Goal: Task Accomplishment & Management: Use online tool/utility

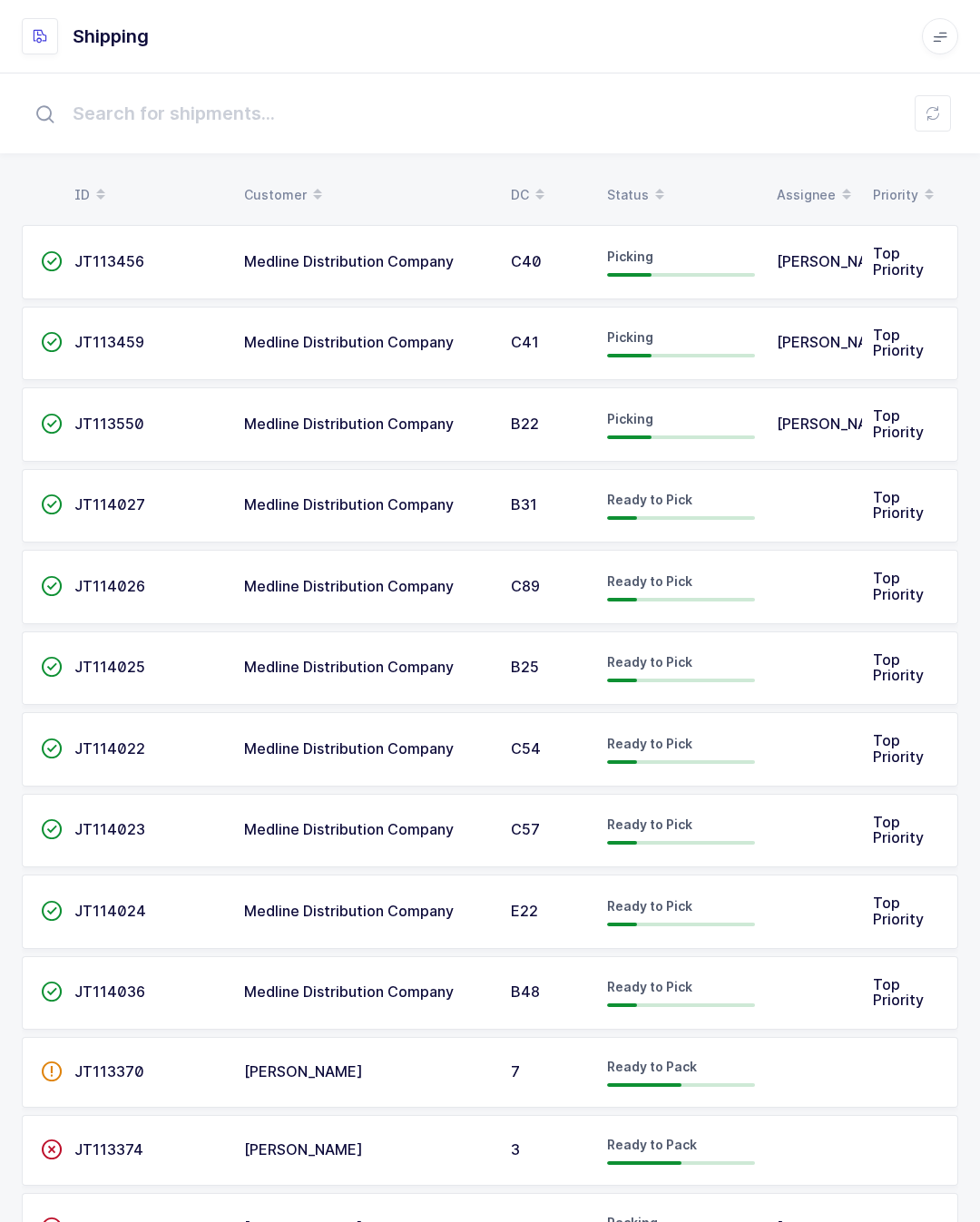
click at [806, 400] on td "Baltazar Najarro" at bounding box center [814, 425] width 96 height 75
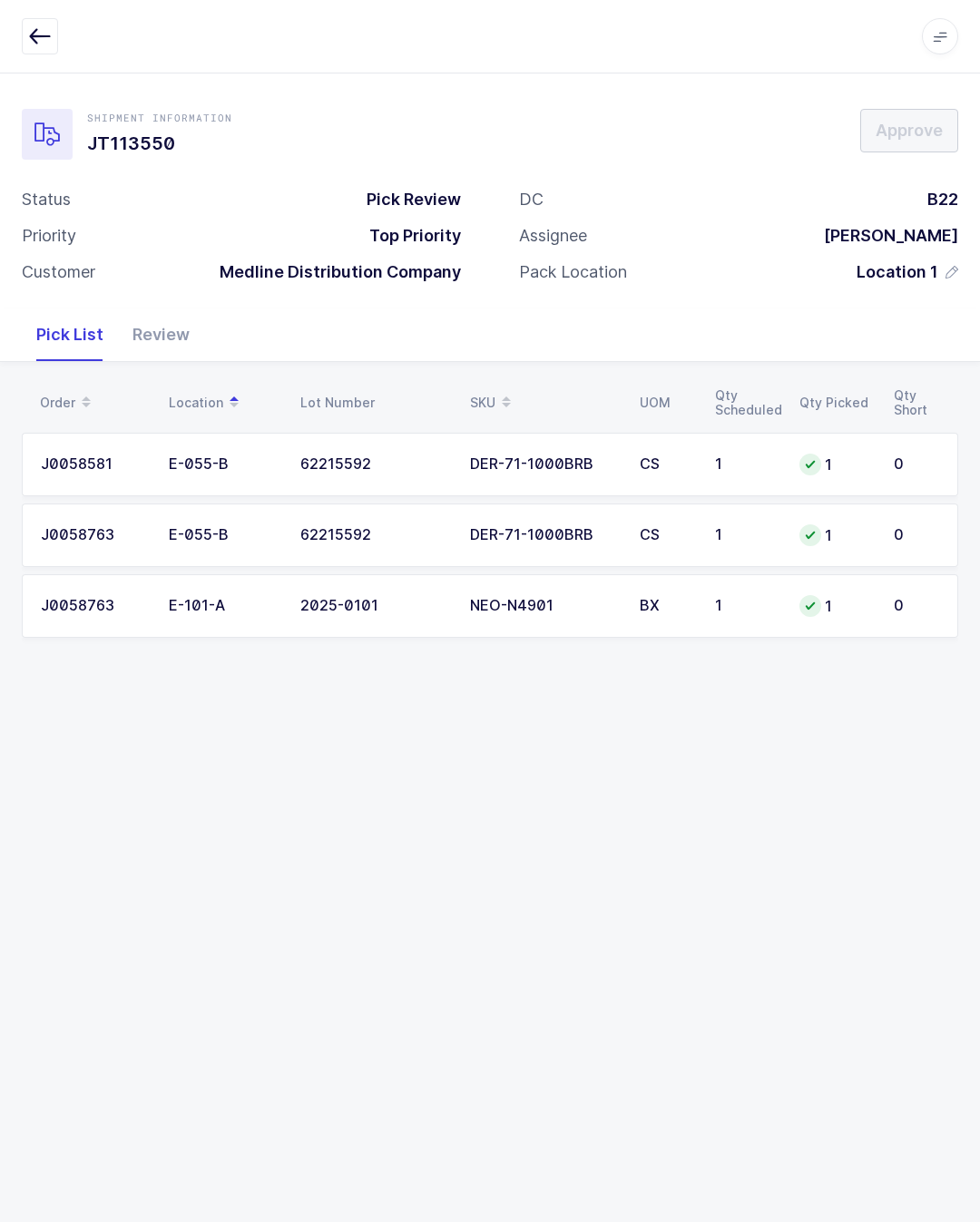
click at [173, 323] on div "Review" at bounding box center [161, 334] width 86 height 53
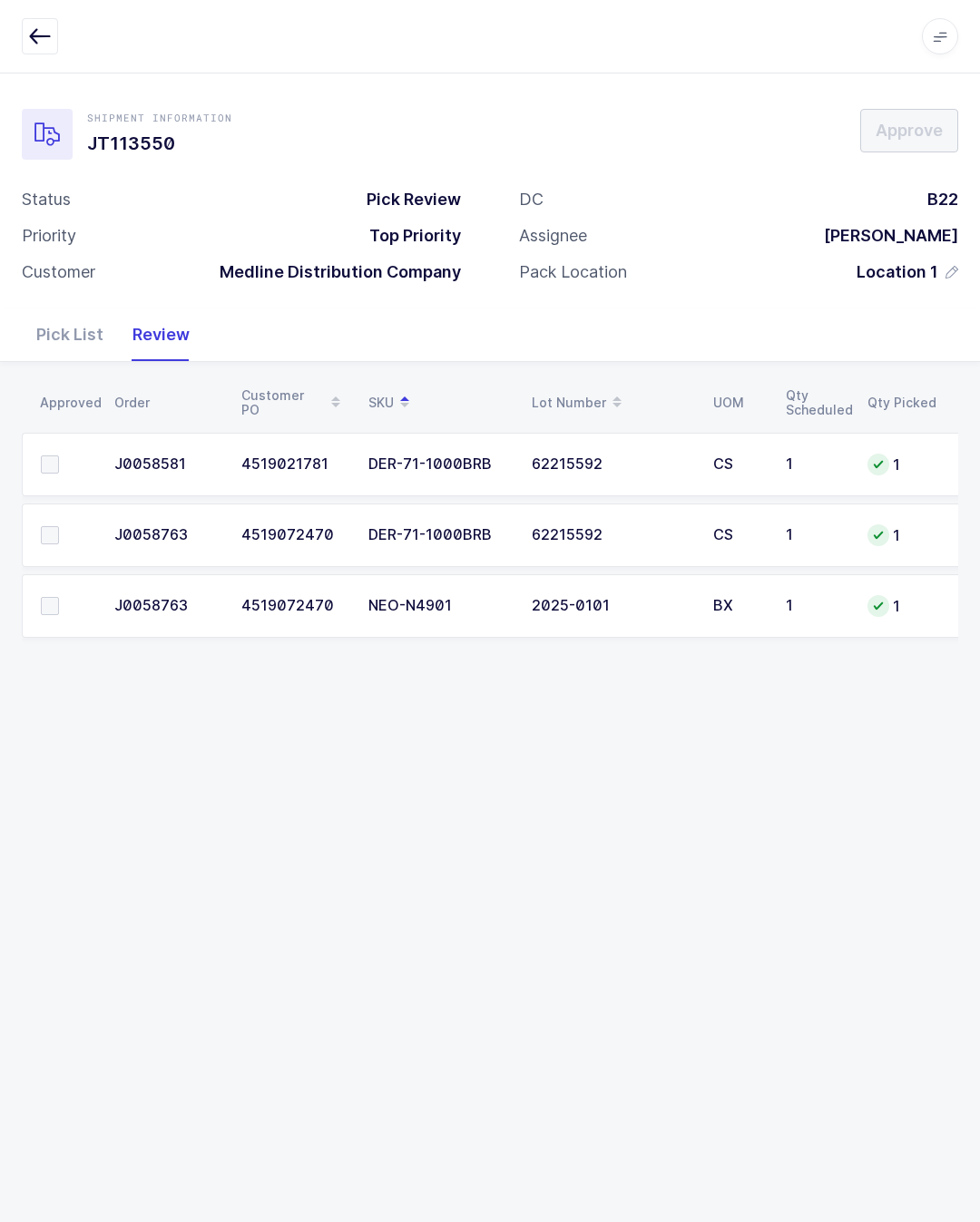
click at [44, 458] on span at bounding box center [50, 464] width 18 height 18
click at [59, 455] on input "checkbox" at bounding box center [59, 455] width 0 height 0
click at [66, 538] on label at bounding box center [66, 535] width 52 height 18
click at [59, 526] on input "checkbox" at bounding box center [59, 526] width 0 height 0
click at [70, 589] on td at bounding box center [63, 605] width 81 height 64
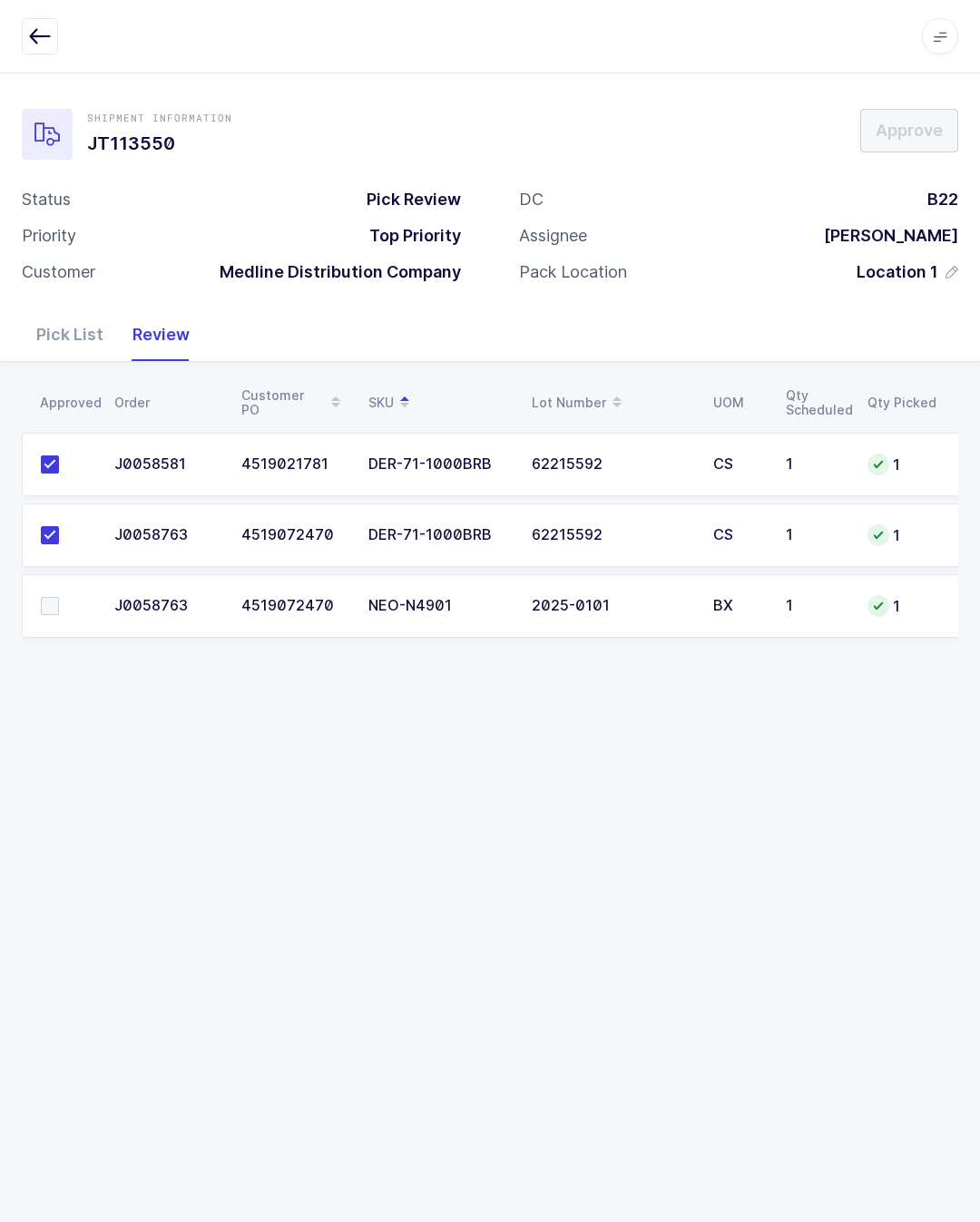
click at [58, 599] on span at bounding box center [50, 606] width 18 height 18
click at [59, 597] on input "checkbox" at bounding box center [59, 597] width 0 height 0
click at [902, 133] on span "Approve" at bounding box center [909, 130] width 67 height 23
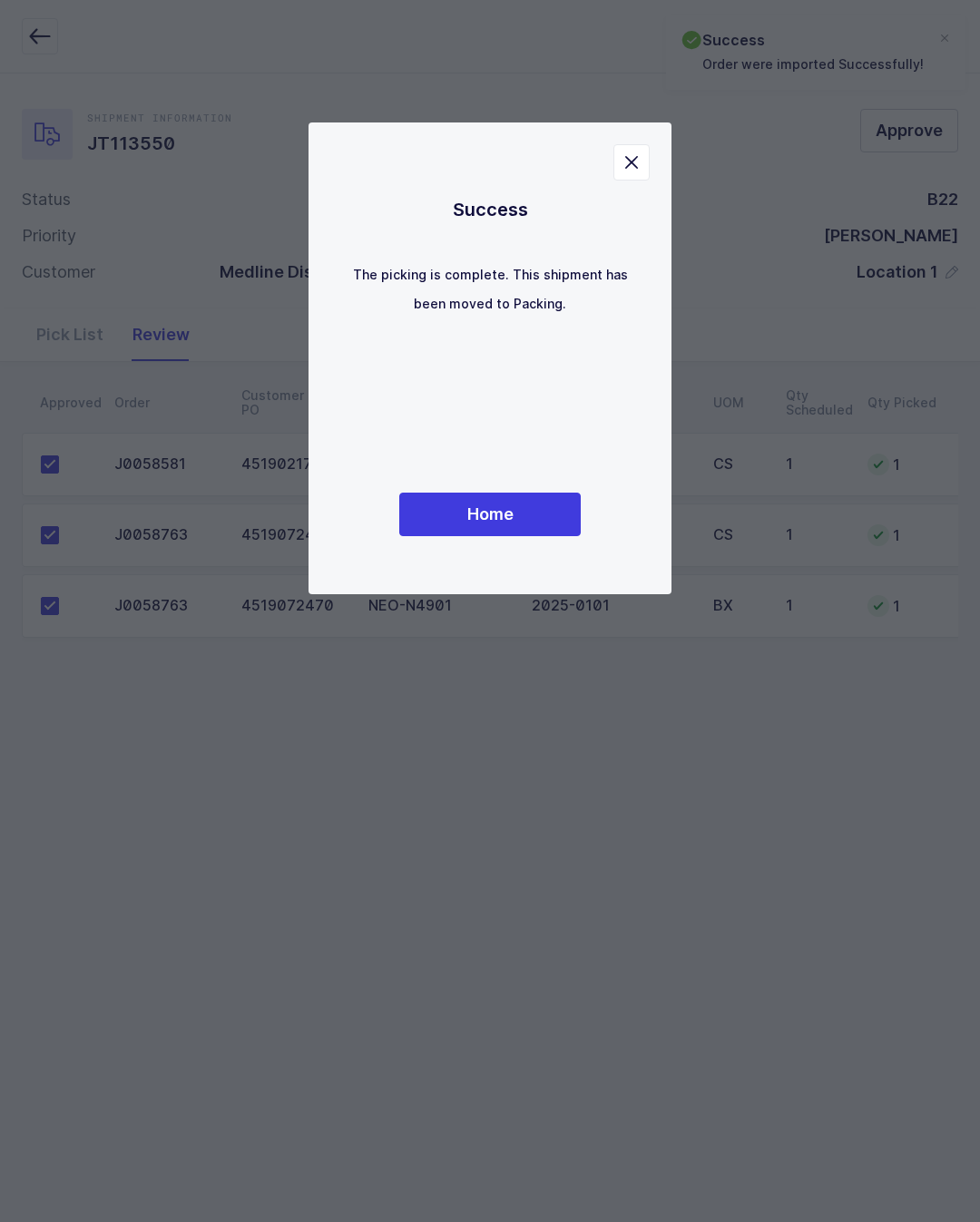
click at [488, 536] on button "Home" at bounding box center [489, 514] width 182 height 43
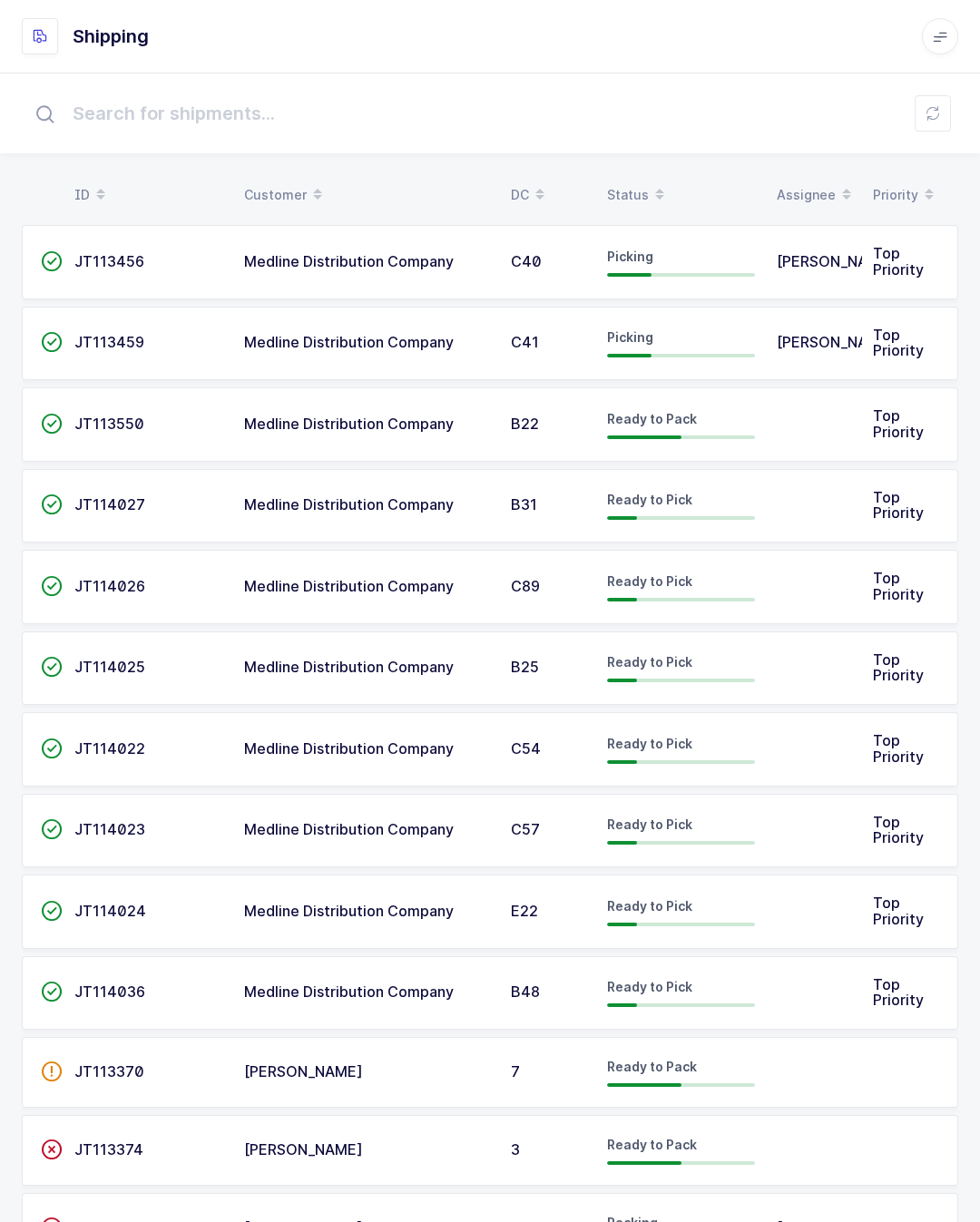
click at [592, 246] on td "C40" at bounding box center [548, 262] width 96 height 75
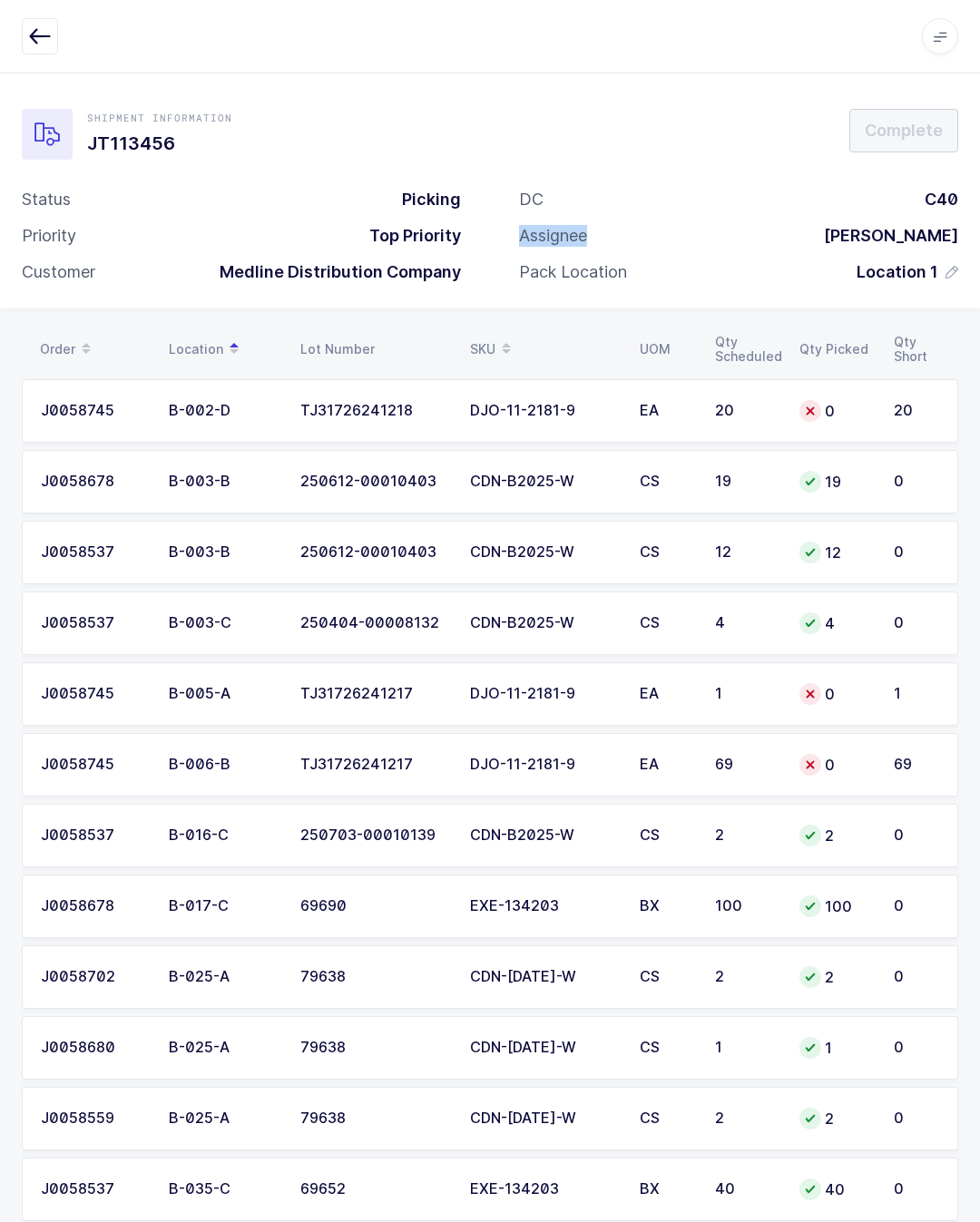
click at [702, 76] on div "Shipment Information JT113456 Complete Status Picking Priority Top Priority Cus…" at bounding box center [490, 191] width 980 height 236
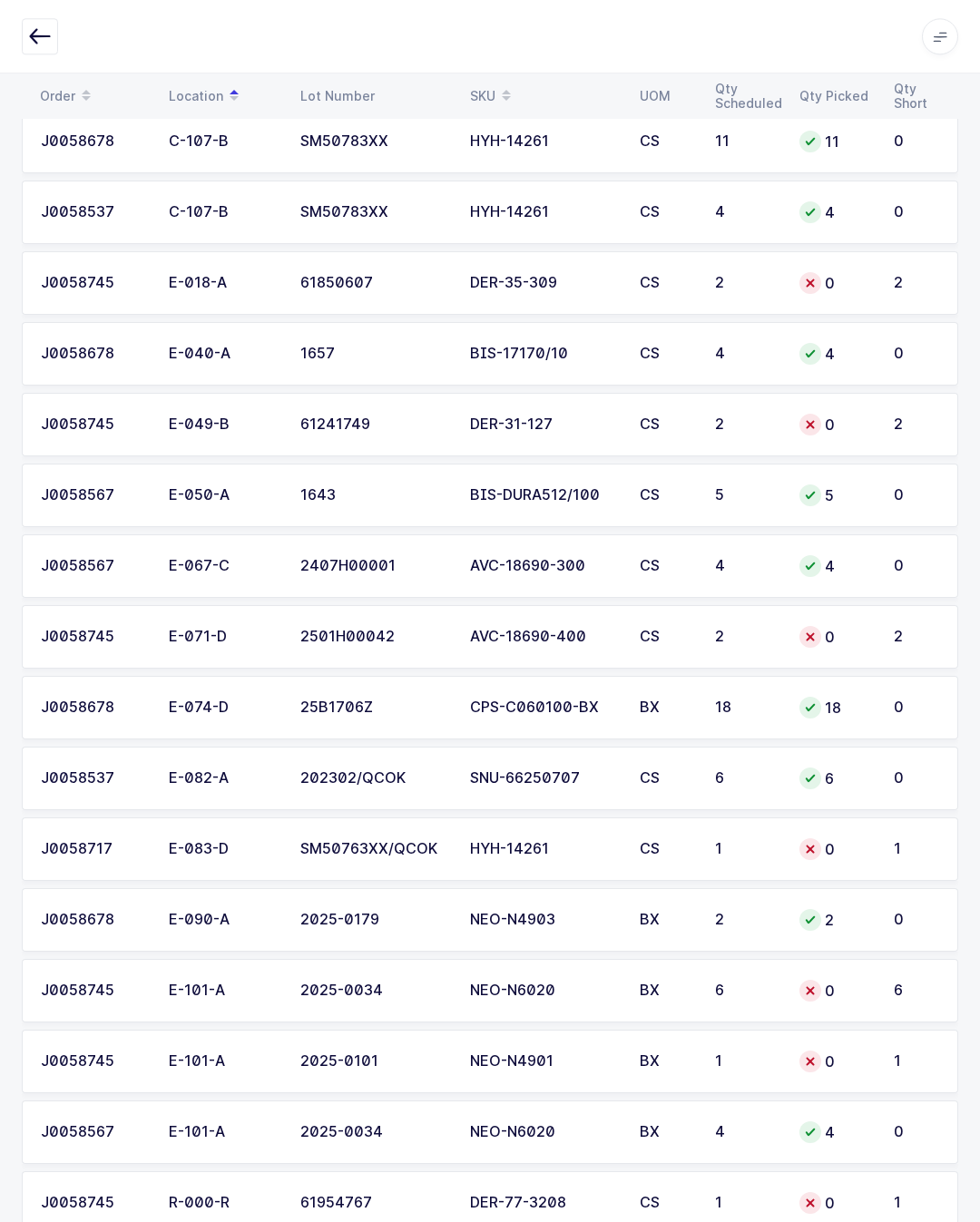
scroll to position [2530, 0]
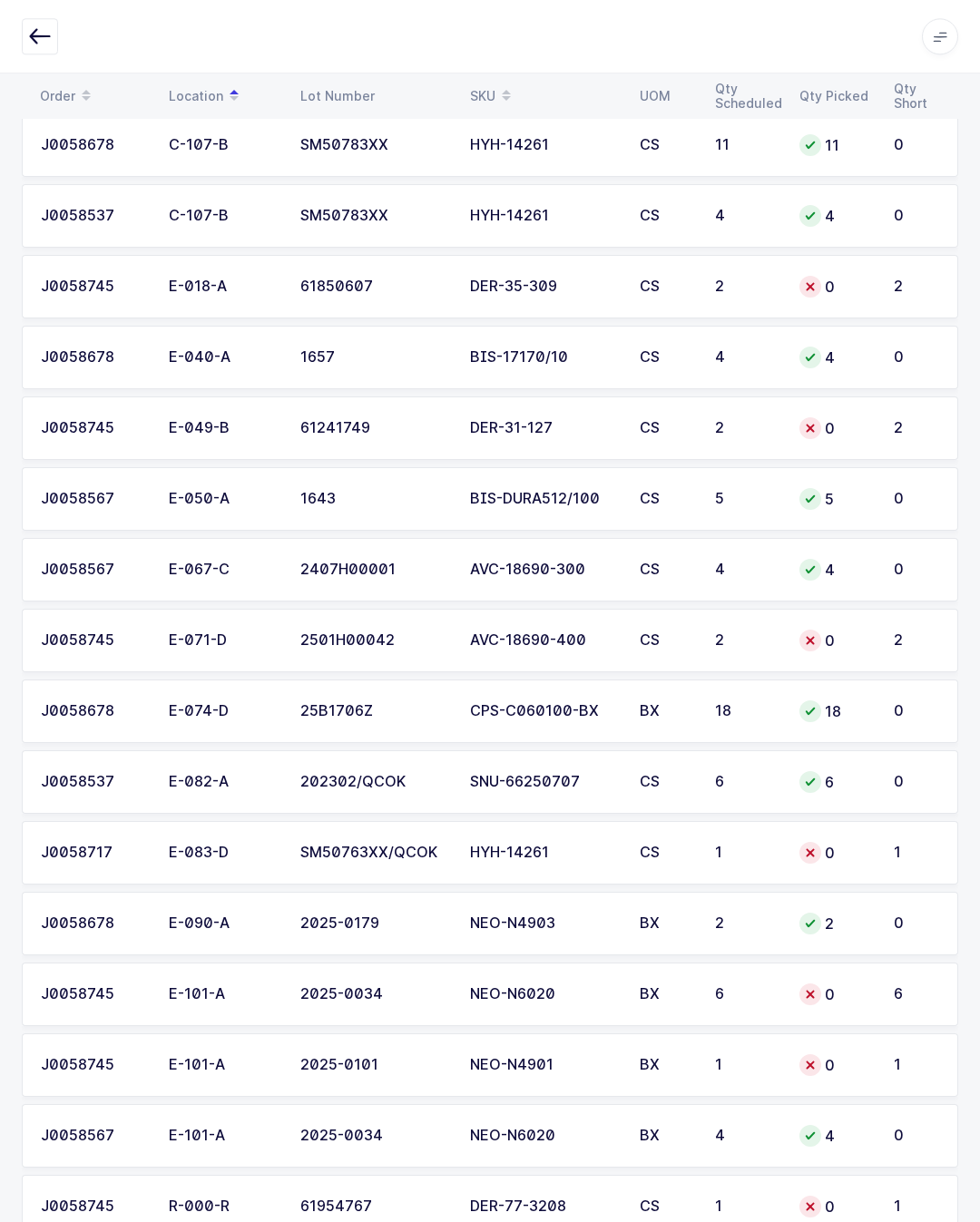
click at [886, 846] on td "1" at bounding box center [920, 853] width 76 height 64
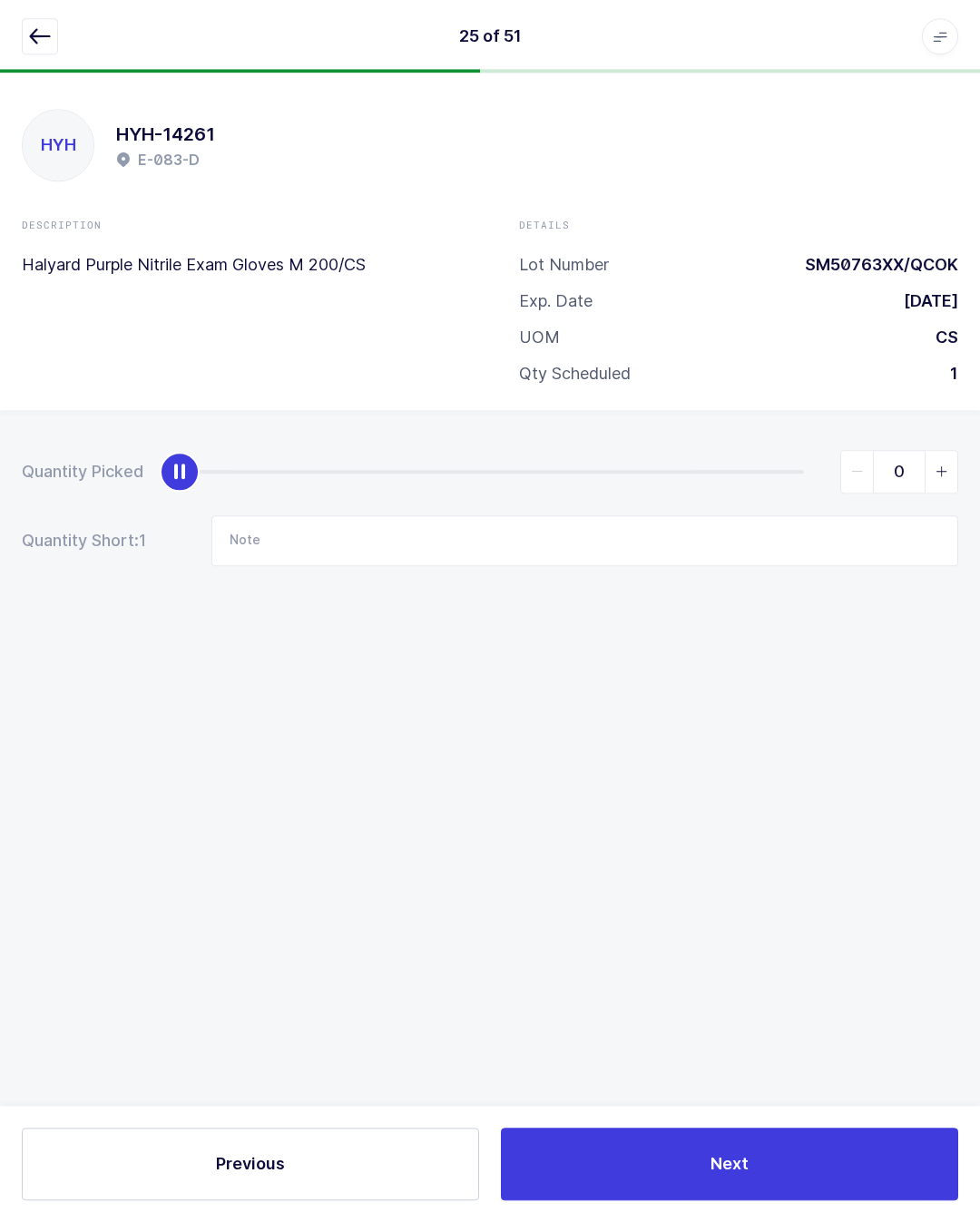
scroll to position [40, 0]
click at [810, 450] on div "0" at bounding box center [568, 472] width 778 height 43
click at [803, 470] on div "slider between 0 and 1" at bounding box center [492, 472] width 624 height 4
type input "1"
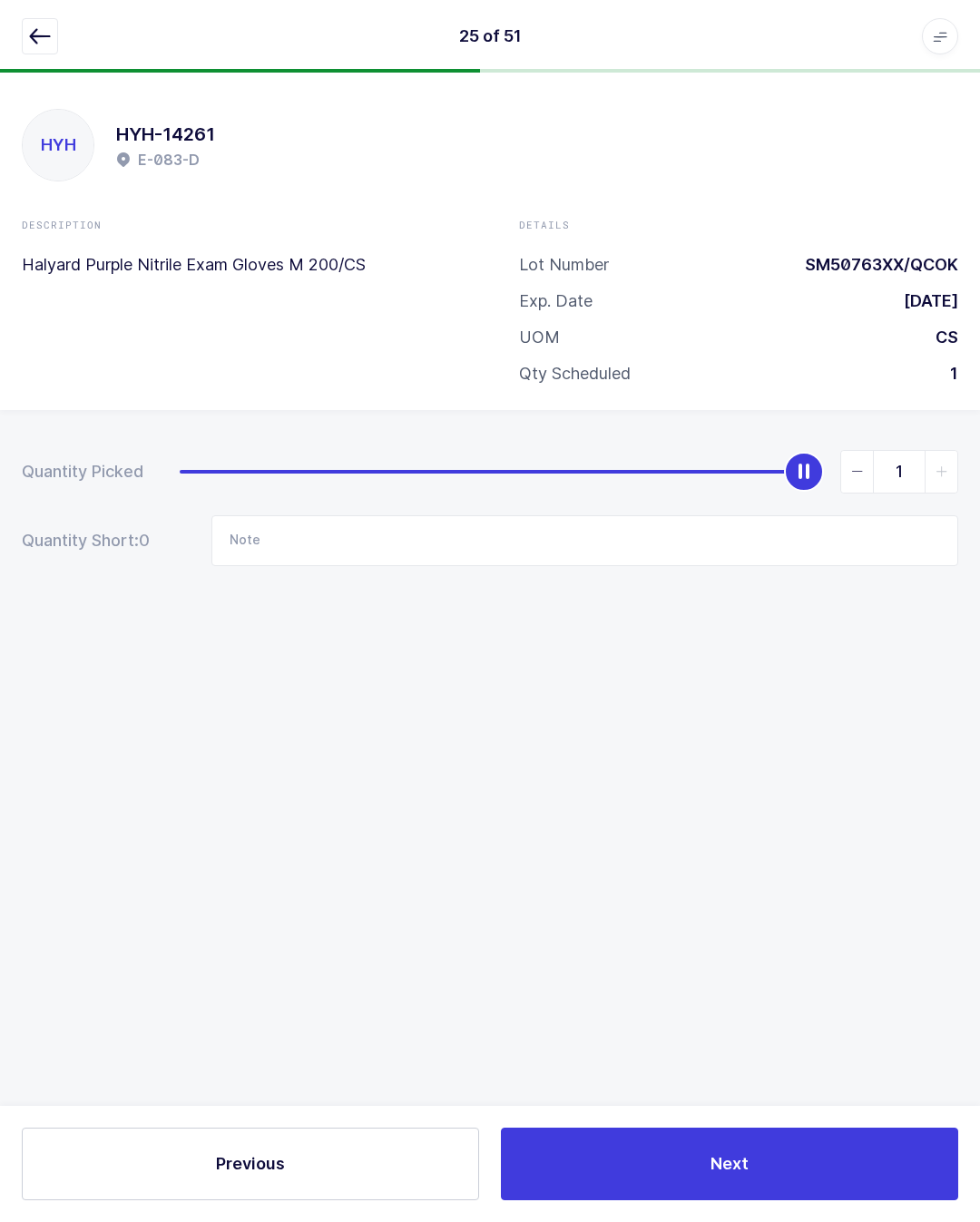
click at [41, 46] on icon "button" at bounding box center [40, 37] width 22 height 22
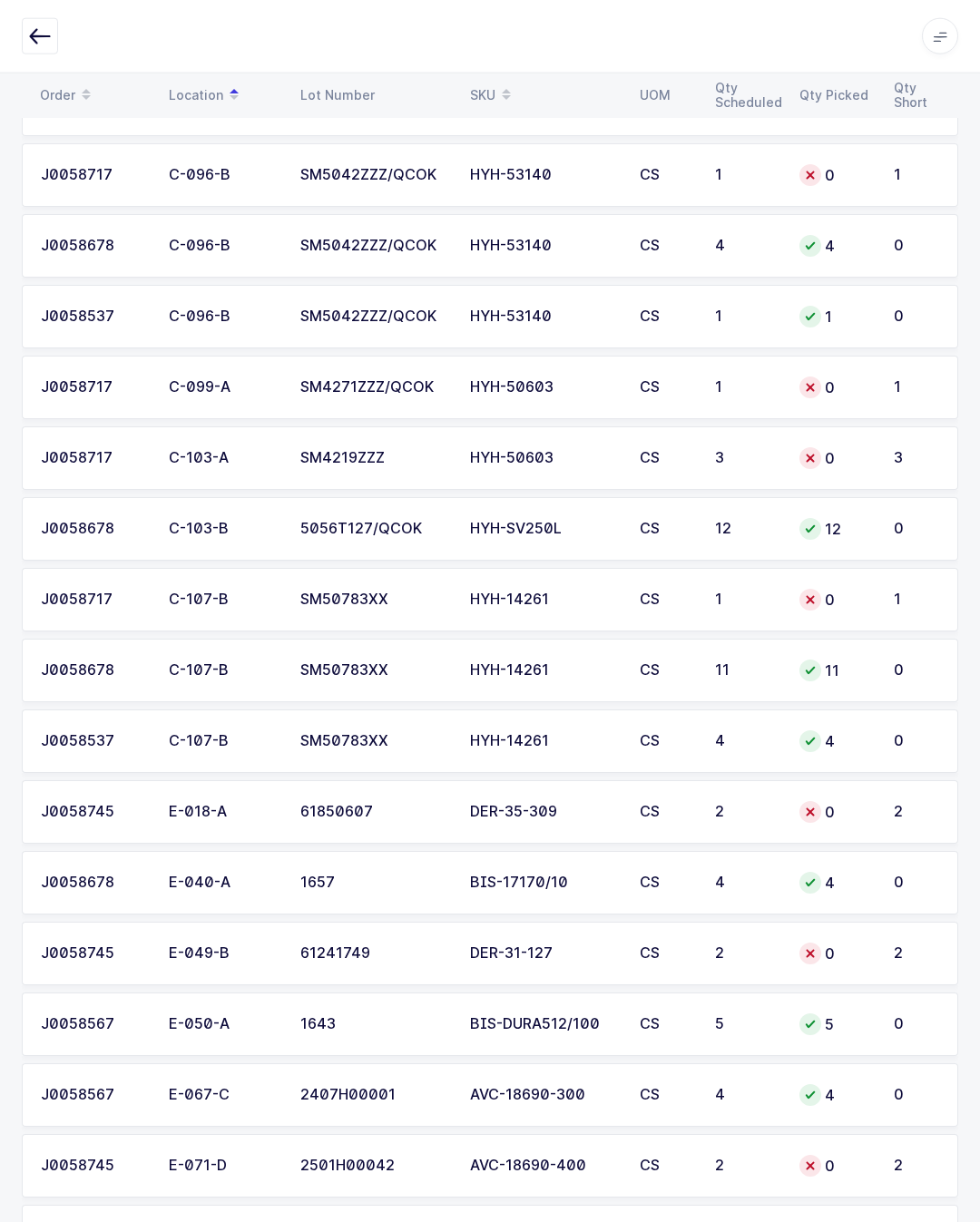
scroll to position [2007, 0]
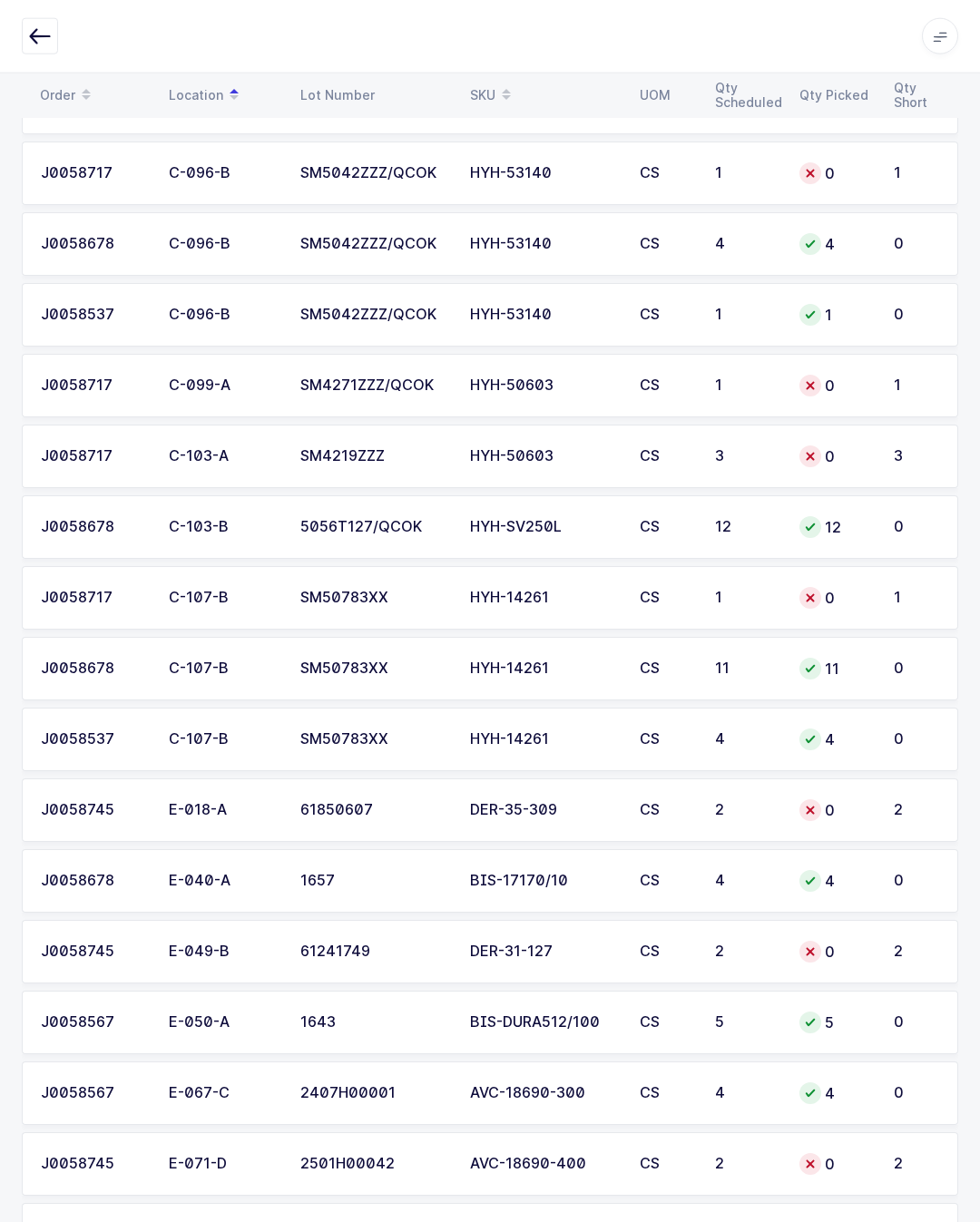
click at [888, 597] on td "1" at bounding box center [920, 597] width 76 height 64
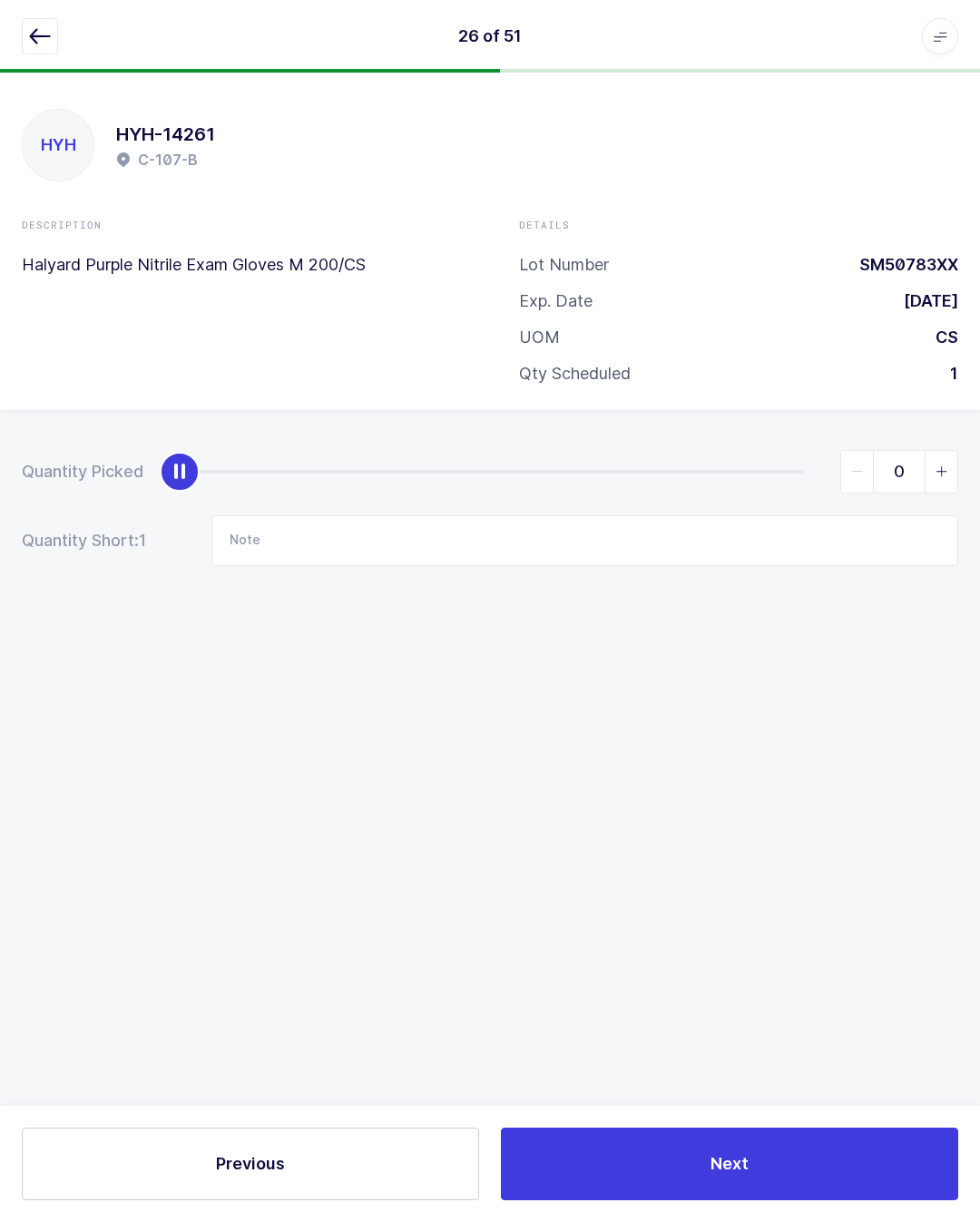
scroll to position [39, 0]
click at [806, 450] on div "0" at bounding box center [568, 472] width 778 height 43
click at [813, 450] on div "0" at bounding box center [568, 472] width 778 height 43
click at [811, 450] on div "0" at bounding box center [568, 472] width 778 height 43
click at [799, 450] on div "0" at bounding box center [568, 472] width 778 height 43
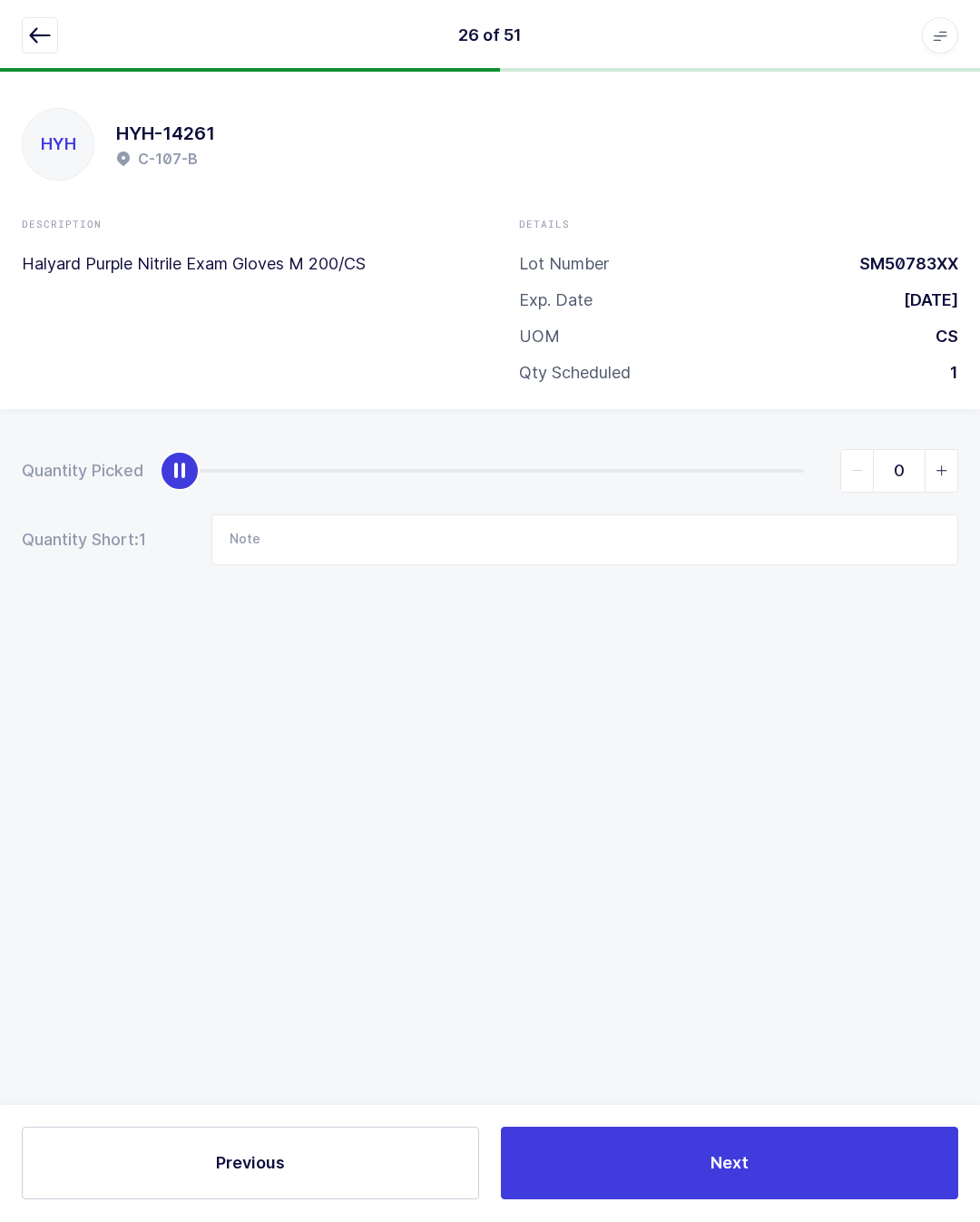
click at [795, 470] on div "slider between 0 and 1" at bounding box center [492, 472] width 624 height 4
type input "1"
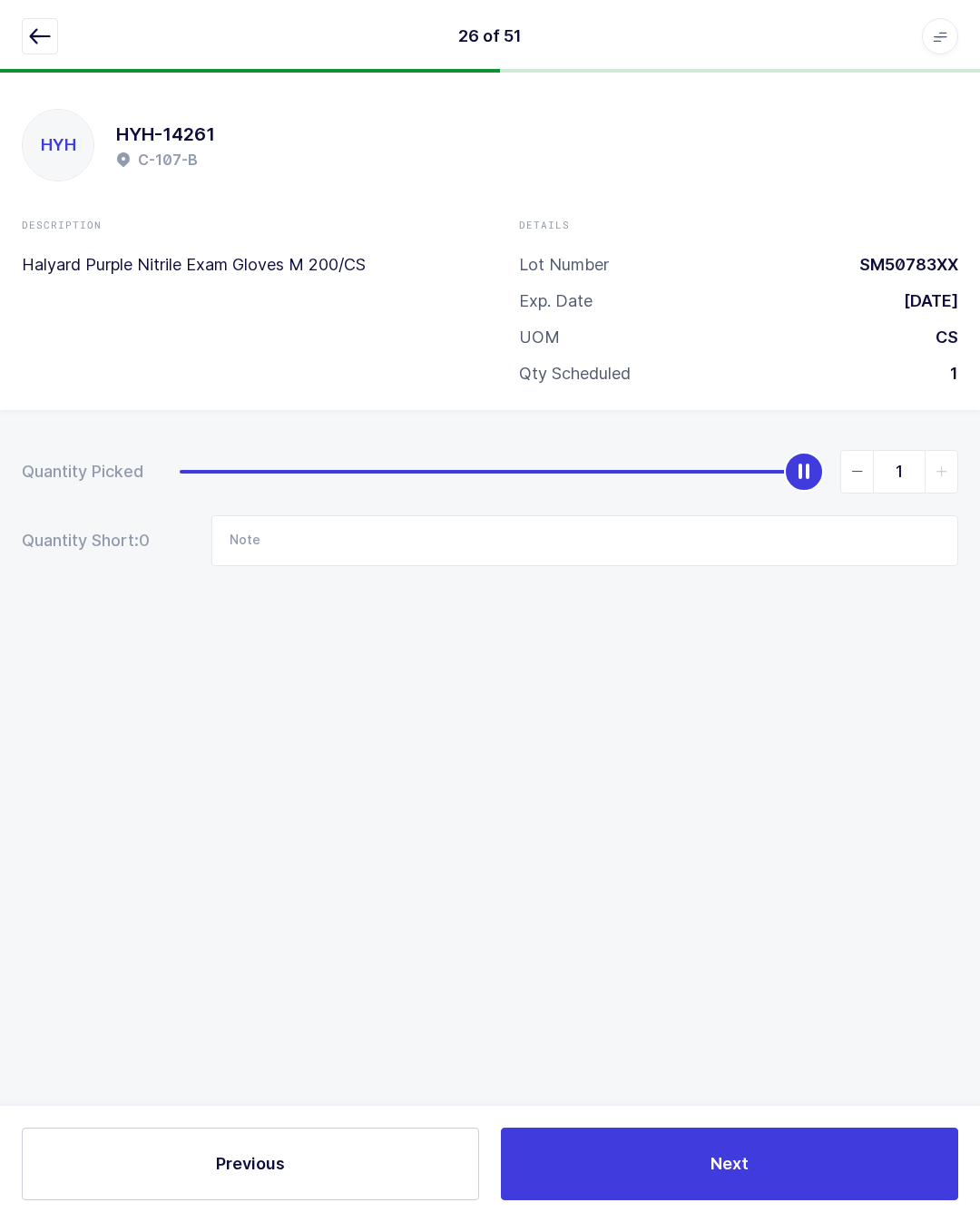
click at [36, 39] on icon "button" at bounding box center [40, 37] width 22 height 22
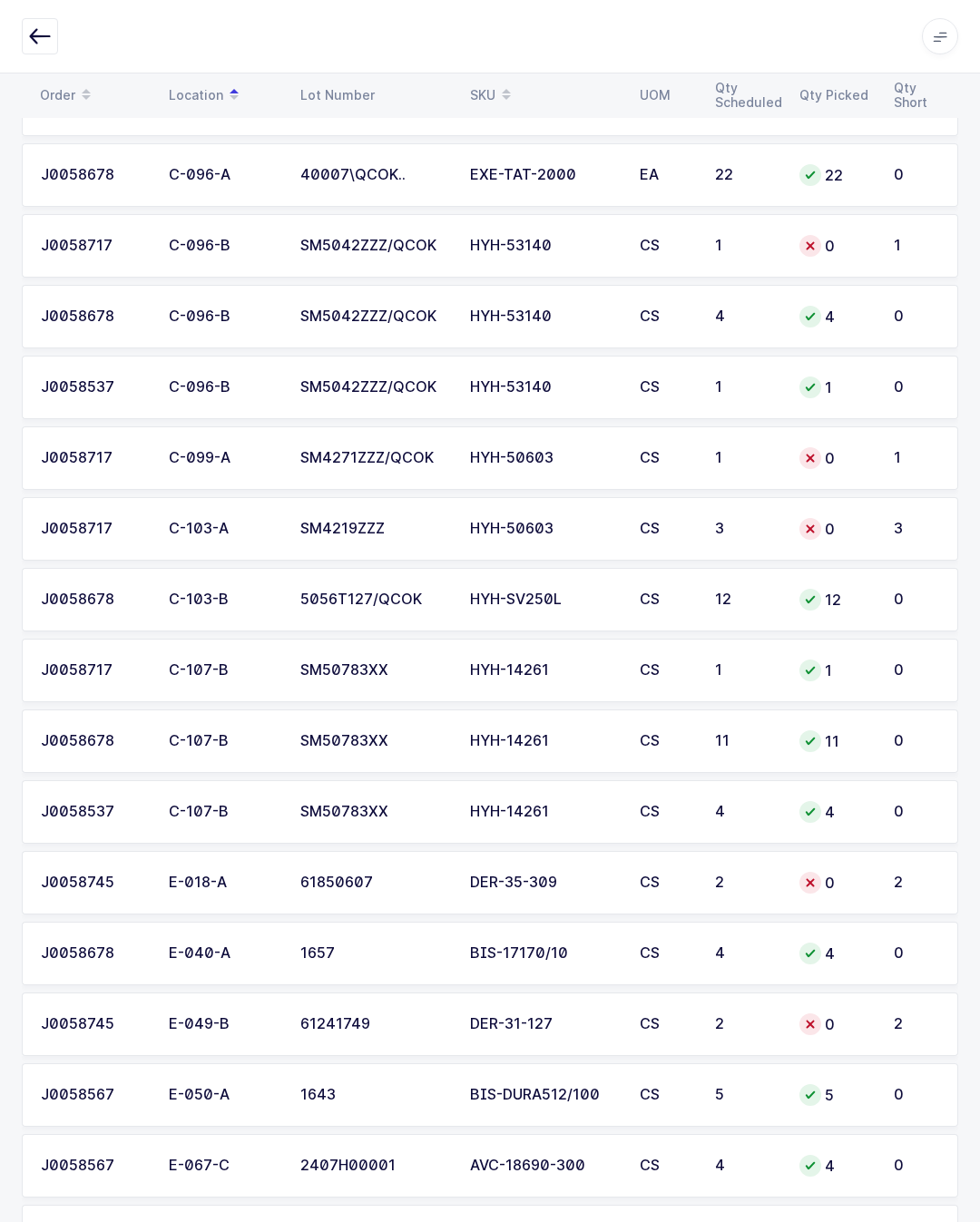
scroll to position [1931, 0]
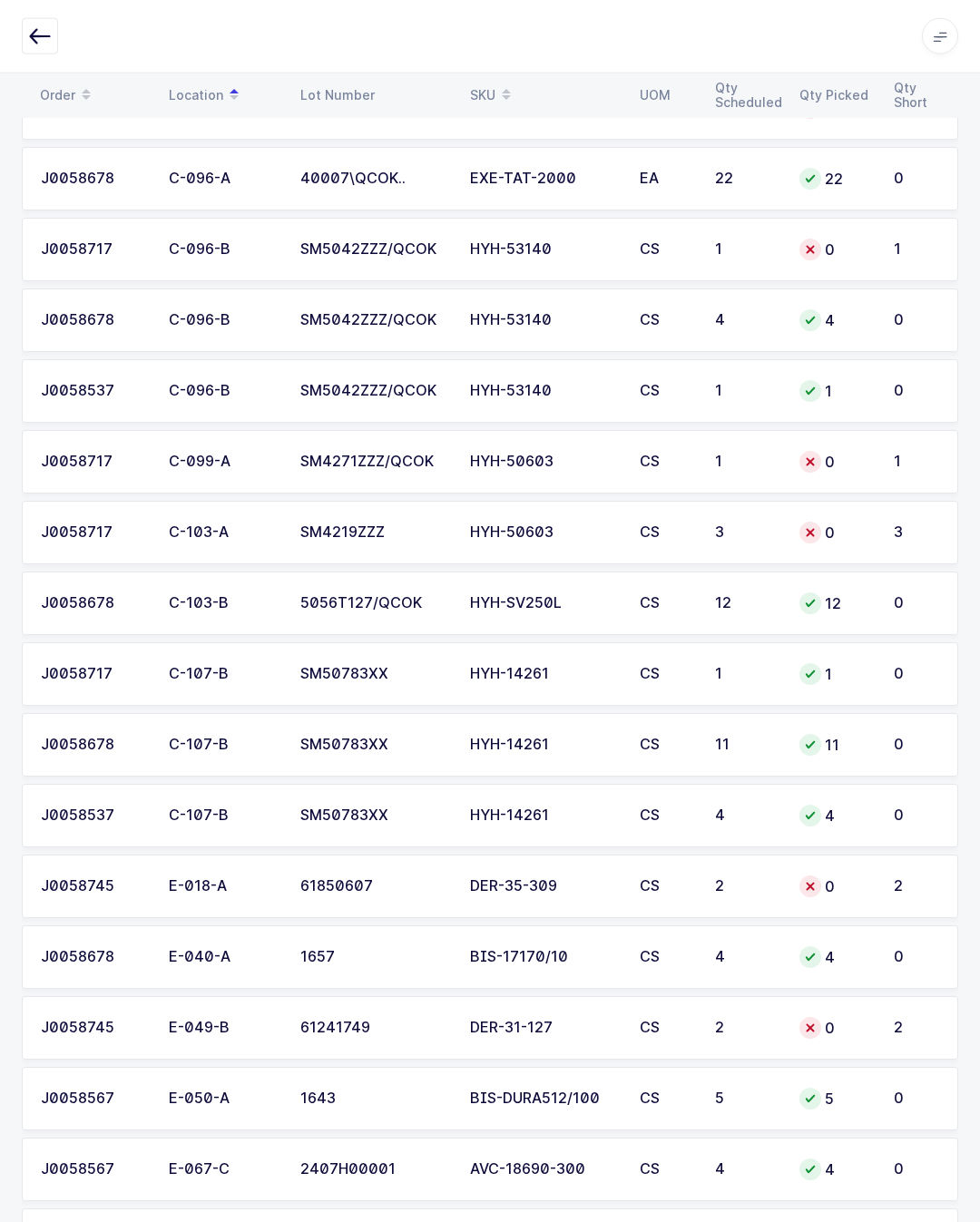
click at [855, 531] on div "0" at bounding box center [835, 533] width 73 height 22
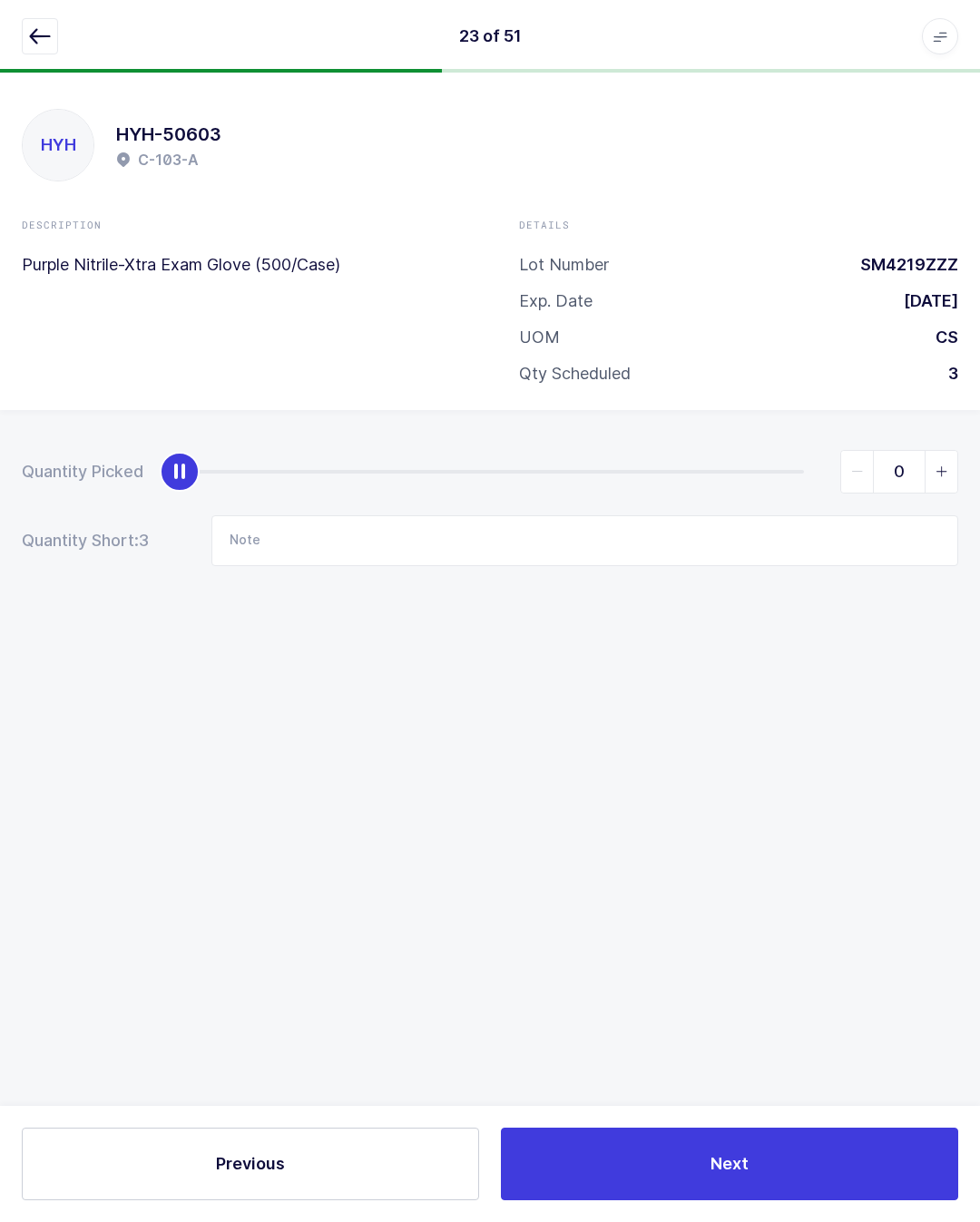
scroll to position [39, 0]
click at [830, 450] on div "0" at bounding box center [568, 472] width 778 height 43
click at [814, 450] on div "0" at bounding box center [568, 472] width 778 height 43
click at [802, 470] on div "slider between 0 and 3" at bounding box center [492, 472] width 624 height 4
type input "3"
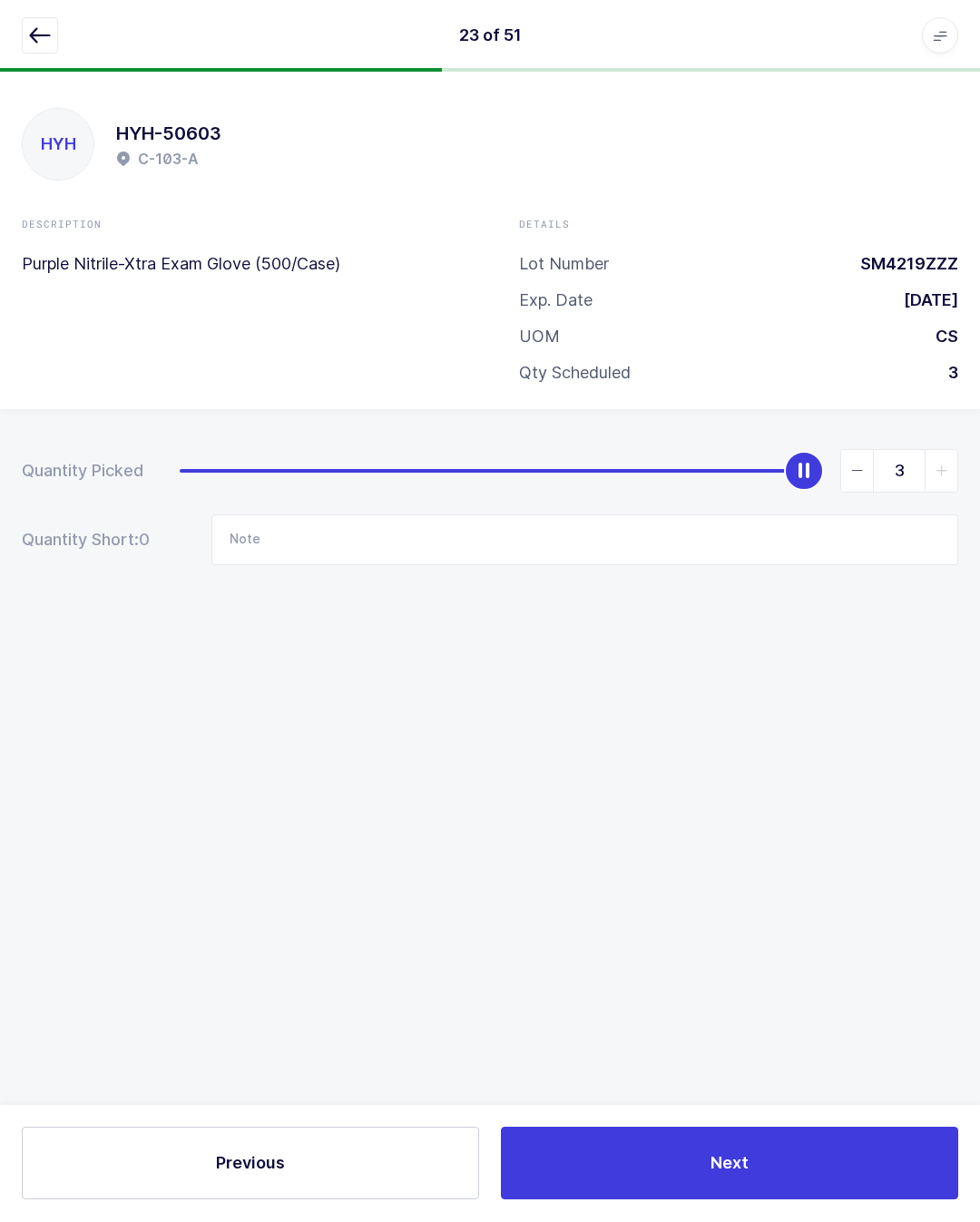
scroll to position [40, 0]
click at [39, 34] on icon "button" at bounding box center [40, 37] width 22 height 22
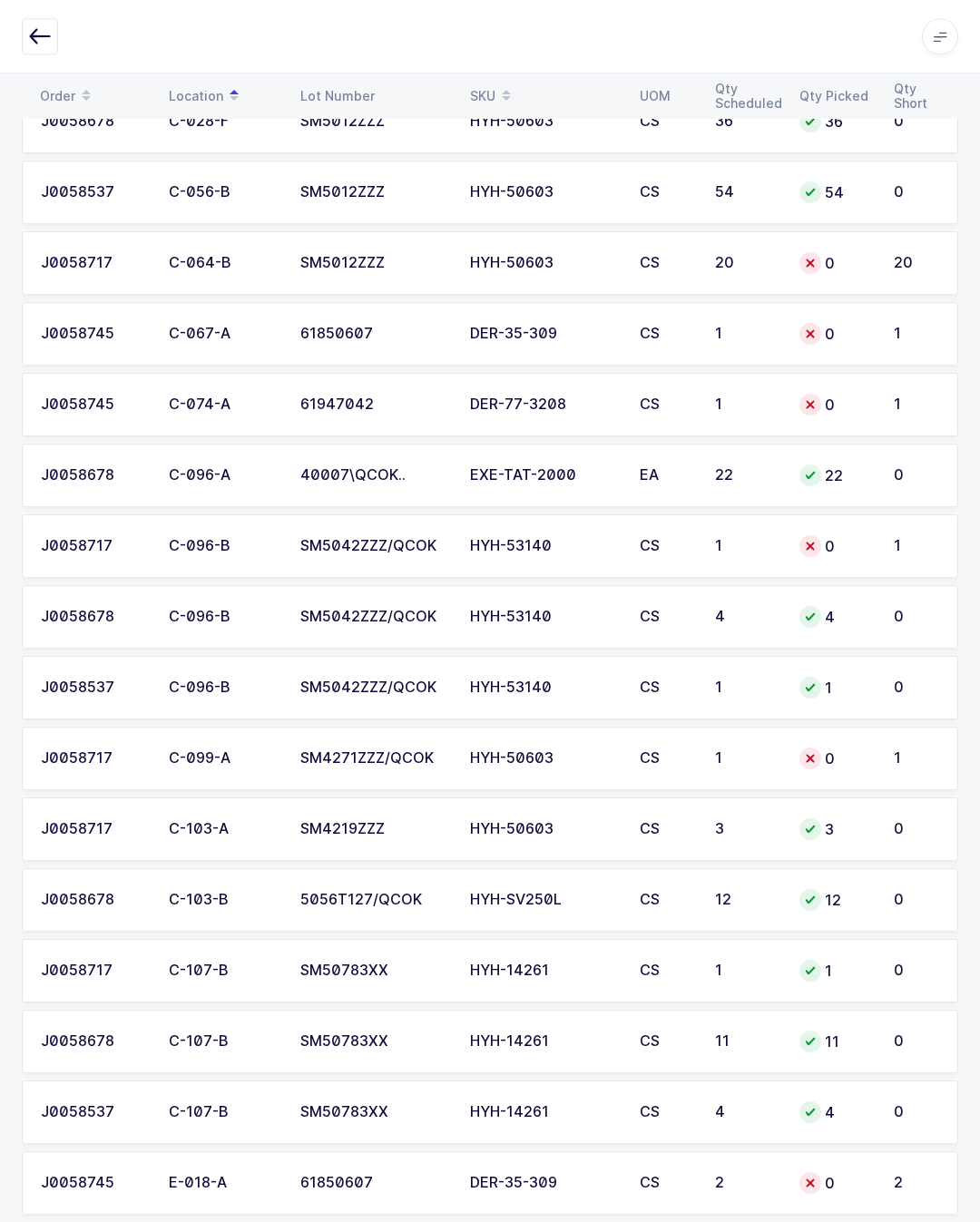
scroll to position [1635, 0]
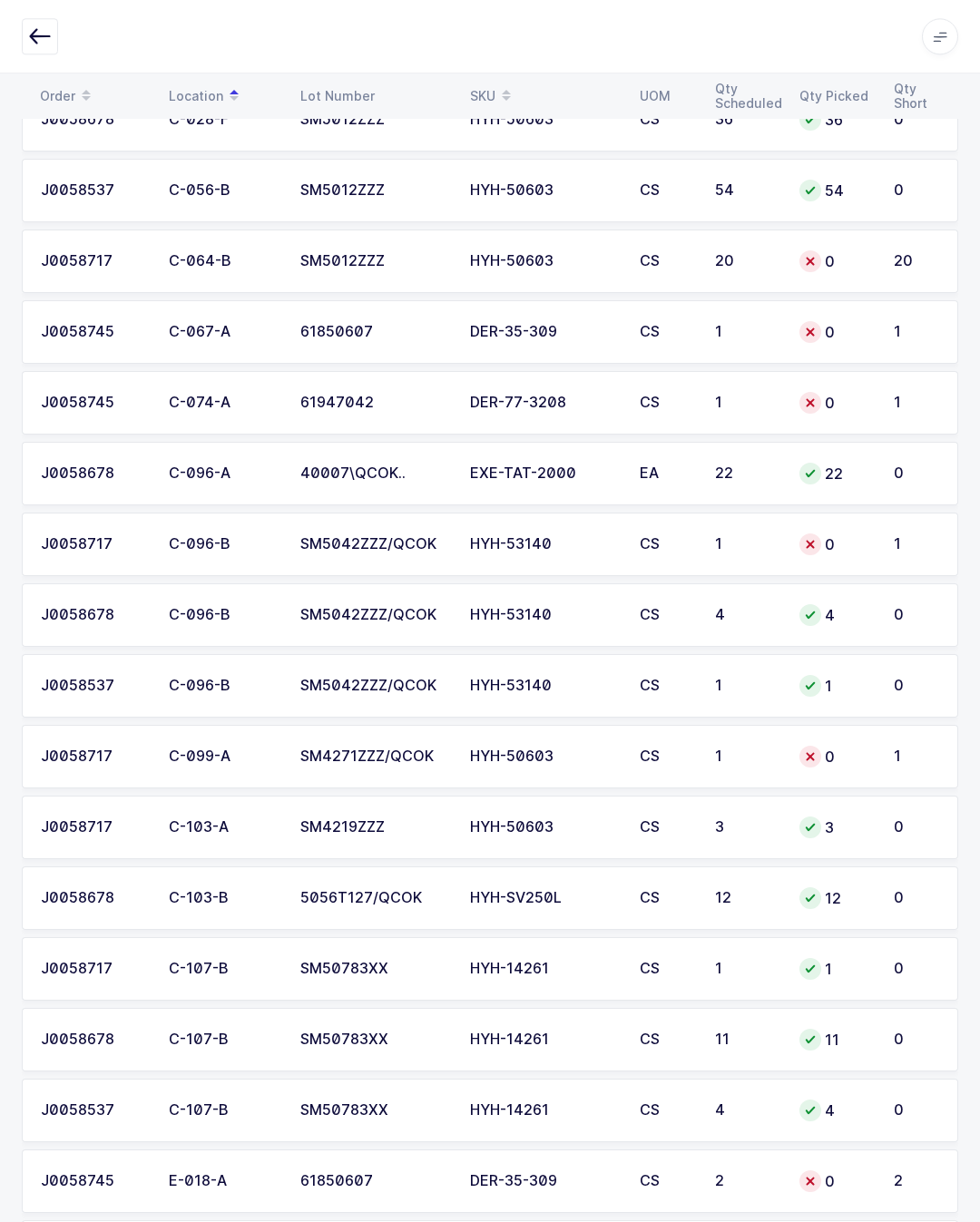
click at [847, 754] on div "0" at bounding box center [835, 757] width 73 height 22
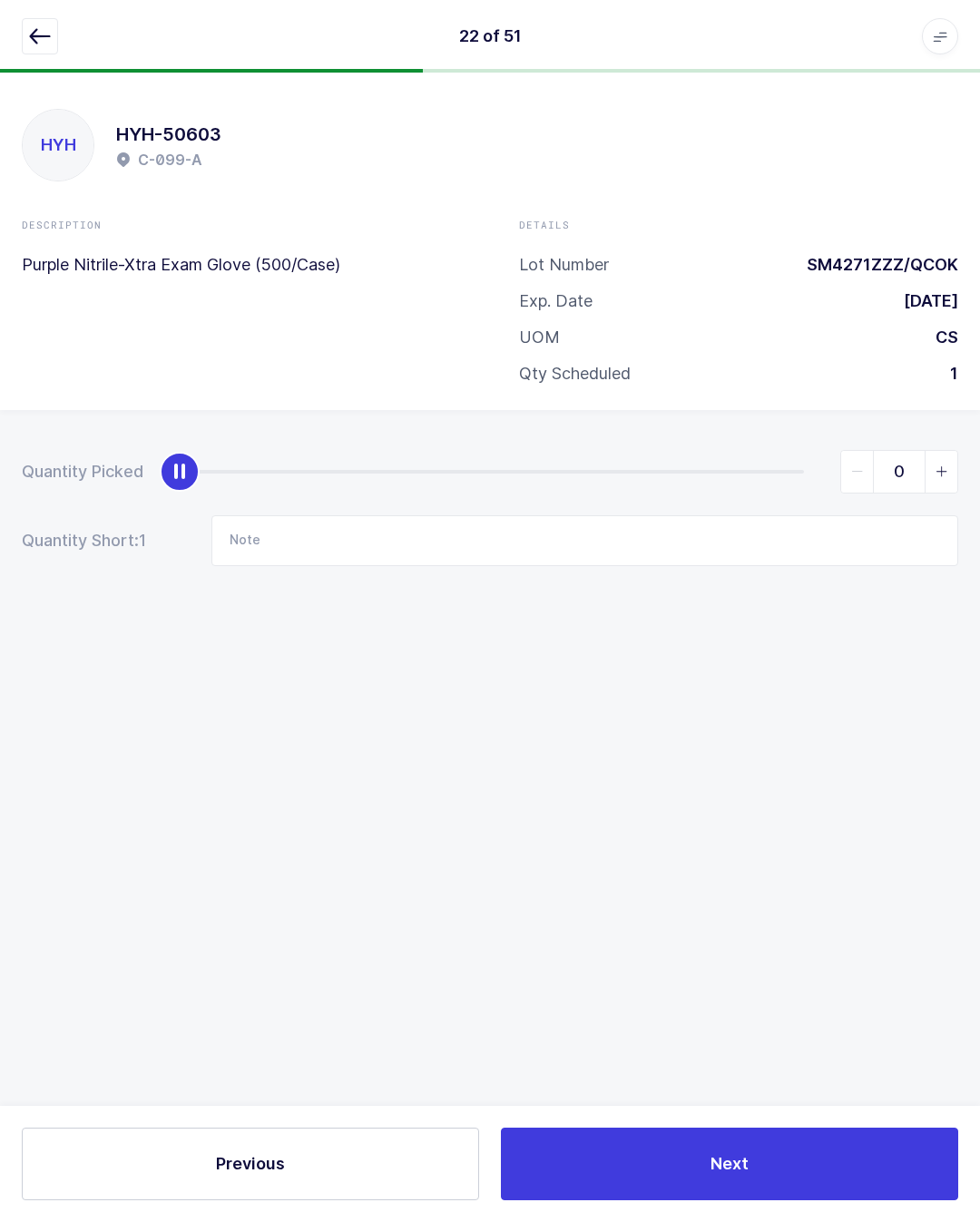
scroll to position [39, 0]
click at [796, 450] on div "0" at bounding box center [568, 472] width 778 height 43
click at [785, 470] on div "slider between 0 and 1" at bounding box center [492, 472] width 624 height 4
type input "1"
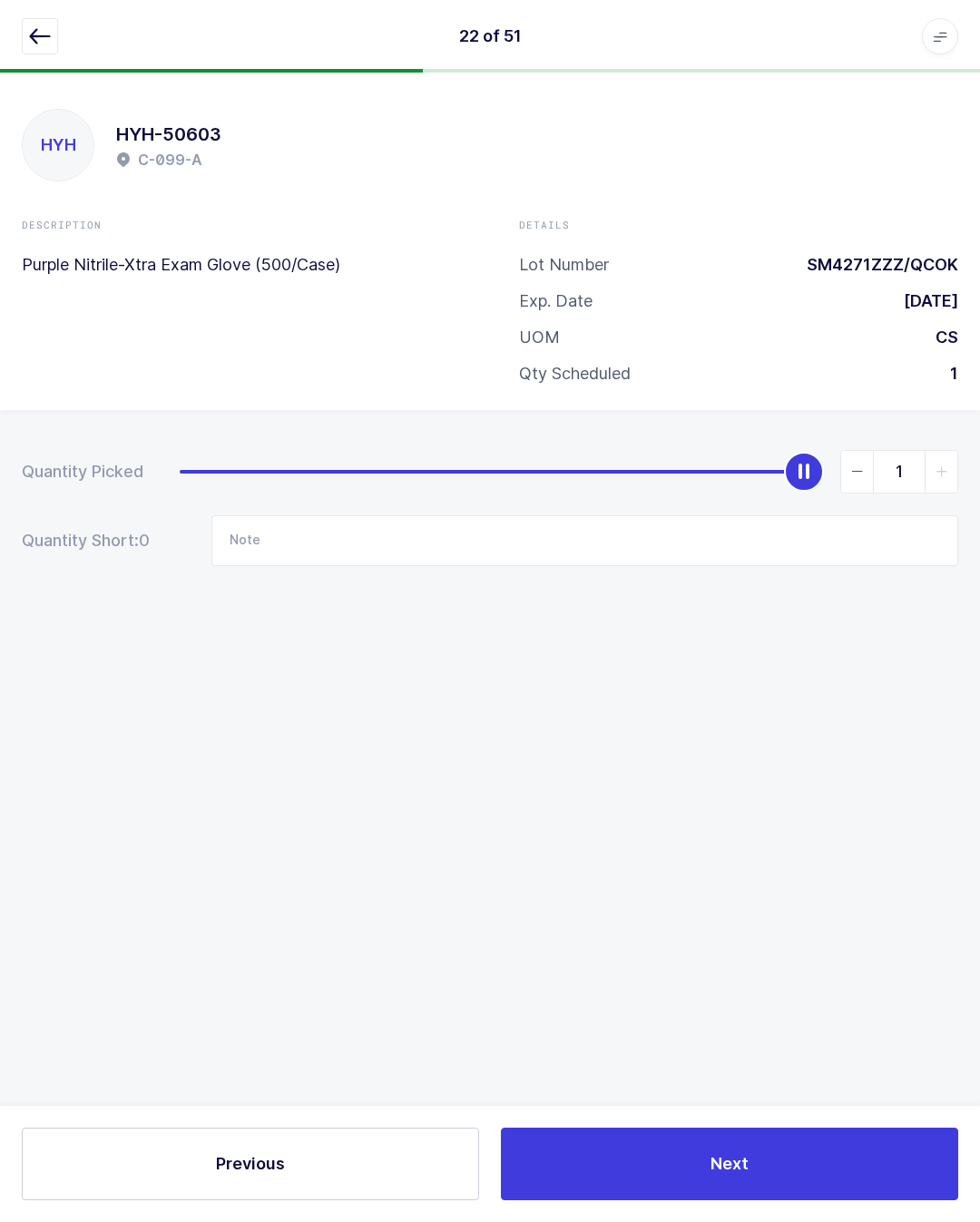
click at [786, 451] on div "slider between 0 and 1" at bounding box center [803, 471] width 40 height 40
click at [37, 38] on icon "button" at bounding box center [40, 37] width 22 height 22
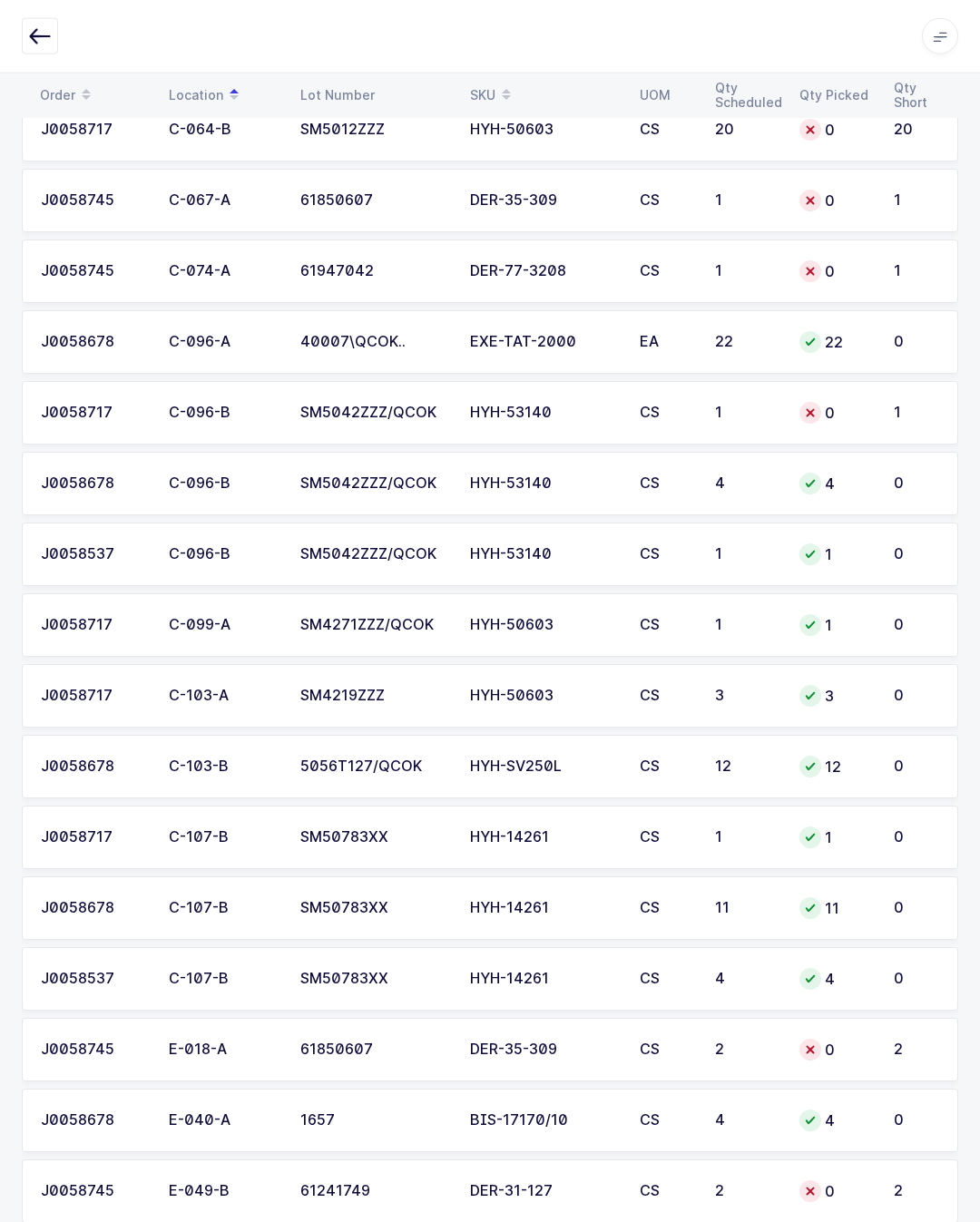
scroll to position [1762, 0]
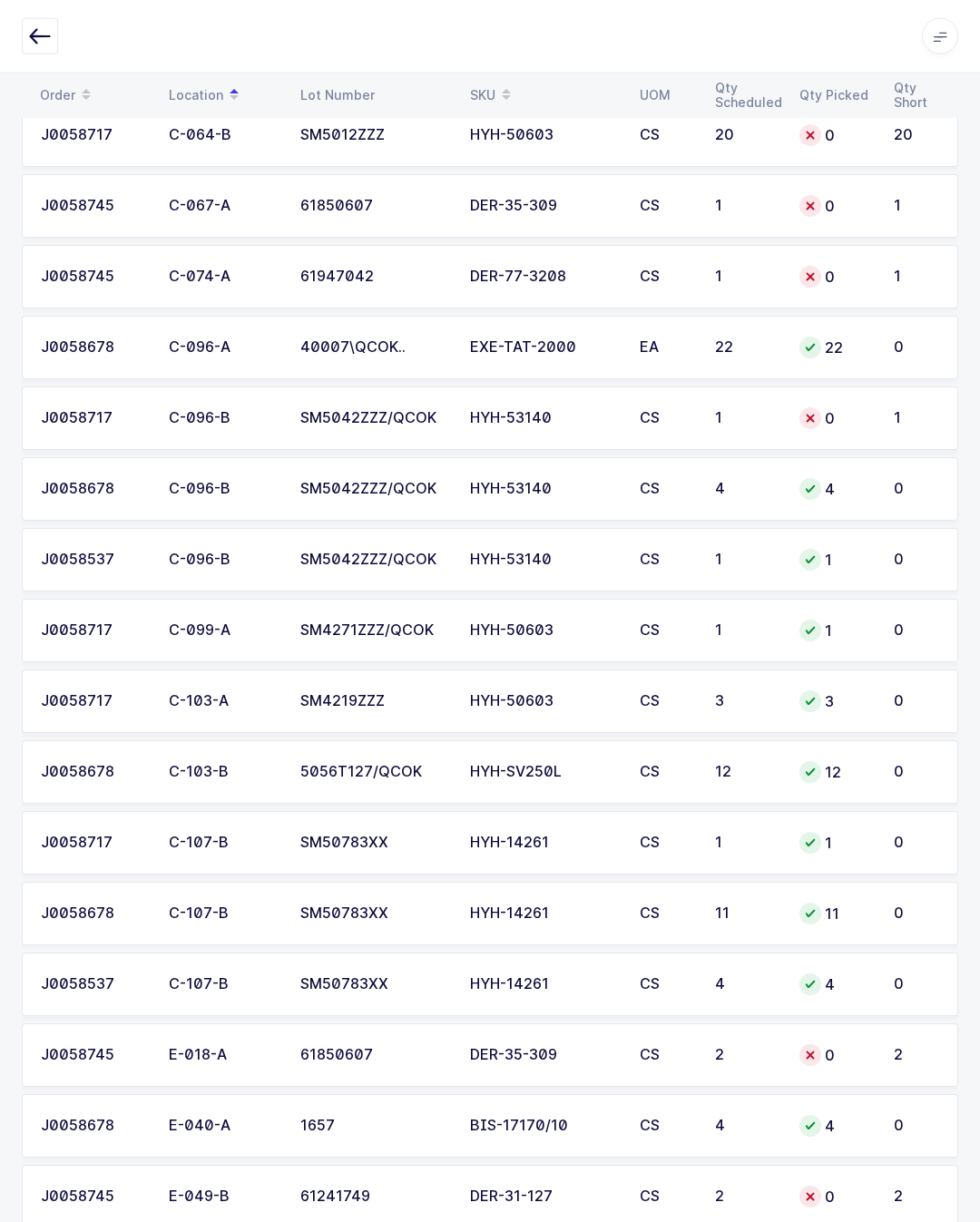
click at [866, 413] on div "0" at bounding box center [835, 418] width 73 height 22
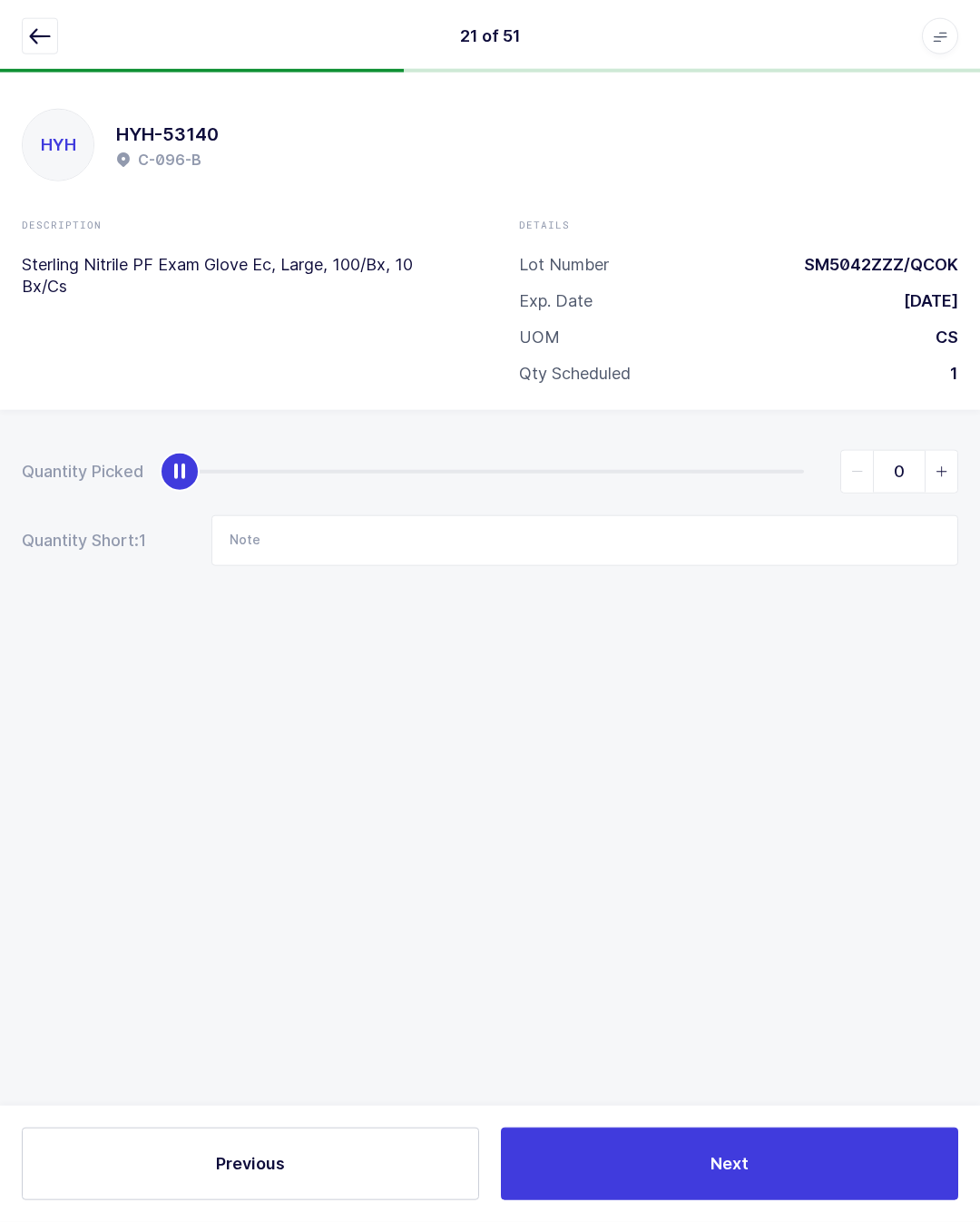
scroll to position [40, 0]
click at [801, 450] on div "0" at bounding box center [568, 472] width 778 height 43
click at [806, 450] on div "0" at bounding box center [568, 472] width 778 height 43
click at [808, 450] on div "0" at bounding box center [568, 472] width 778 height 43
click at [791, 470] on div "slider between 0 and 1" at bounding box center [492, 472] width 624 height 4
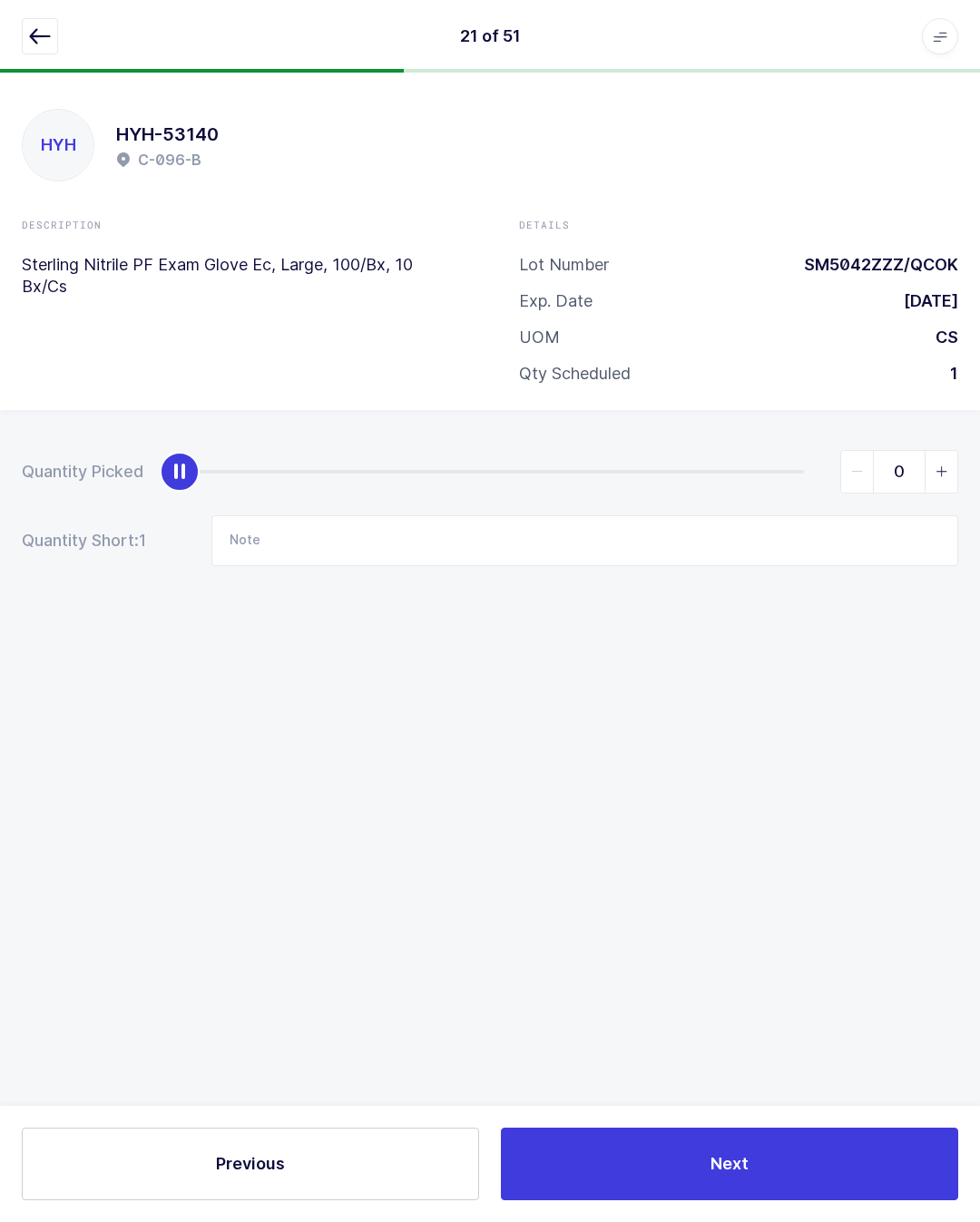
type input "1"
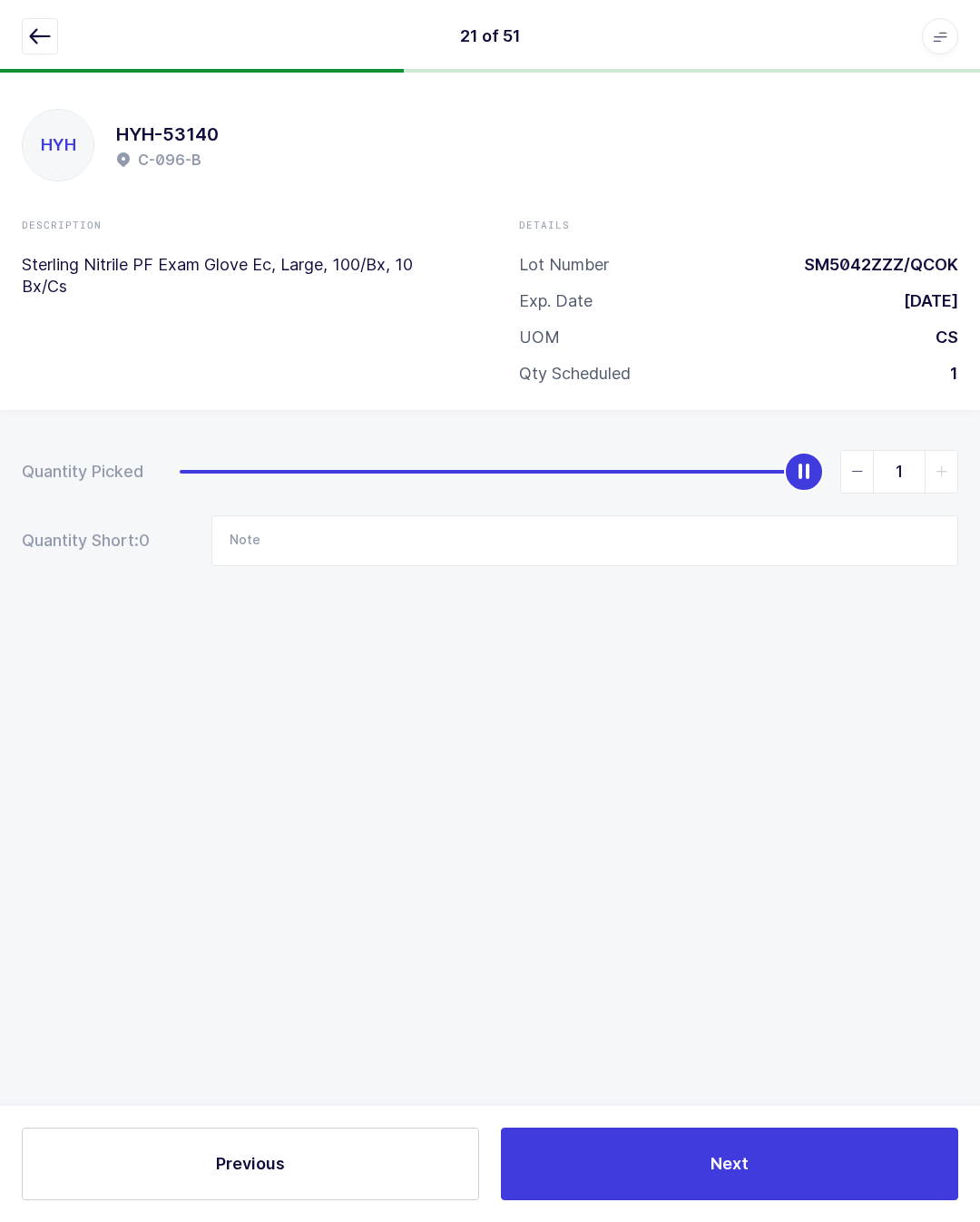
click at [35, 21] on button "button" at bounding box center [40, 36] width 36 height 36
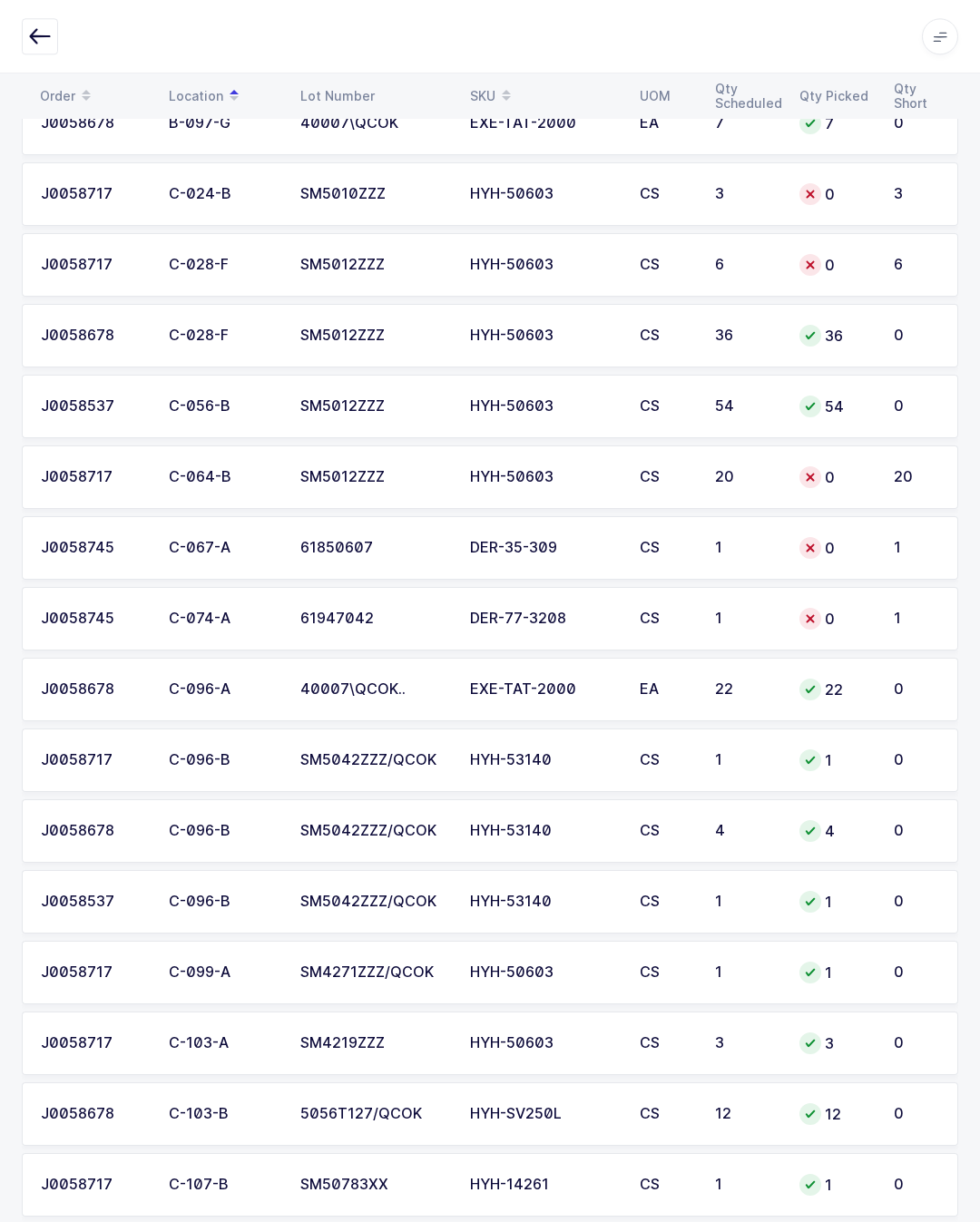
scroll to position [1405, 0]
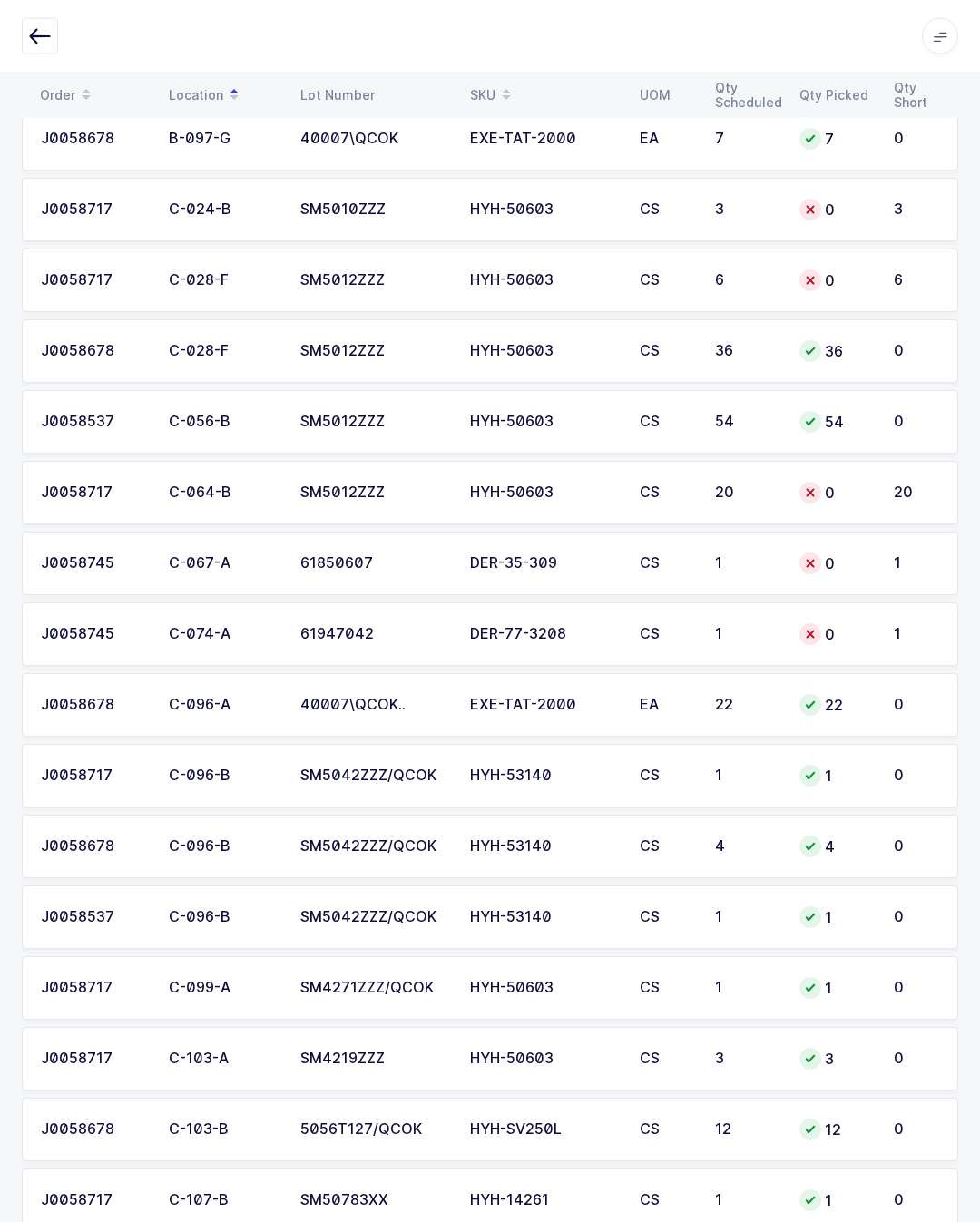
click at [866, 486] on div "0" at bounding box center [835, 493] width 73 height 22
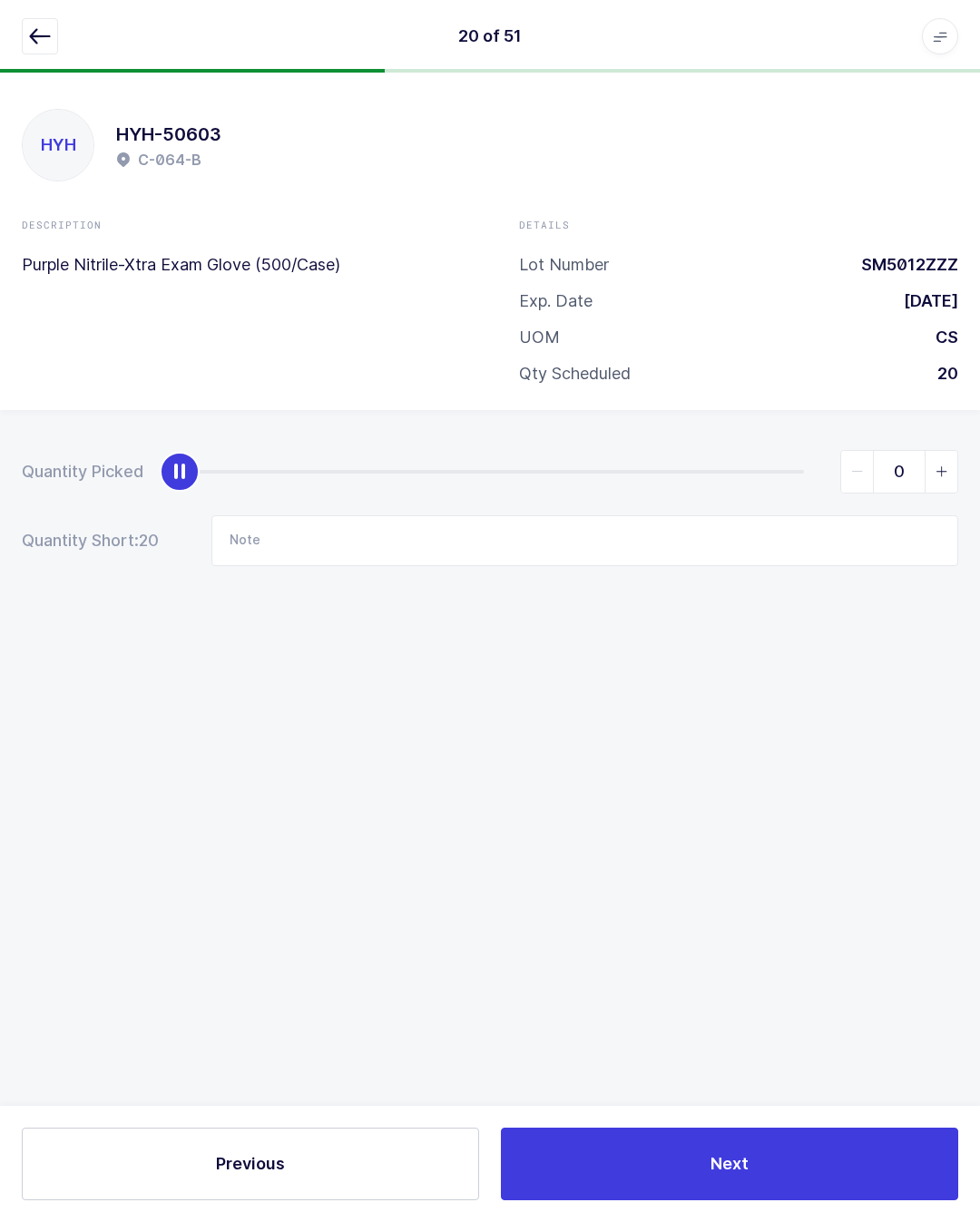
scroll to position [39, 0]
click at [815, 450] on div "0" at bounding box center [568, 472] width 778 height 43
click at [799, 450] on div "0" at bounding box center [568, 472] width 778 height 43
click at [794, 470] on div "slider between 0 and 20" at bounding box center [492, 472] width 624 height 4
type input "20"
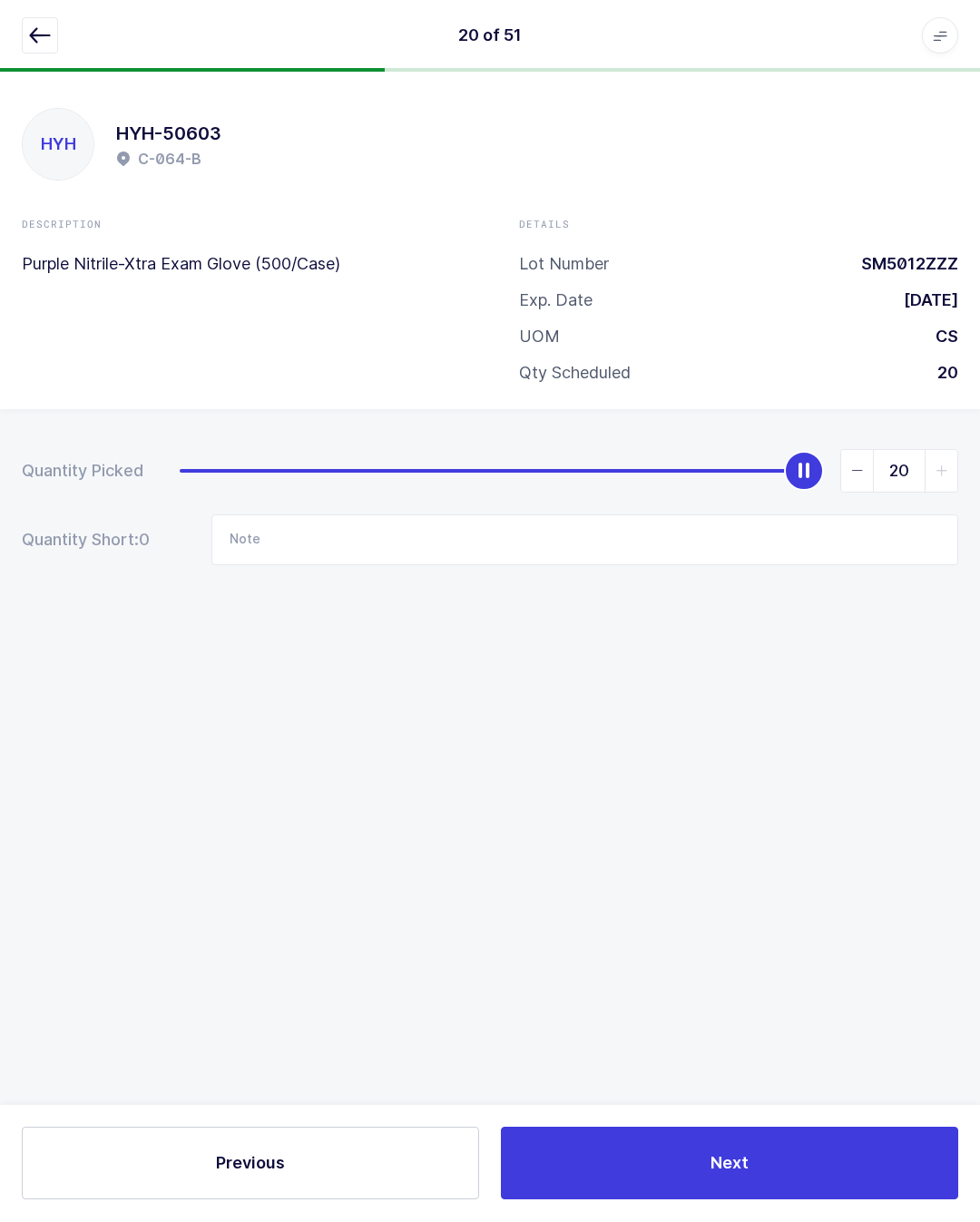
scroll to position [40, 0]
click at [44, 34] on icon "button" at bounding box center [40, 37] width 22 height 22
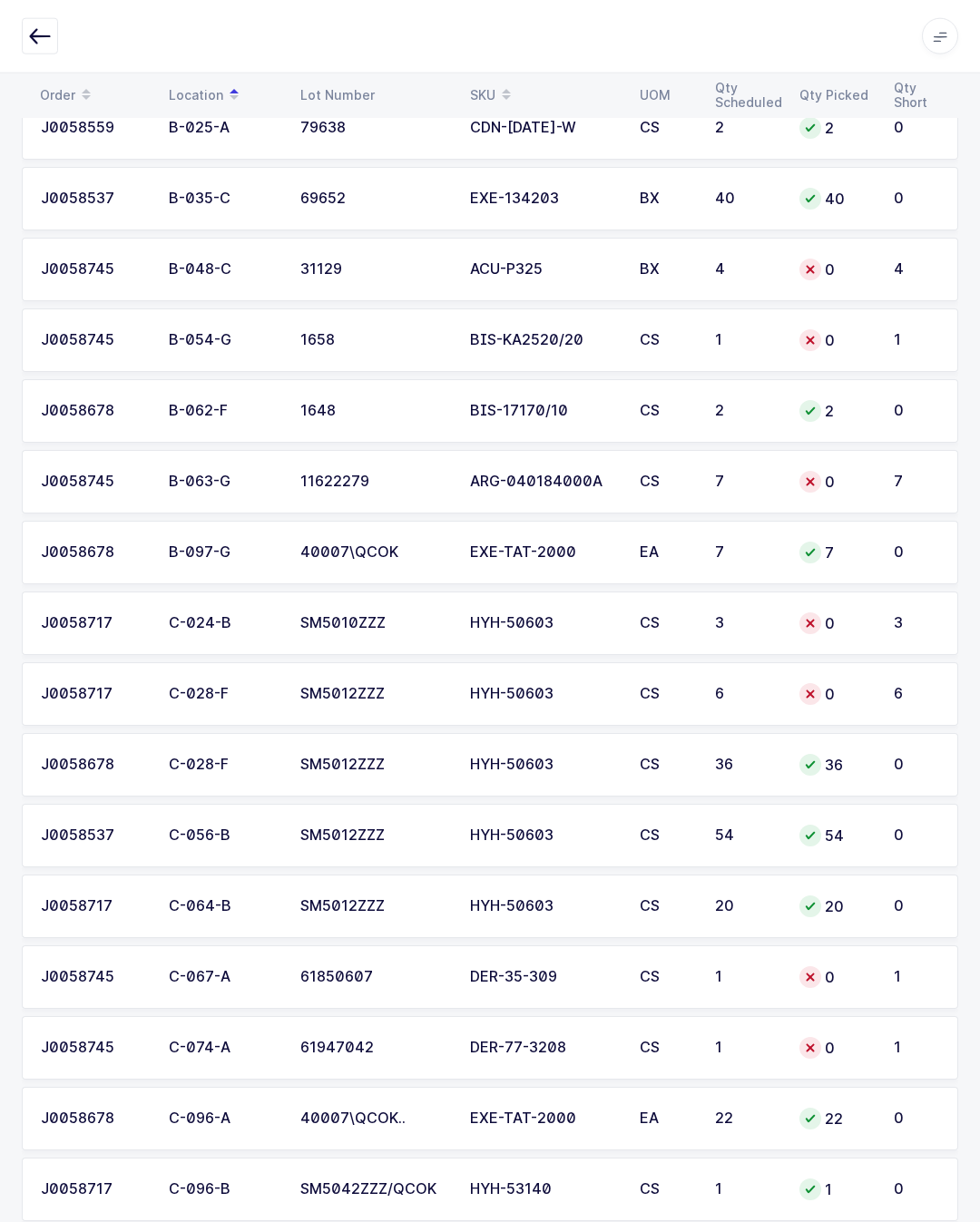
scroll to position [991, 0]
click at [874, 688] on td "0" at bounding box center [835, 693] width 94 height 64
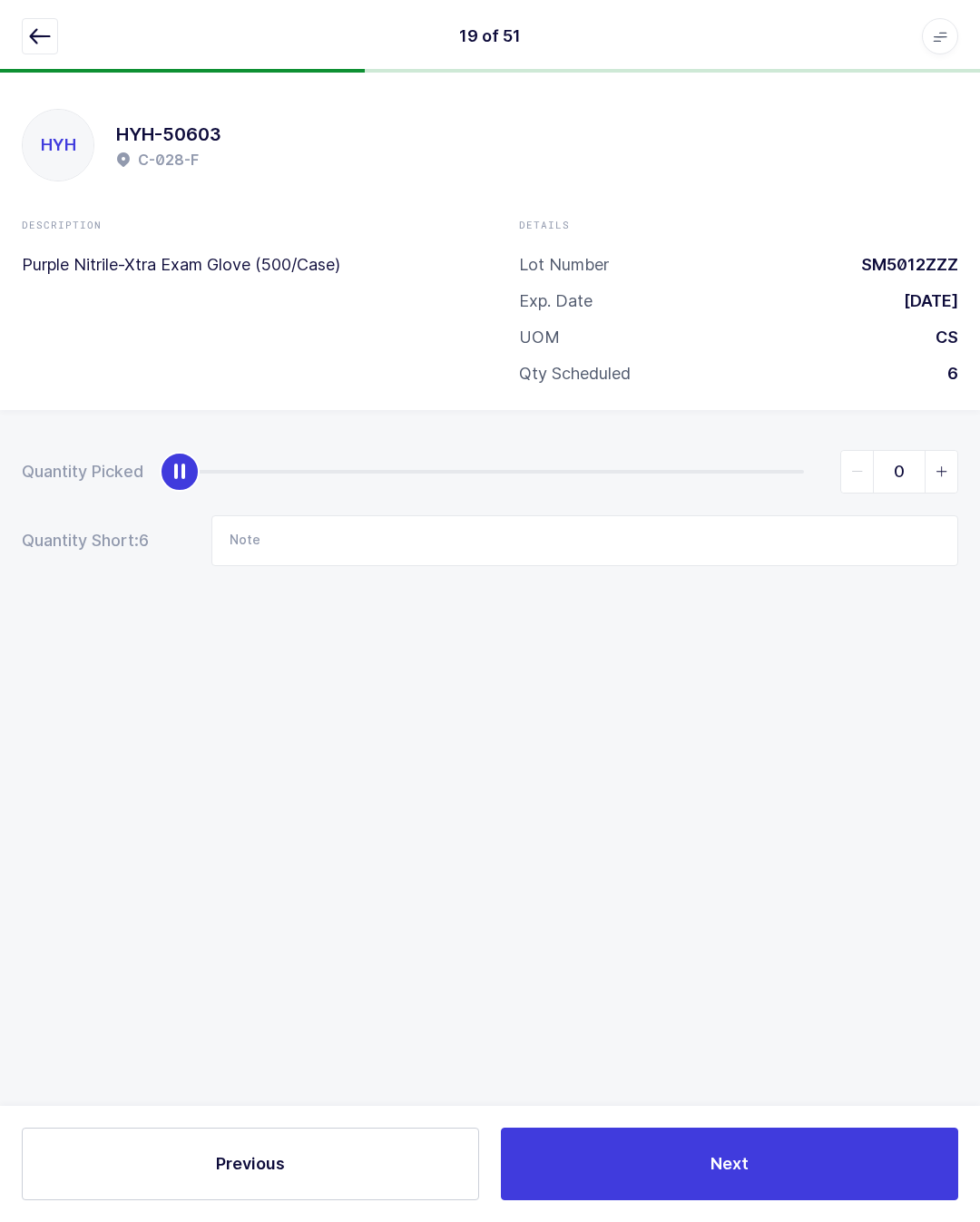
scroll to position [40, 0]
click at [798, 450] on div "0" at bounding box center [568, 472] width 778 height 43
click at [785, 470] on div "slider between 0 and 6" at bounding box center [492, 472] width 624 height 4
type input "6"
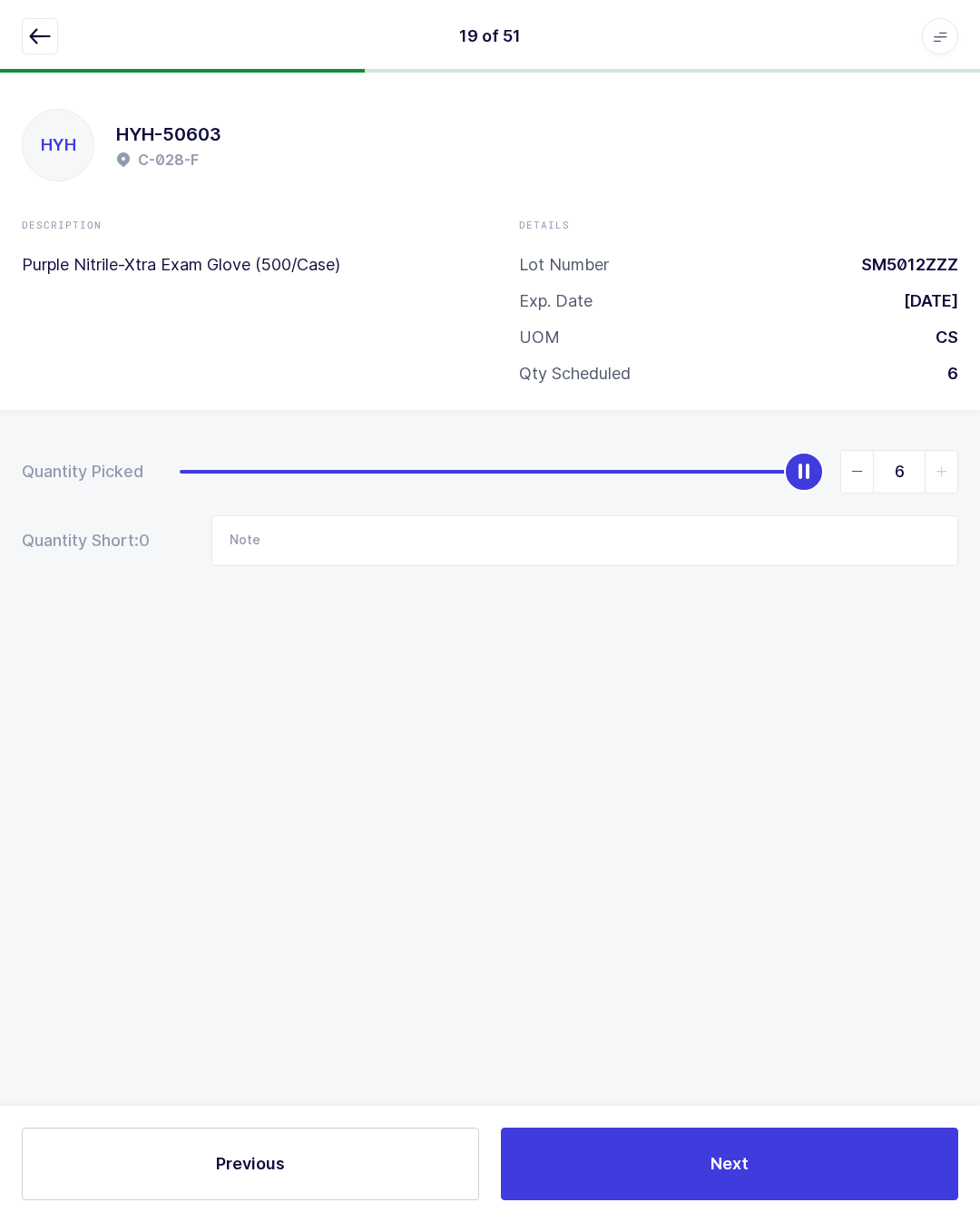
click at [23, 30] on button "button" at bounding box center [40, 36] width 36 height 36
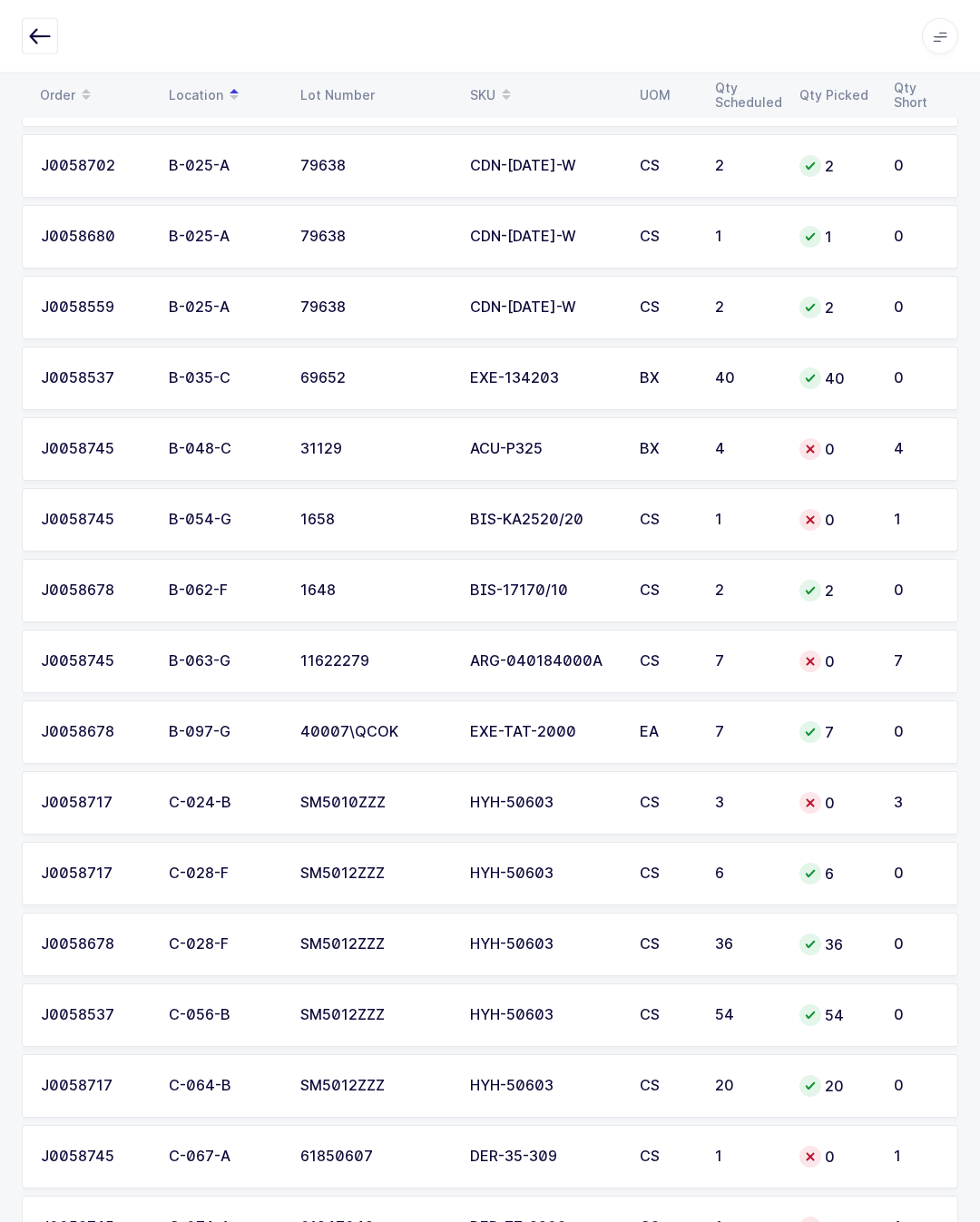
click at [825, 780] on td "0" at bounding box center [835, 802] width 94 height 64
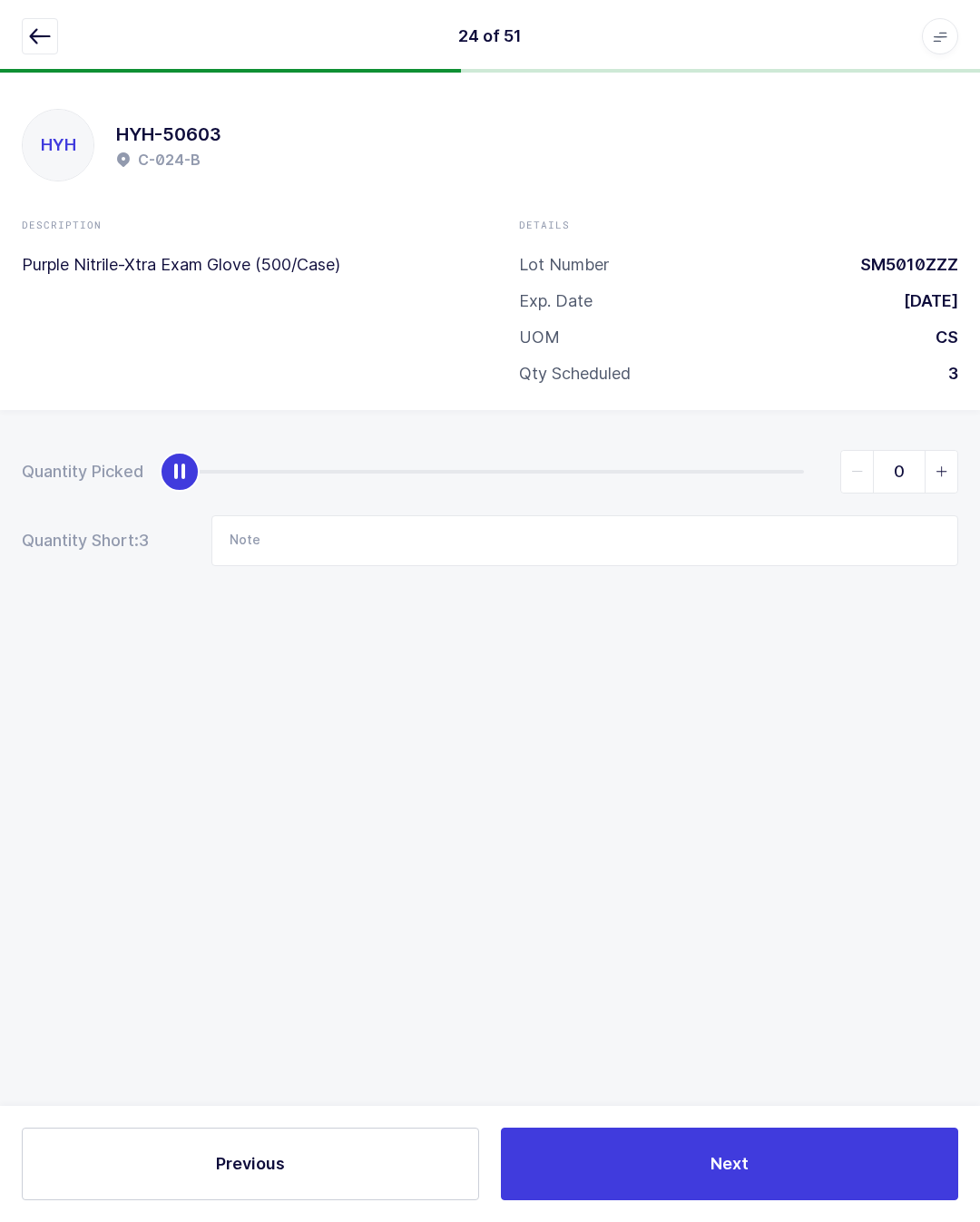
scroll to position [39, 0]
click at [792, 450] on div "0" at bounding box center [568, 472] width 778 height 43
click at [797, 450] on div "0" at bounding box center [568, 472] width 778 height 43
click at [786, 470] on div "slider between 0 and 3" at bounding box center [492, 472] width 624 height 4
type input "3"
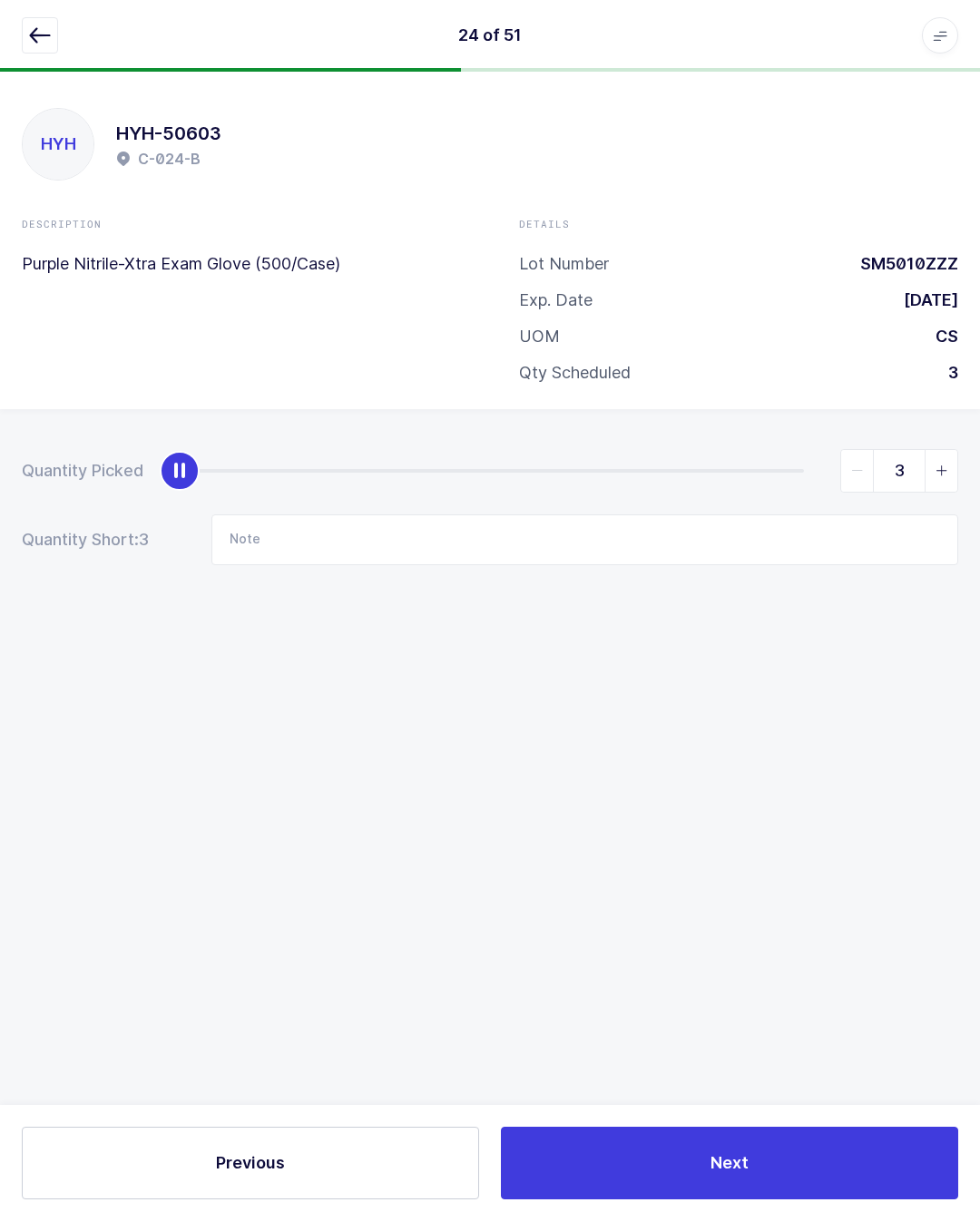
scroll to position [40, 0]
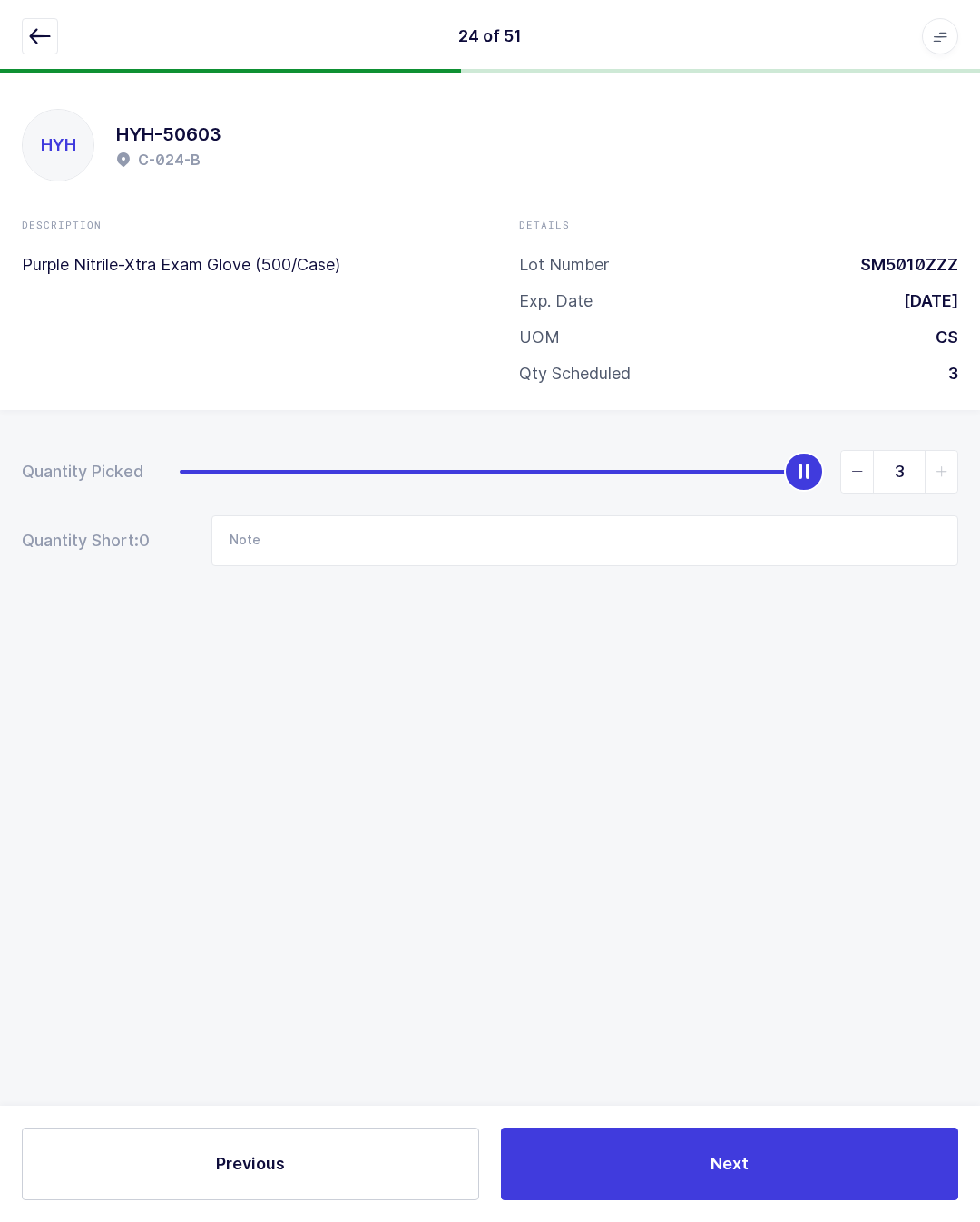
click at [41, 37] on icon "button" at bounding box center [40, 37] width 22 height 22
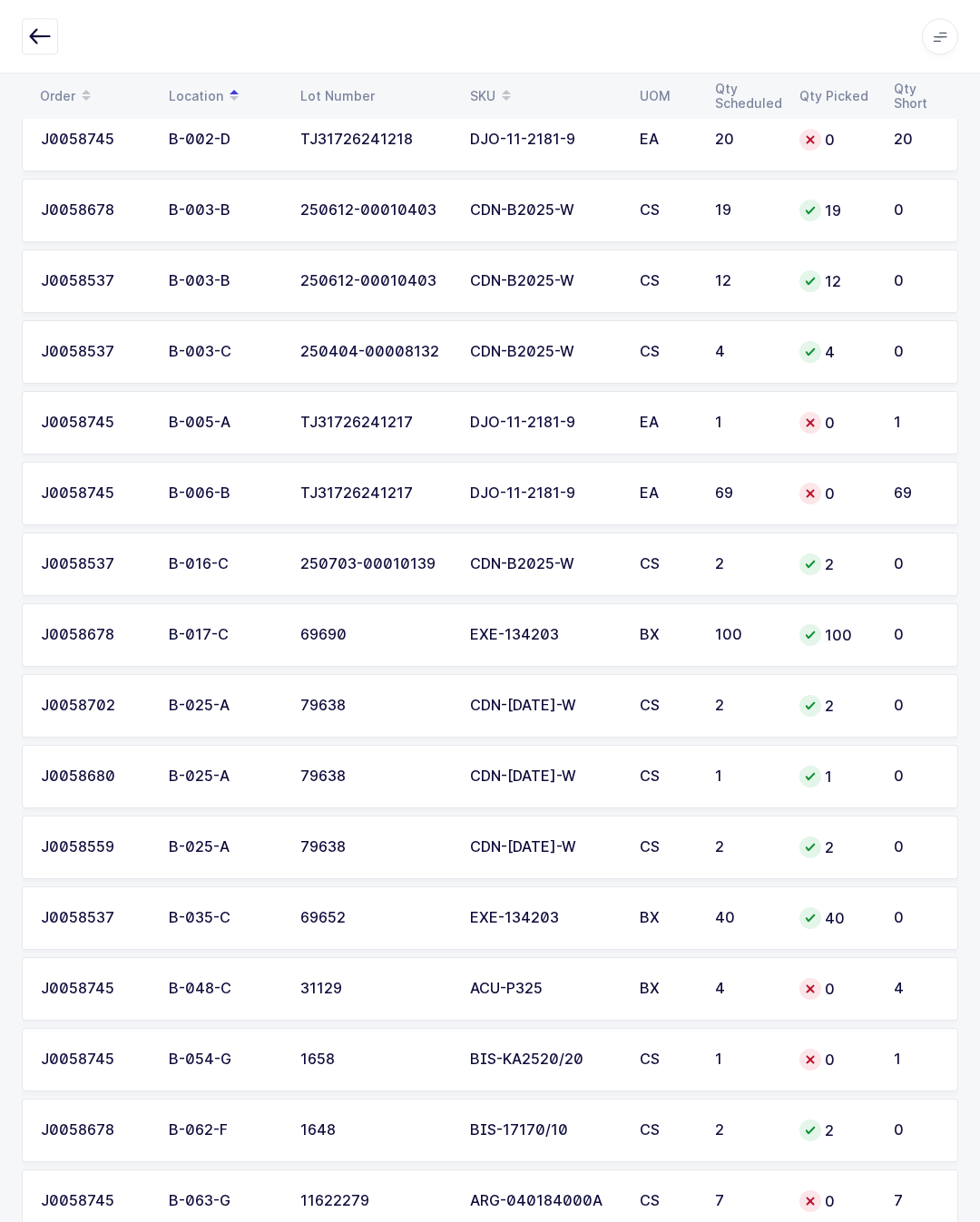
scroll to position [0, 0]
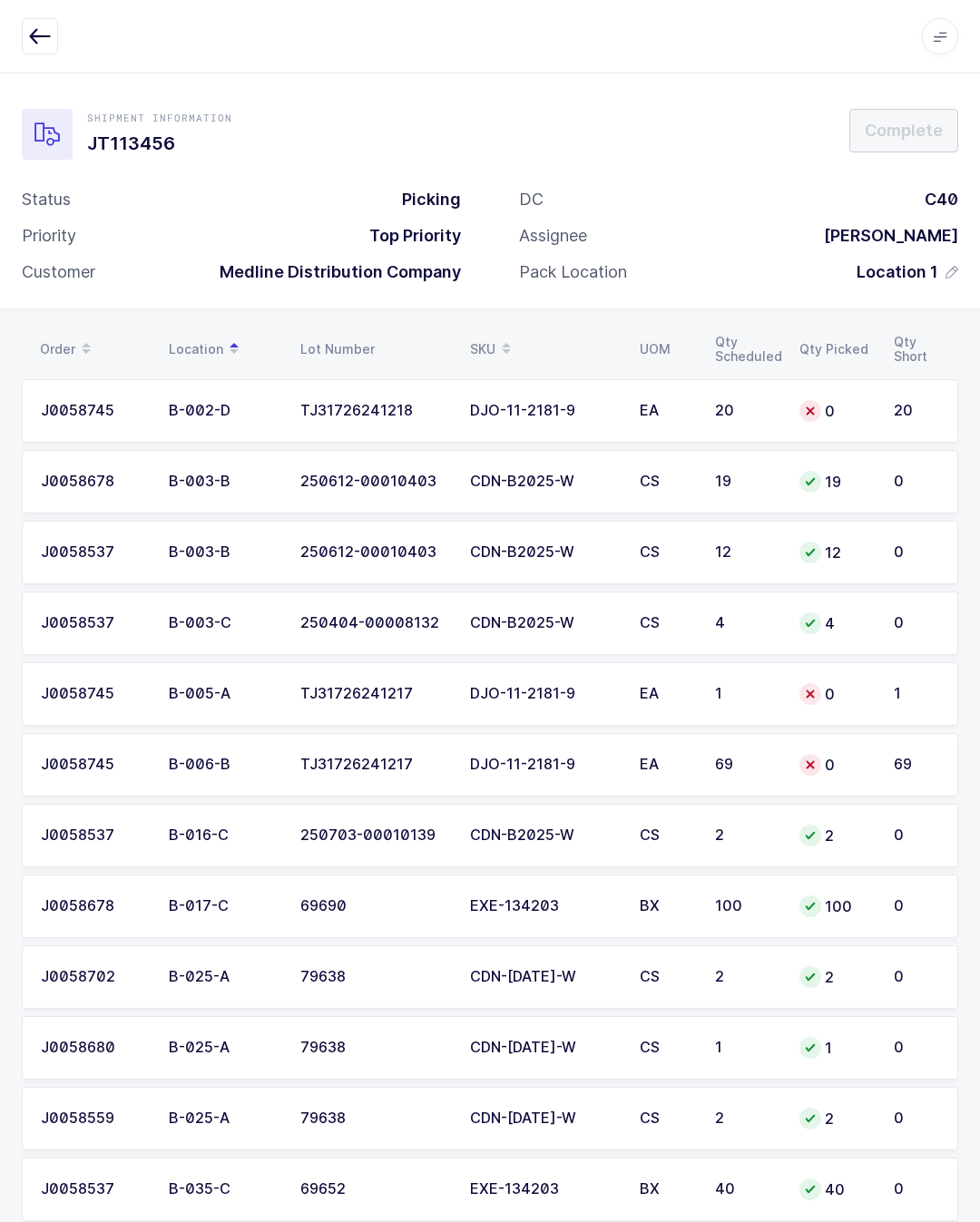
click at [867, 391] on td "0" at bounding box center [835, 411] width 94 height 64
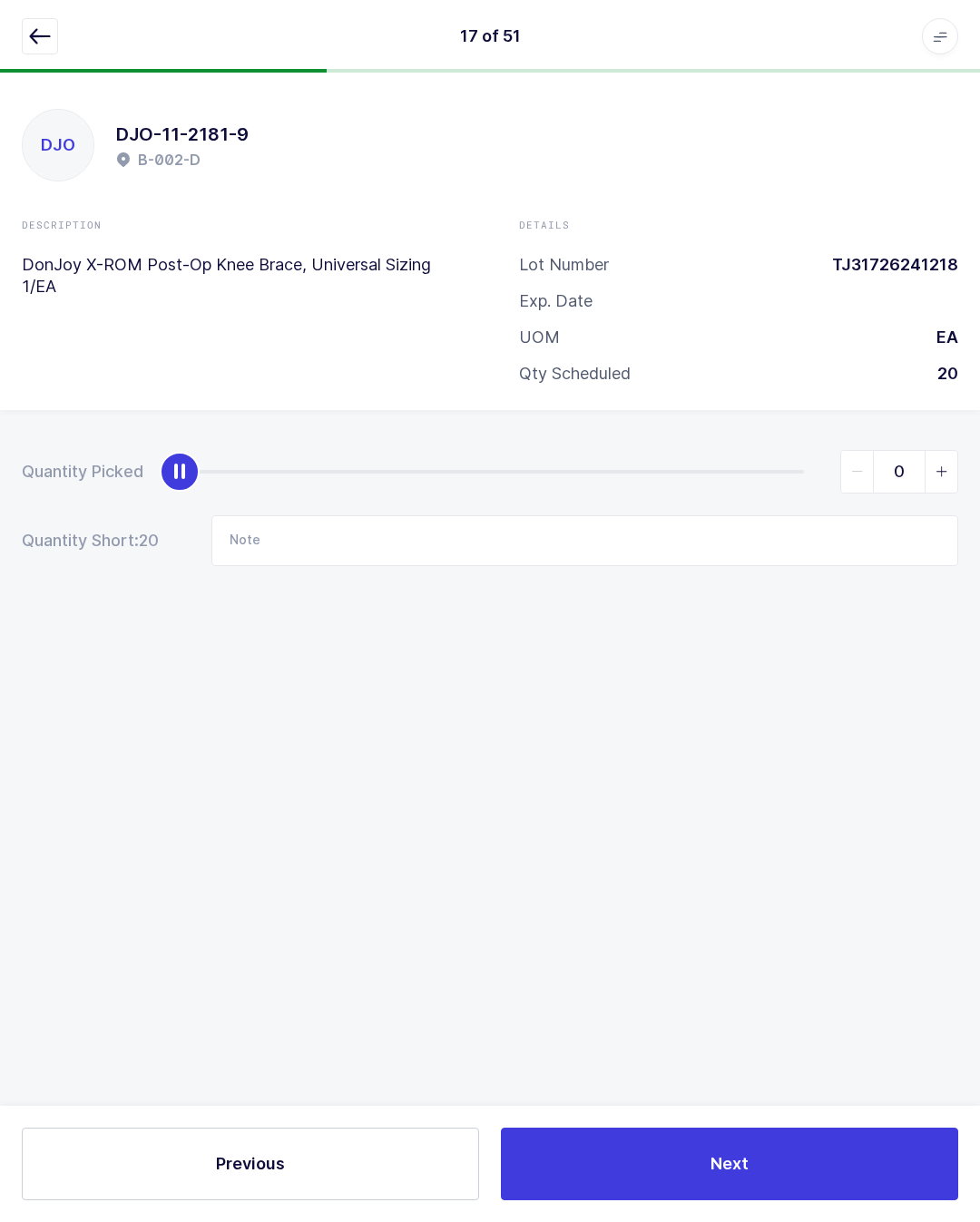
click at [797, 471] on div "slider between 0 and 20" at bounding box center [492, 472] width 624 height 4
type input "20"
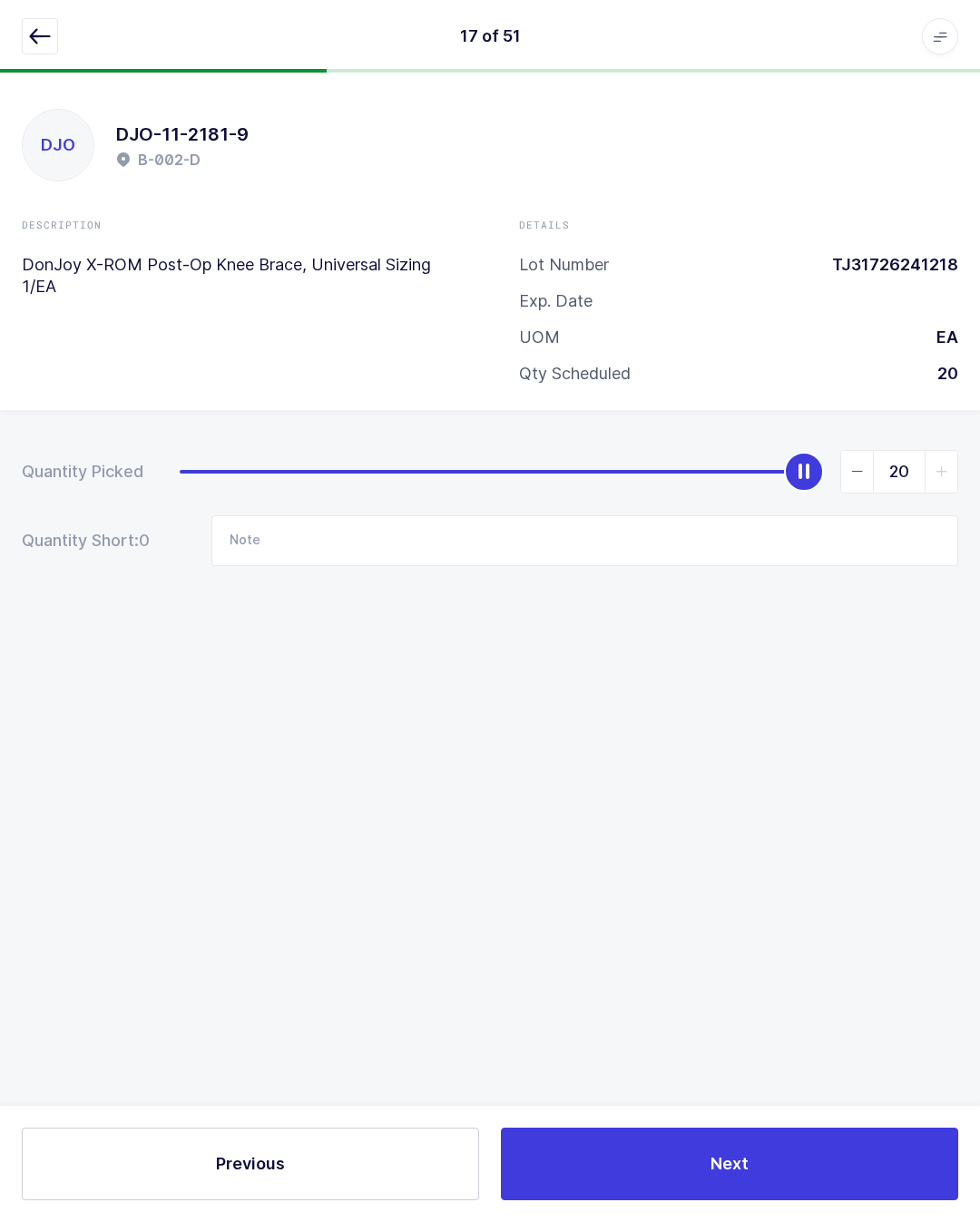
click at [68, 27] on div at bounding box center [490, 36] width 936 height 36
click at [42, 35] on icon "button" at bounding box center [40, 37] width 22 height 22
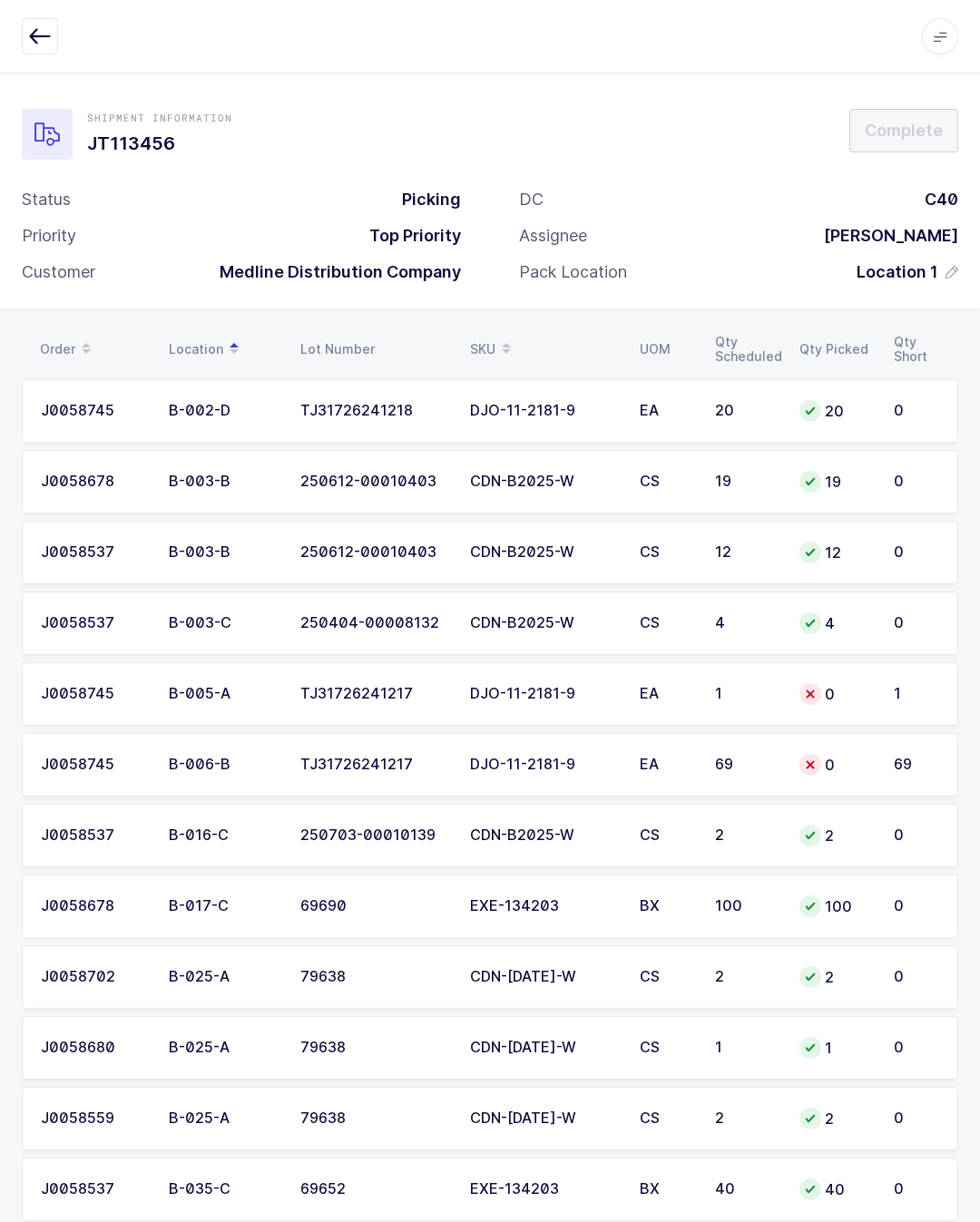
click at [890, 699] on td "1" at bounding box center [920, 694] width 76 height 64
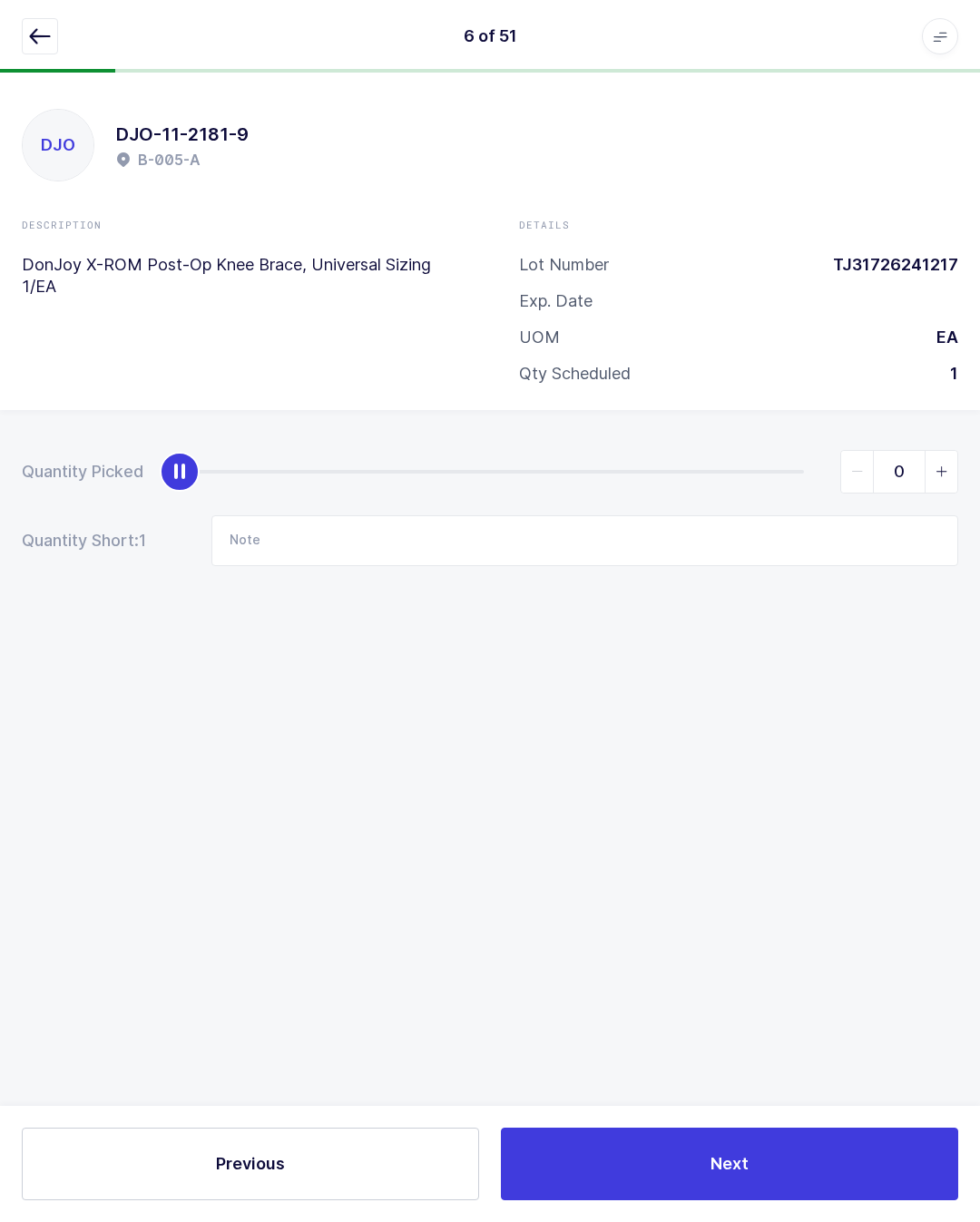
click at [795, 452] on div "0" at bounding box center [568, 472] width 778 height 43
click at [777, 470] on div "slider between 0 and 1" at bounding box center [492, 472] width 624 height 4
type input "1"
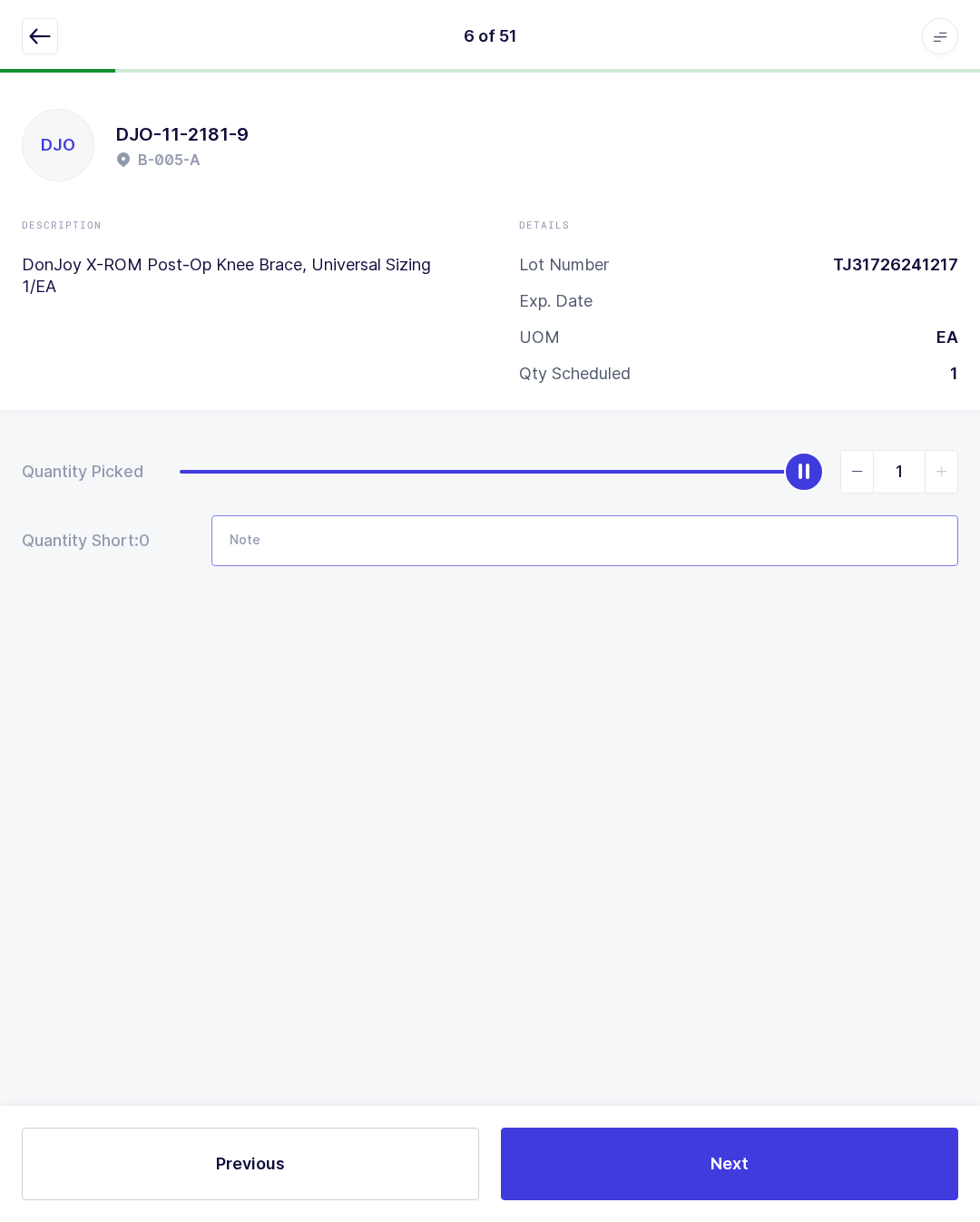
click at [803, 547] on input "Note" at bounding box center [584, 540] width 747 height 51
type input "B-06-B TJ3172641217 1Qty"
click at [41, 41] on icon "button" at bounding box center [40, 37] width 22 height 22
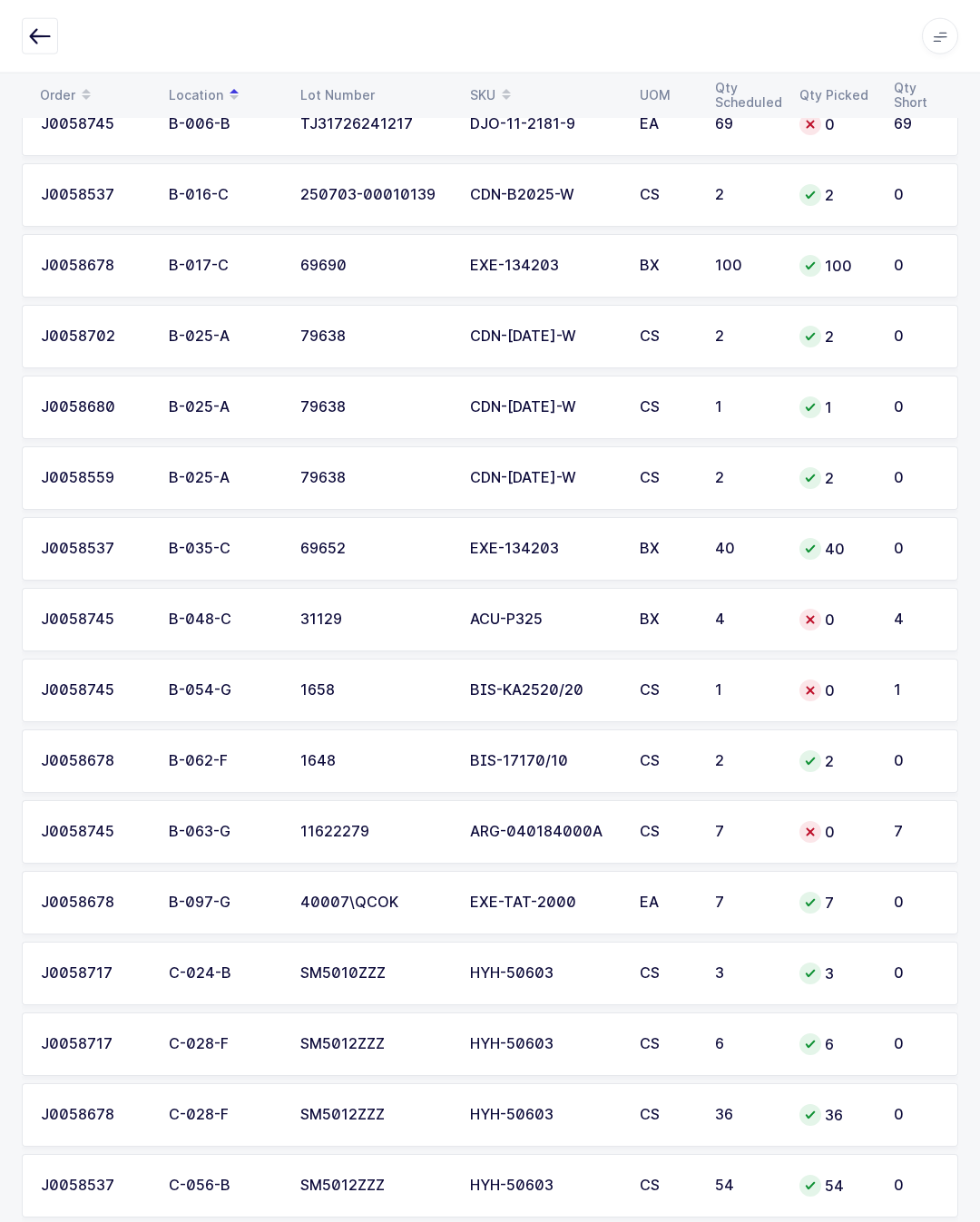
scroll to position [648, 0]
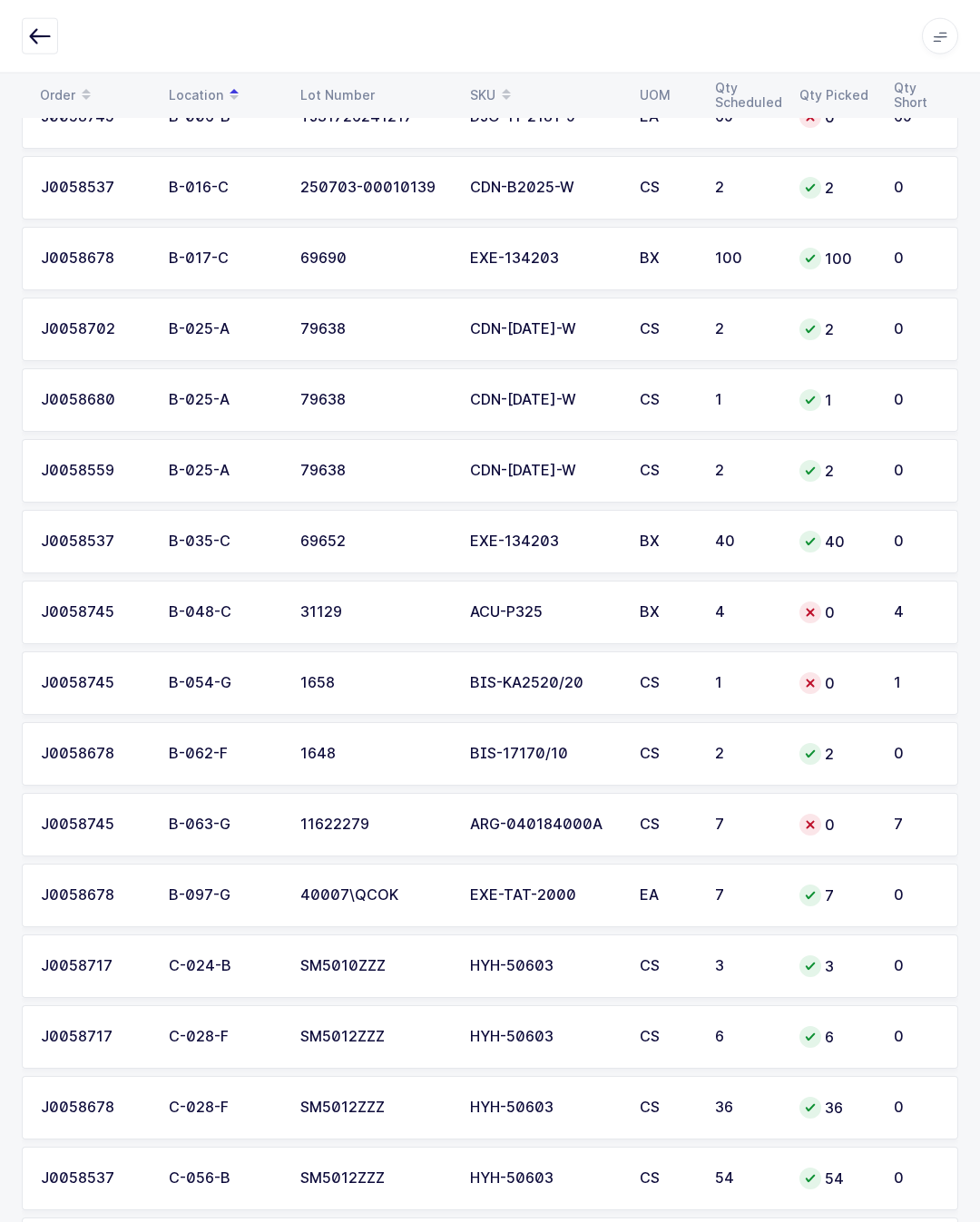
click at [868, 617] on div "0" at bounding box center [835, 613] width 73 height 22
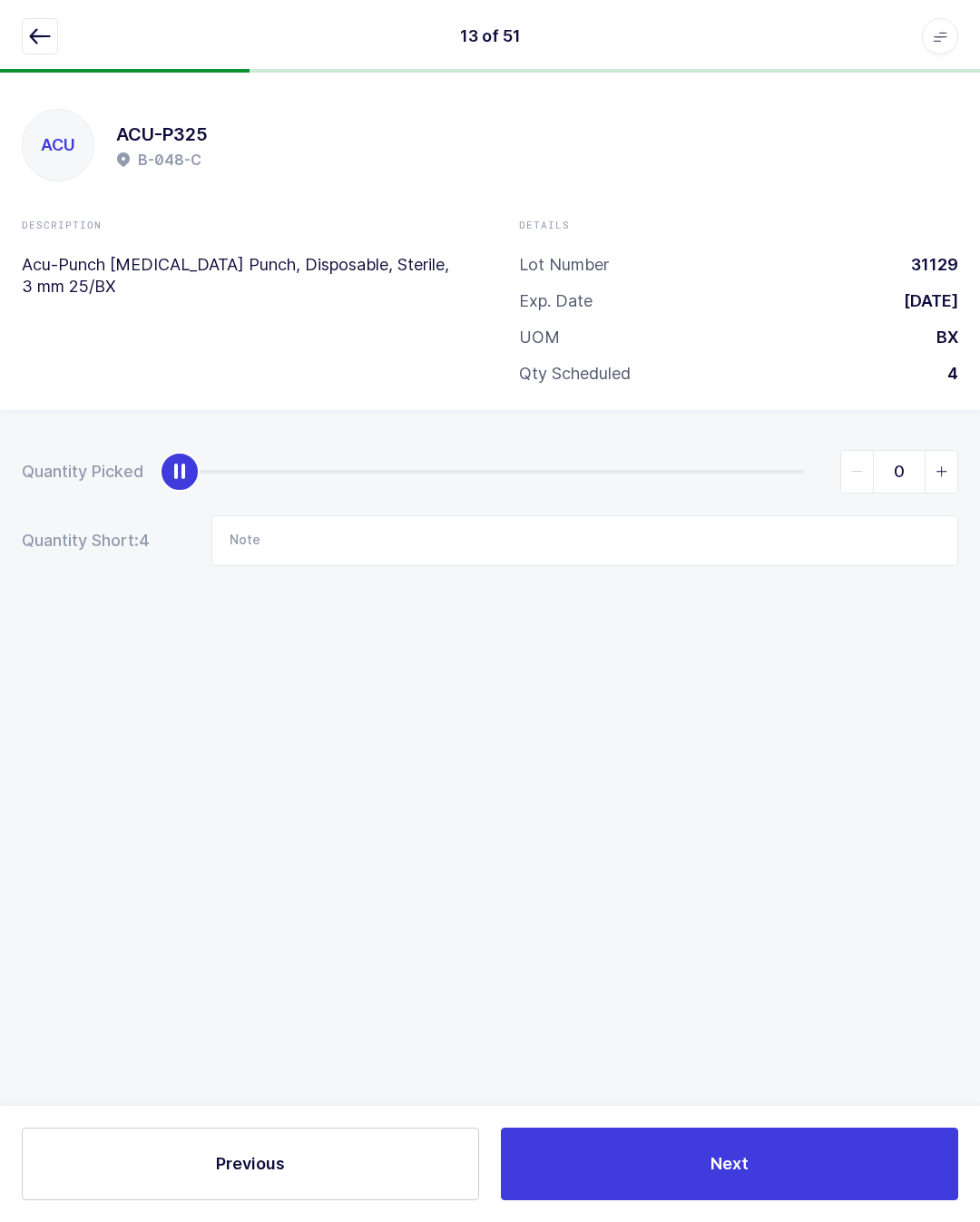
scroll to position [39, 0]
click at [788, 450] on div "0" at bounding box center [568, 472] width 778 height 43
click at [785, 470] on div "slider between 0 and 4" at bounding box center [492, 472] width 624 height 4
type input "4"
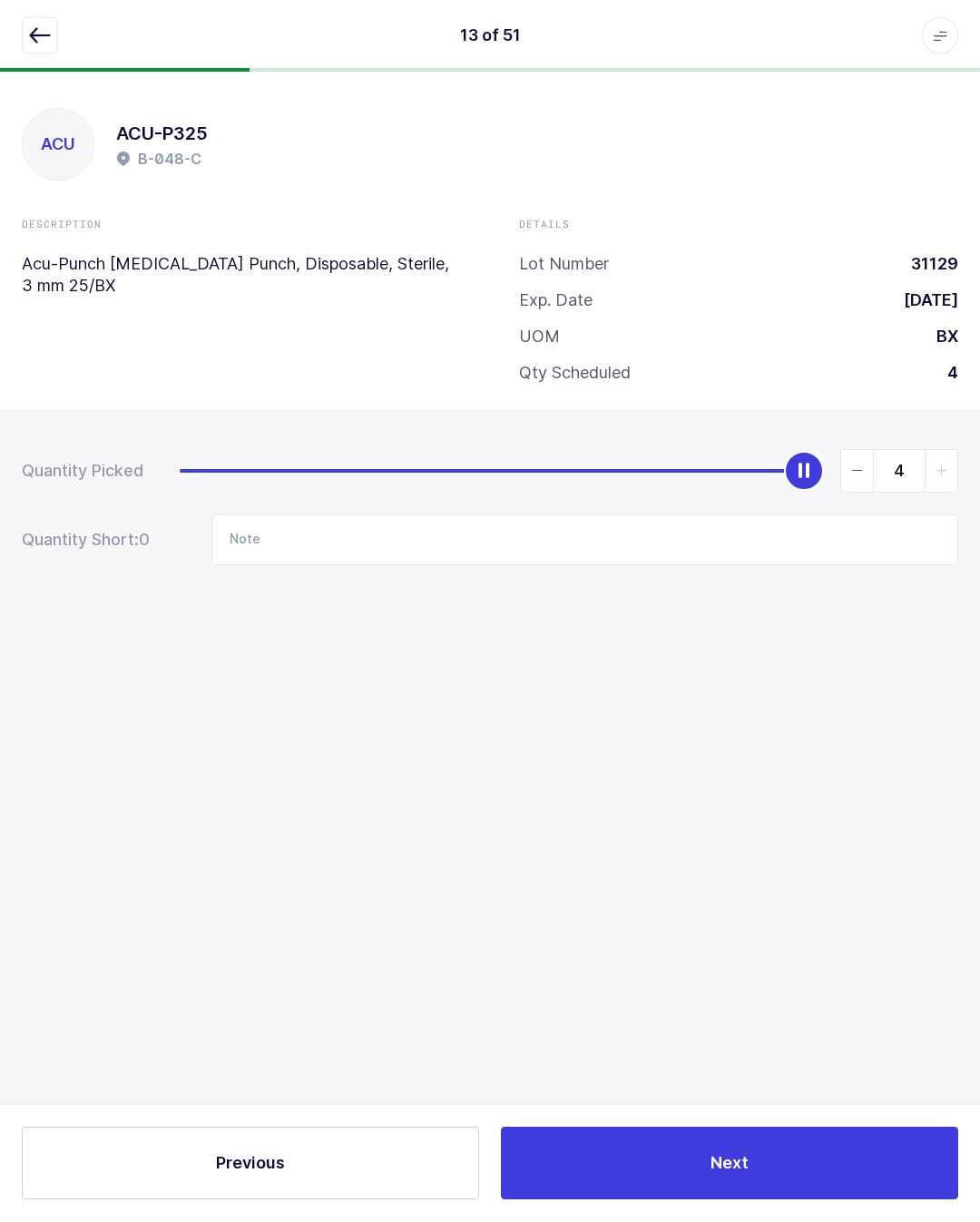
scroll to position [40, 0]
click at [39, 34] on icon "button" at bounding box center [40, 37] width 22 height 22
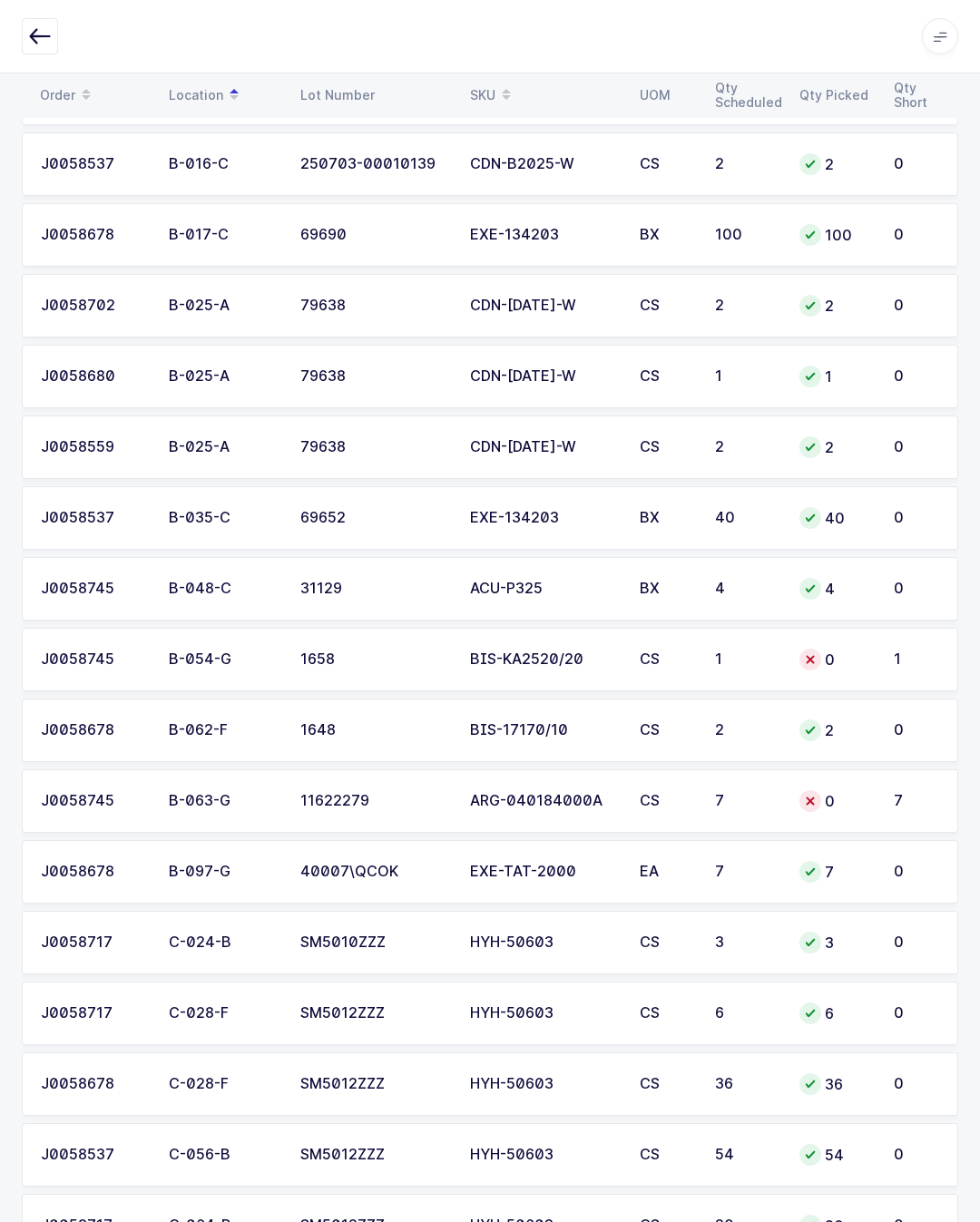
scroll to position [682, 0]
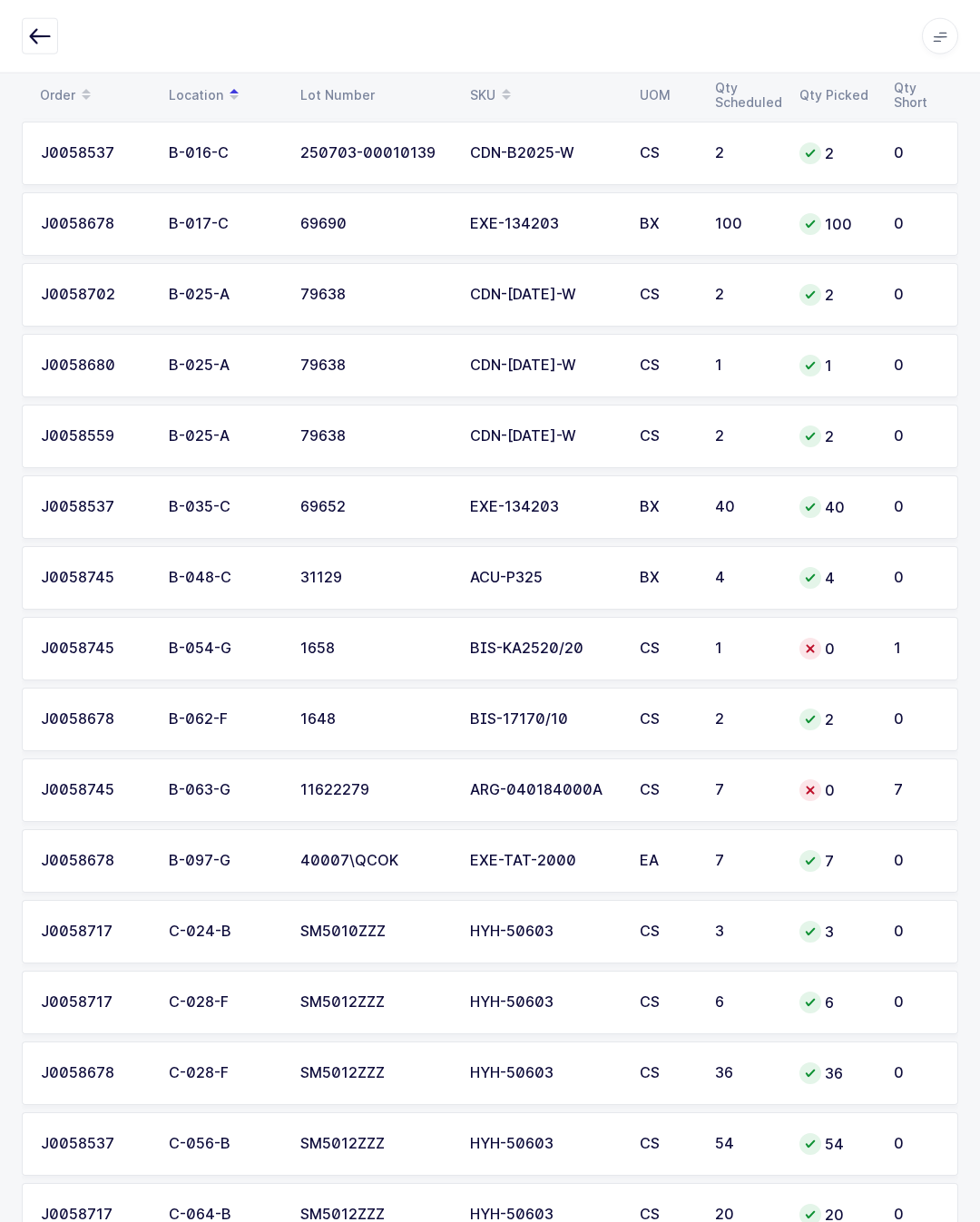
click at [861, 645] on div "0" at bounding box center [835, 649] width 73 height 22
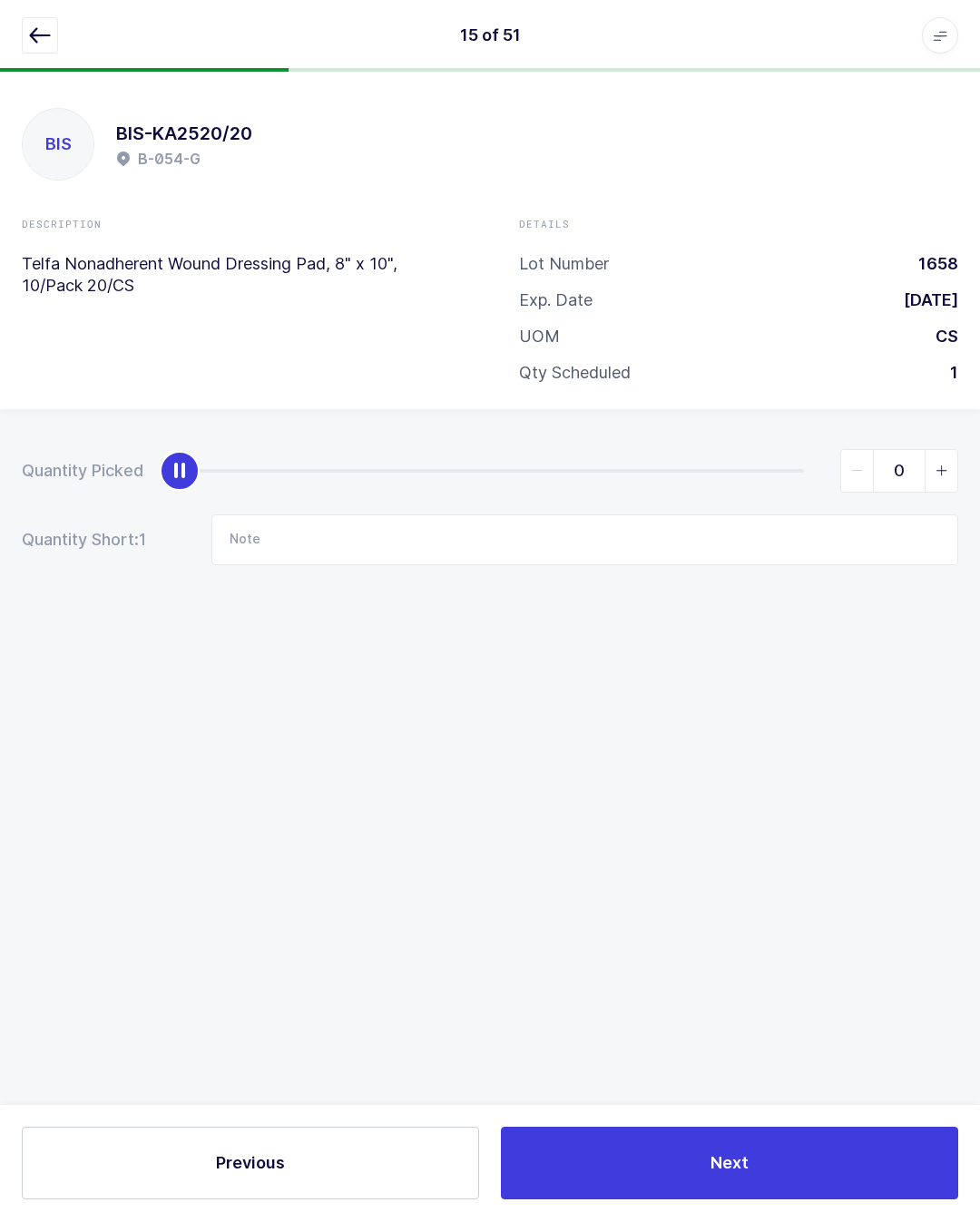
click at [778, 470] on div "slider between 0 and 1" at bounding box center [492, 472] width 624 height 4
type input "1"
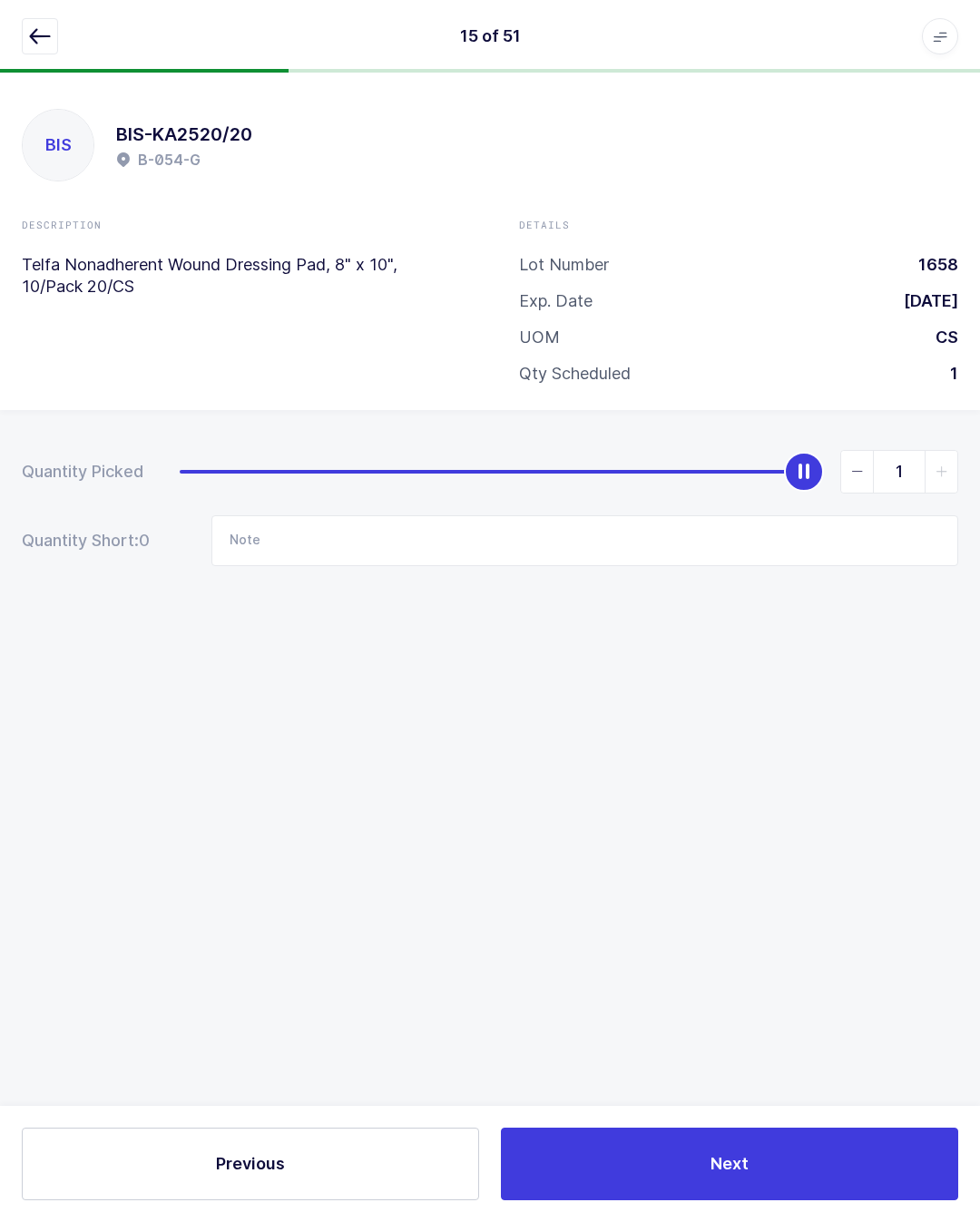
click at [37, 33] on icon "button" at bounding box center [40, 37] width 22 height 22
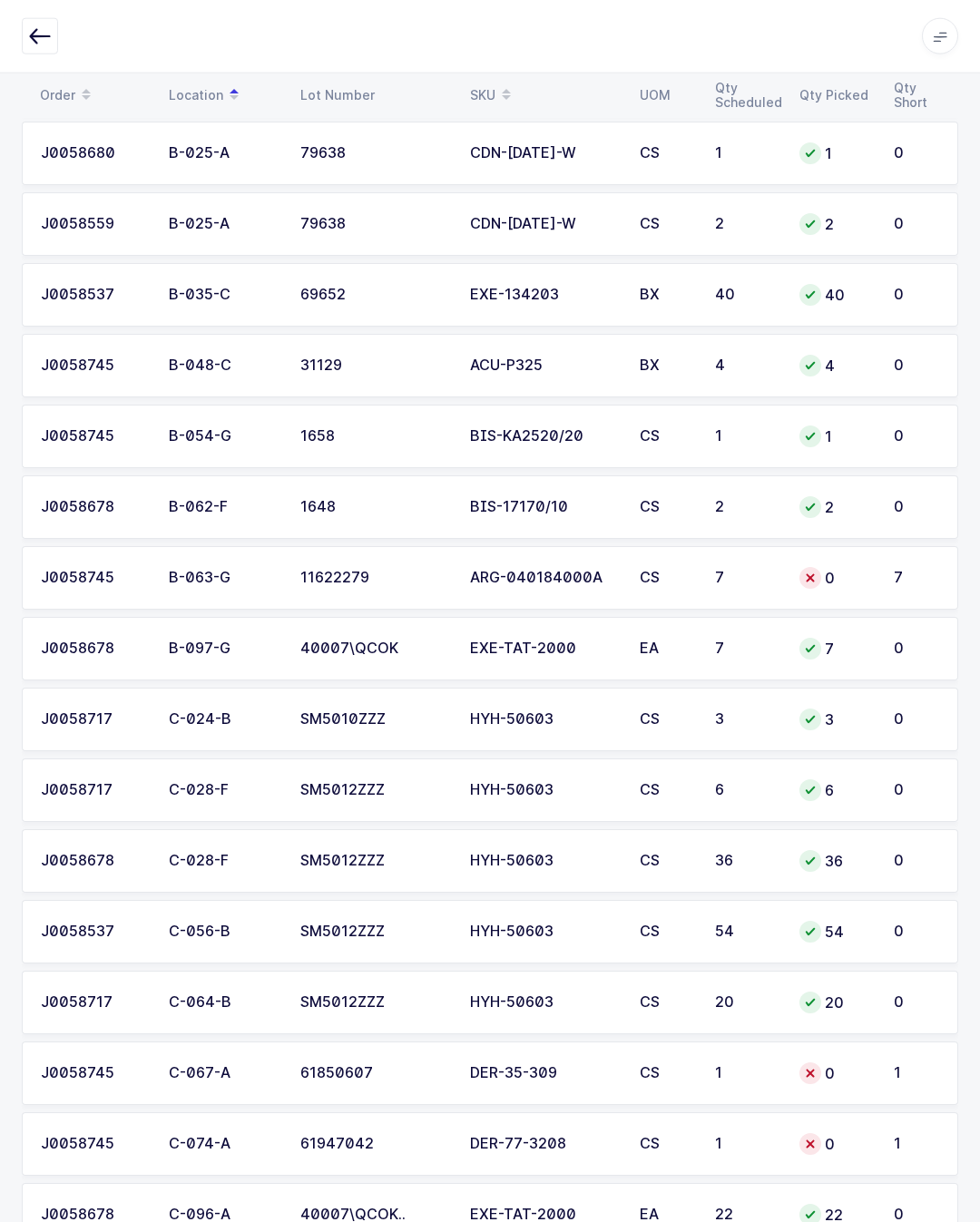
scroll to position [900, 0]
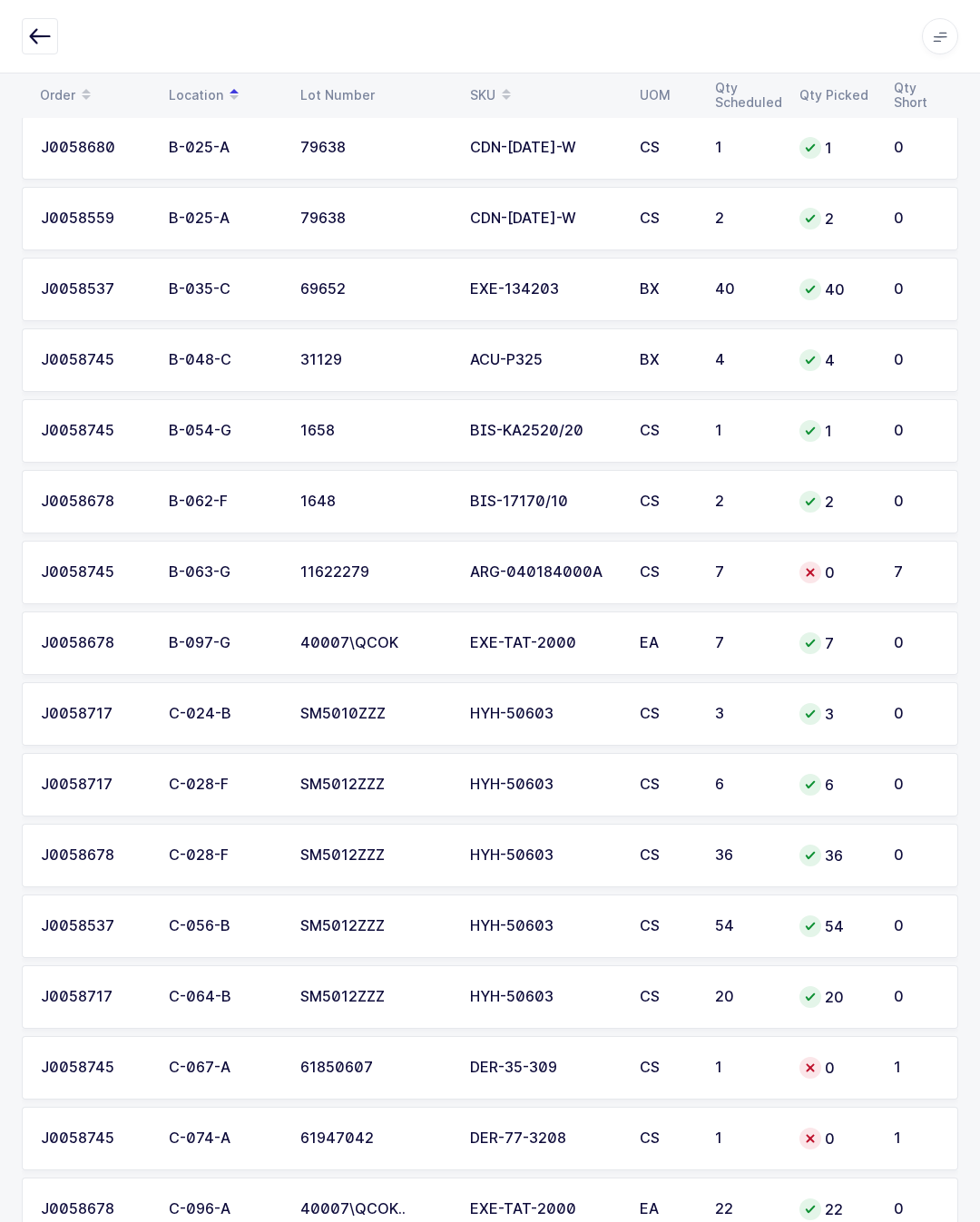
click at [867, 572] on div "0" at bounding box center [835, 572] width 73 height 22
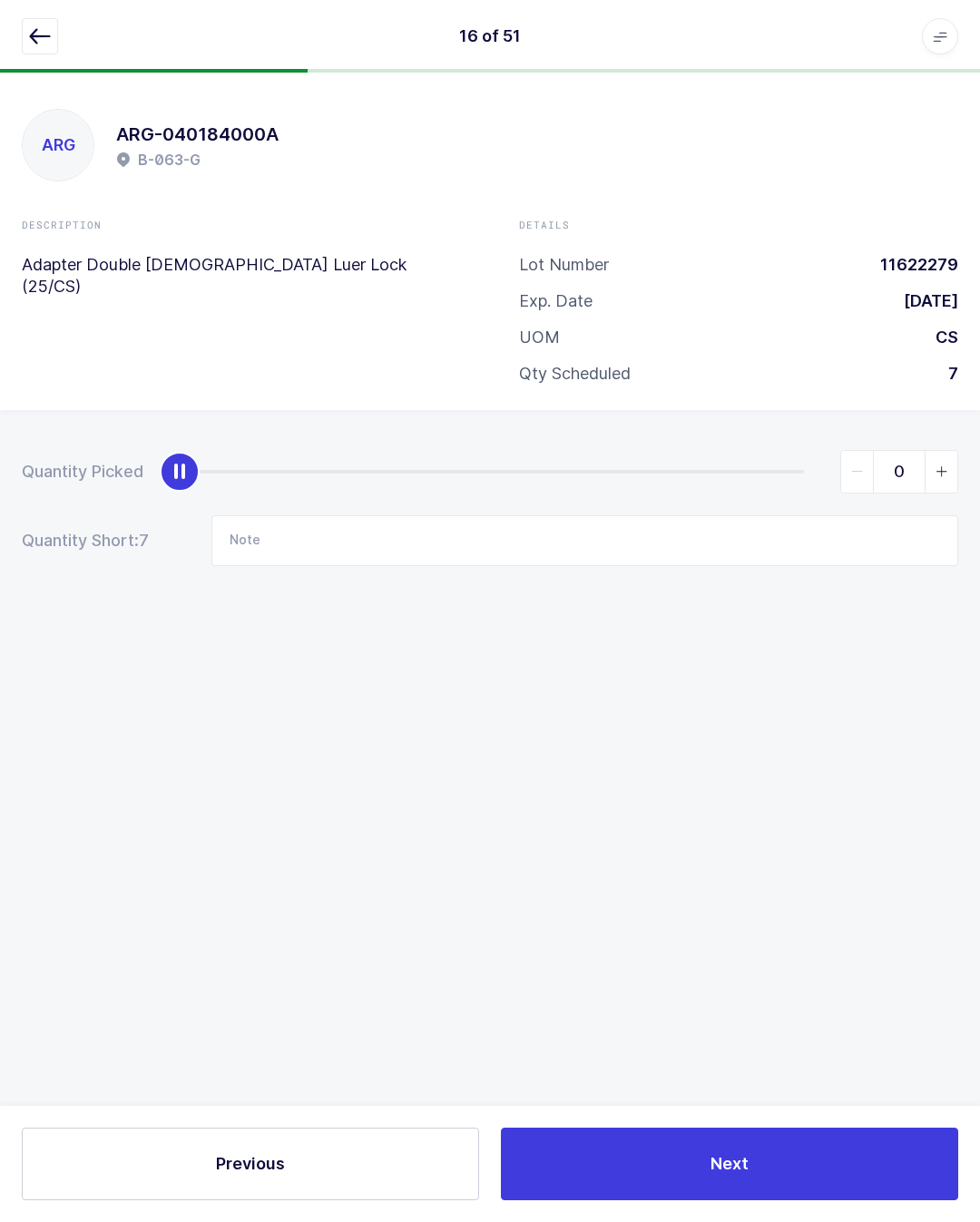
scroll to position [39, 0]
click at [805, 450] on div "0" at bounding box center [568, 472] width 778 height 43
click at [788, 470] on div "slider between 0 and 7" at bounding box center [492, 472] width 624 height 4
type input "7"
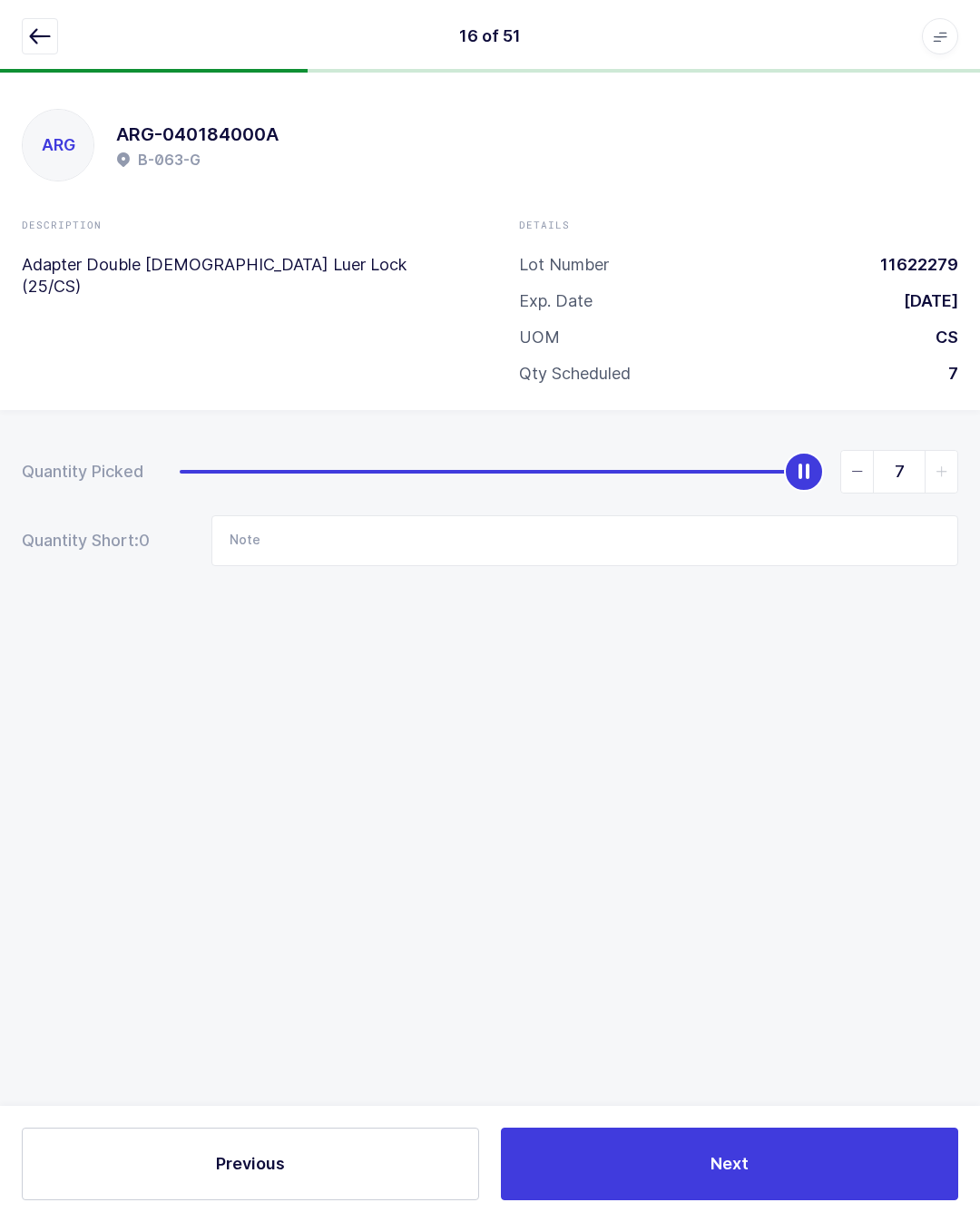
click at [786, 451] on div "slider between 0 and 7" at bounding box center [803, 471] width 40 height 40
click at [18, 26] on div "16 of 51 Apps Core Warehouse Admin Mission Control Purchasing Glenn R. Logout A…" at bounding box center [490, 36] width 980 height 73
click at [39, 33] on icon "button" at bounding box center [40, 37] width 22 height 22
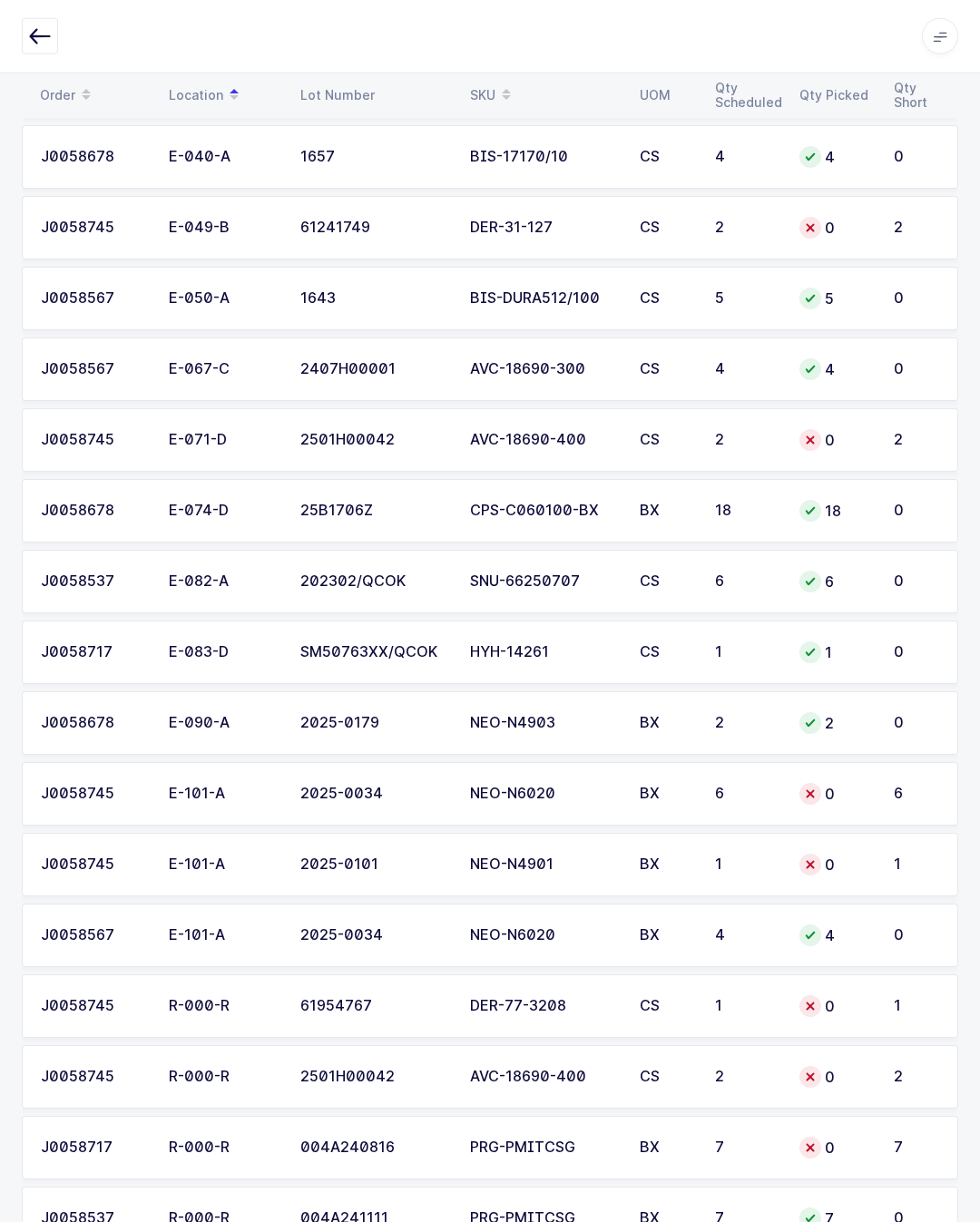
scroll to position [2733, 0]
